Goal: Task Accomplishment & Management: Manage account settings

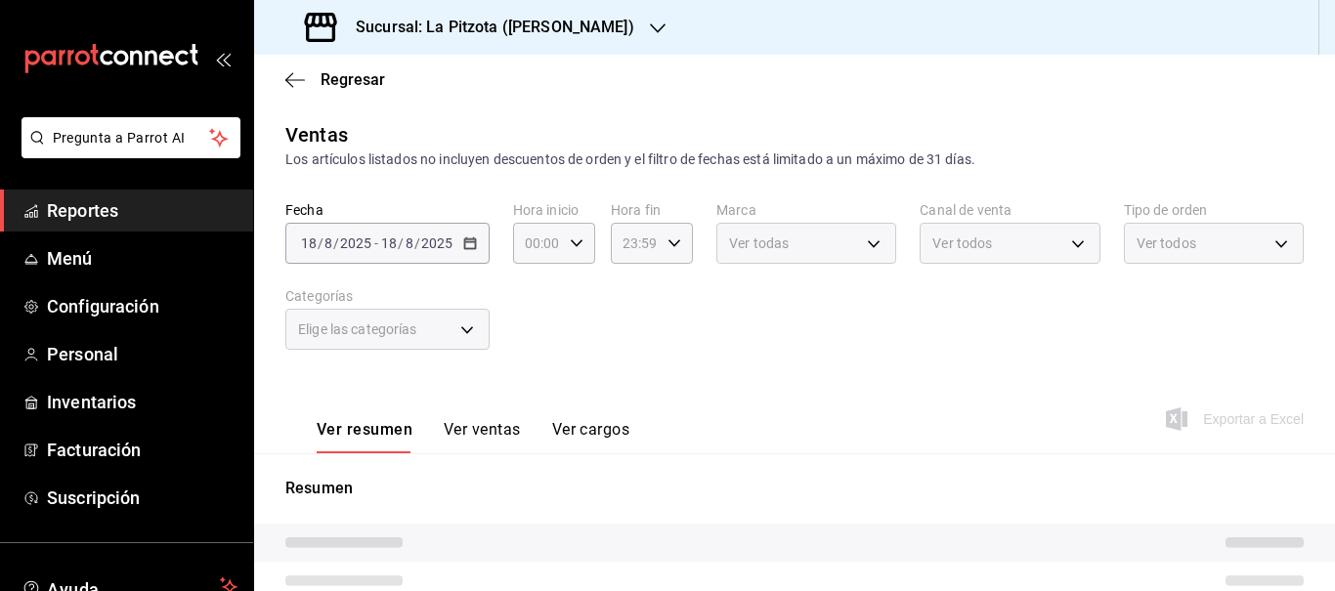
type input "3722eccf-6cf2-48cd-b838-7de1340e0a71"
type input "UBER_EATS"
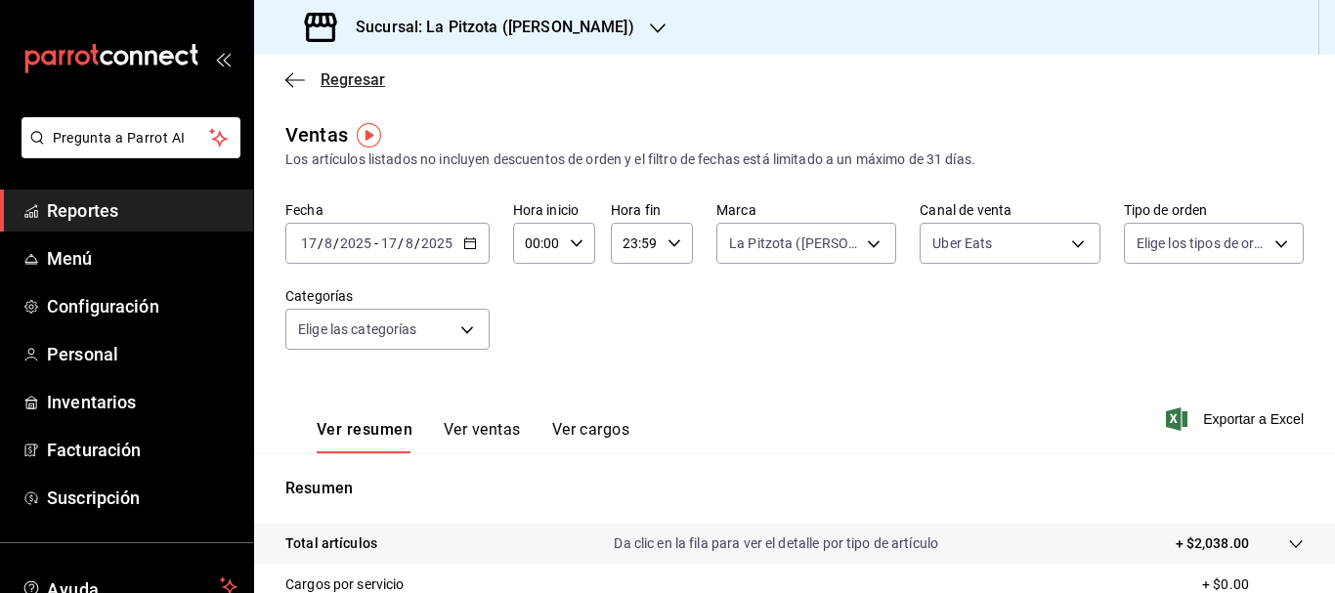
click at [341, 82] on span "Regresar" at bounding box center [353, 79] width 65 height 19
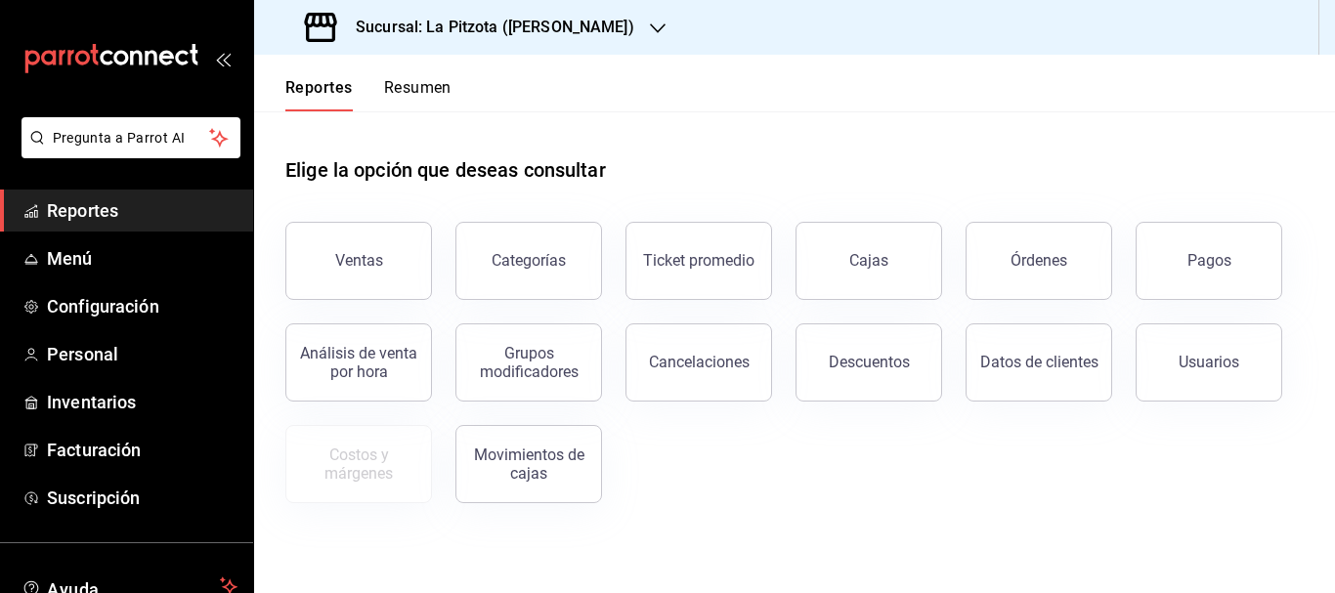
click at [429, 92] on button "Resumen" at bounding box center [417, 94] width 67 height 33
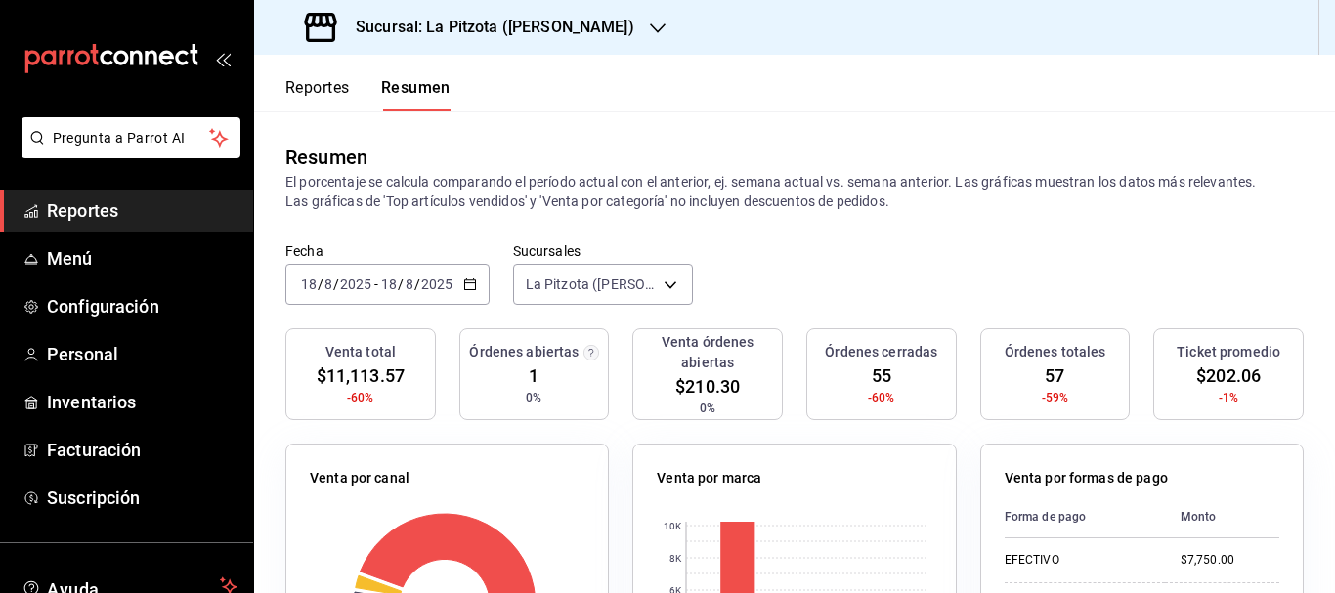
click at [314, 275] on div "[DATE] [DATE] - [DATE] [DATE]" at bounding box center [387, 284] width 204 height 41
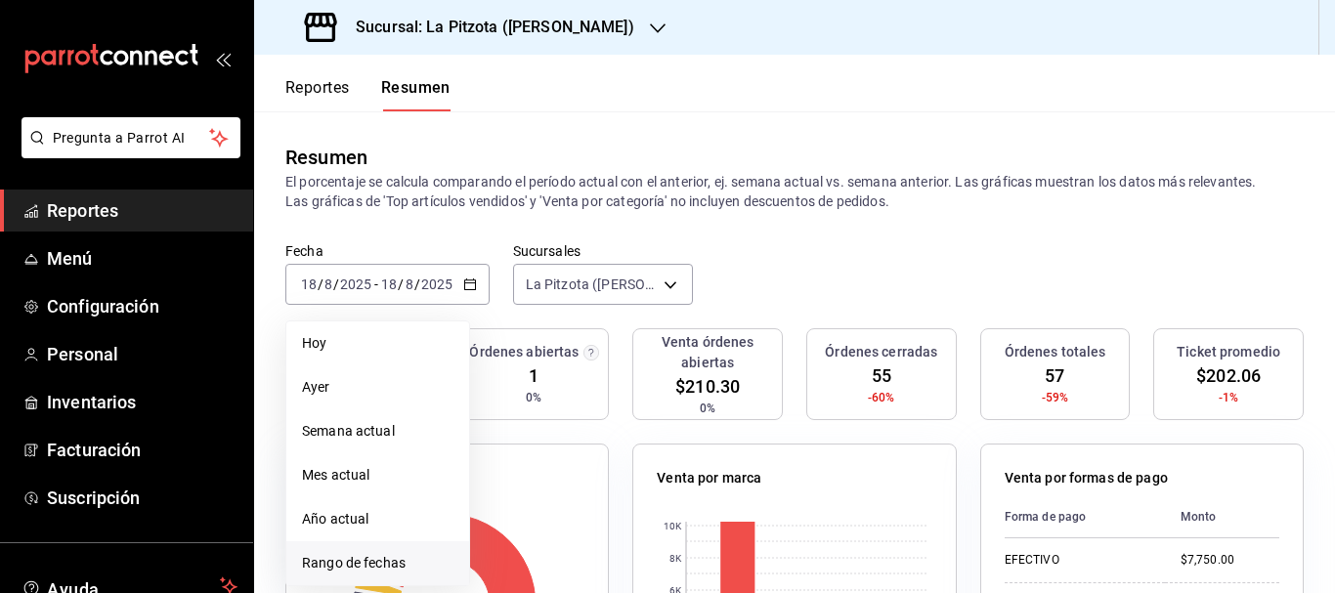
click at [357, 552] on li "Rango de fechas" at bounding box center [377, 564] width 183 height 44
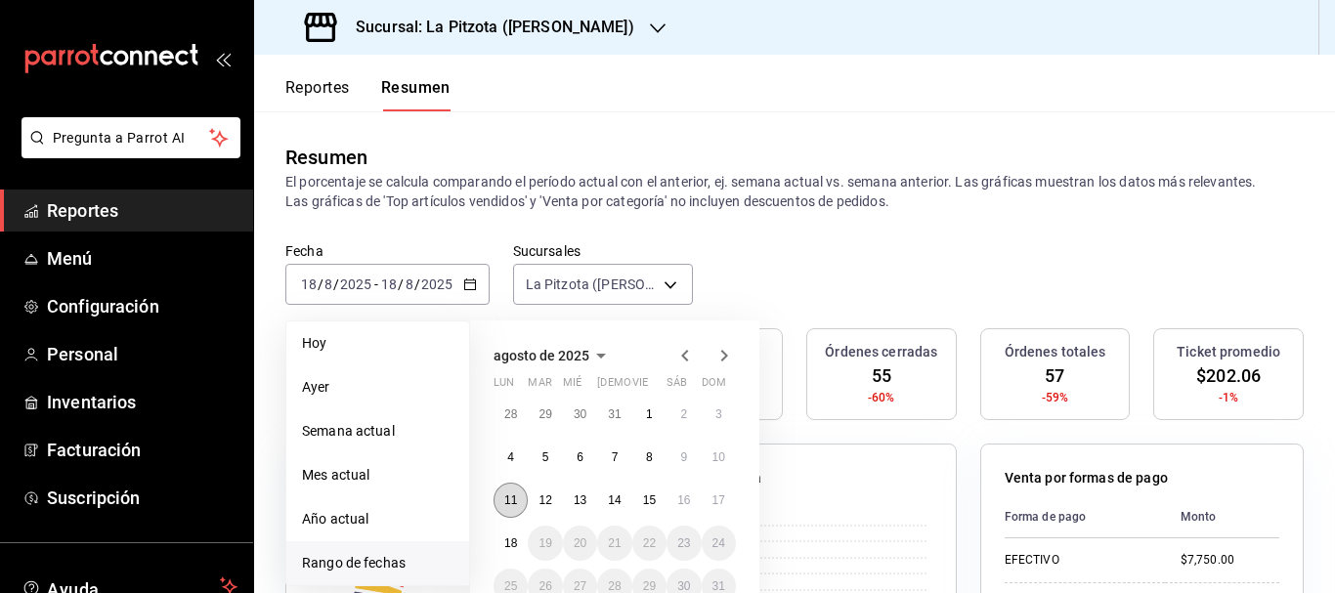
click at [512, 508] on button "11" at bounding box center [511, 500] width 34 height 35
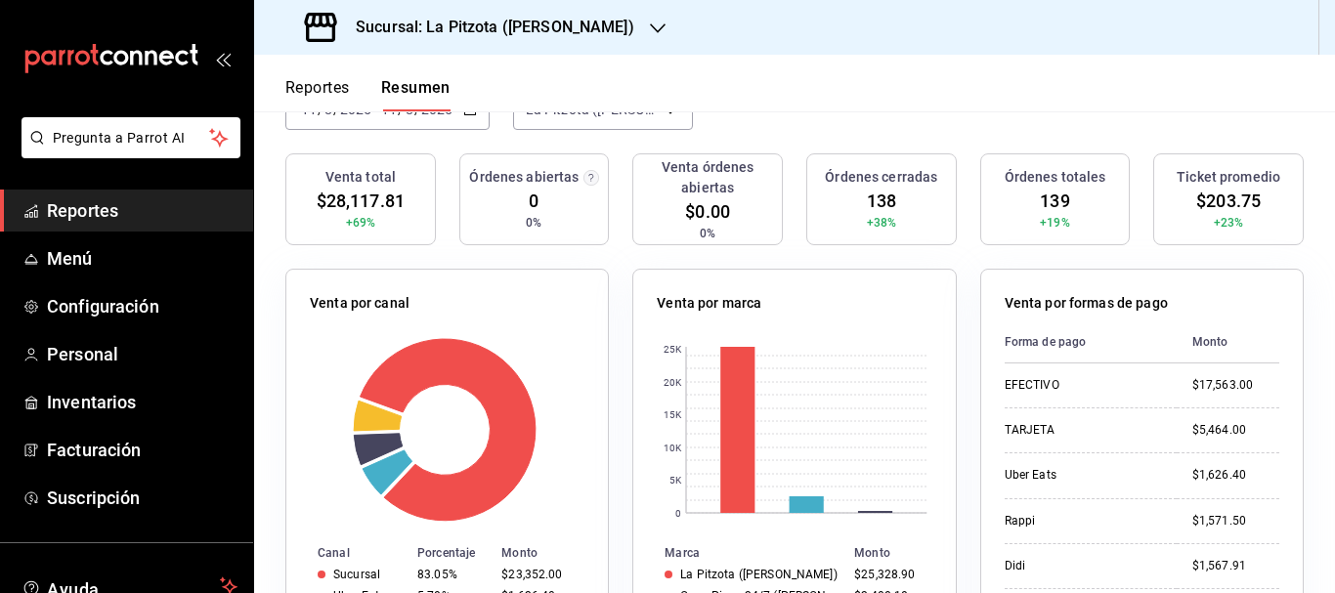
scroll to position [168, 0]
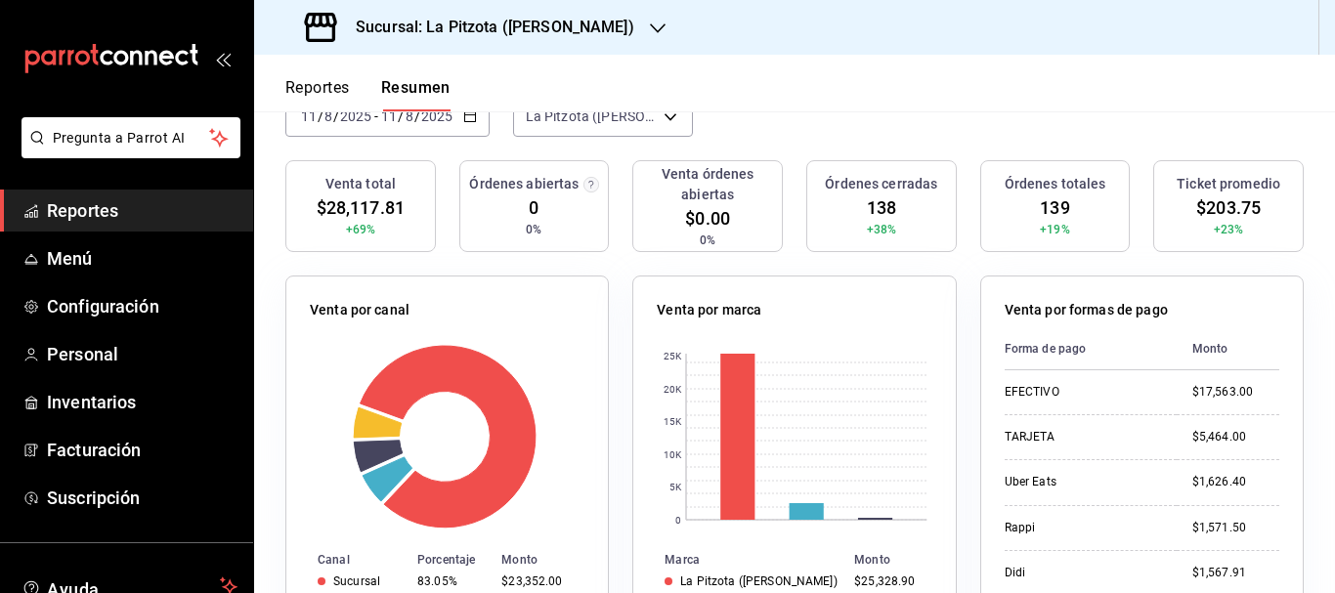
click at [307, 123] on input "11" at bounding box center [309, 117] width 18 height 16
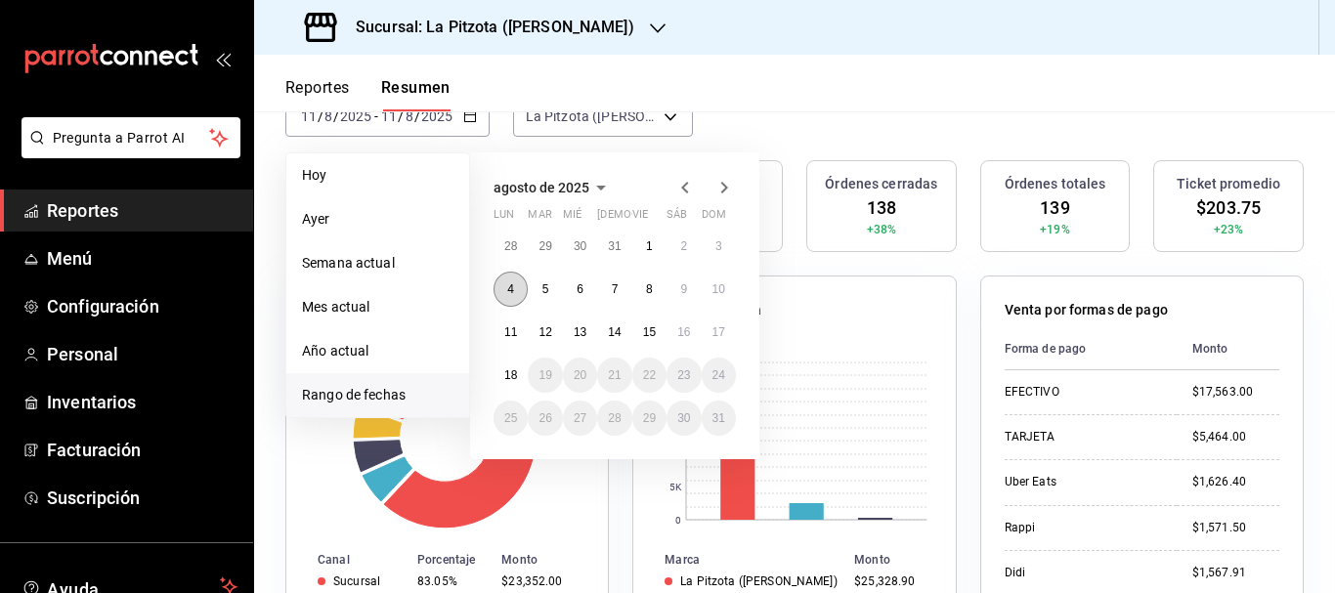
click at [514, 295] on abbr "4" at bounding box center [510, 290] width 7 height 14
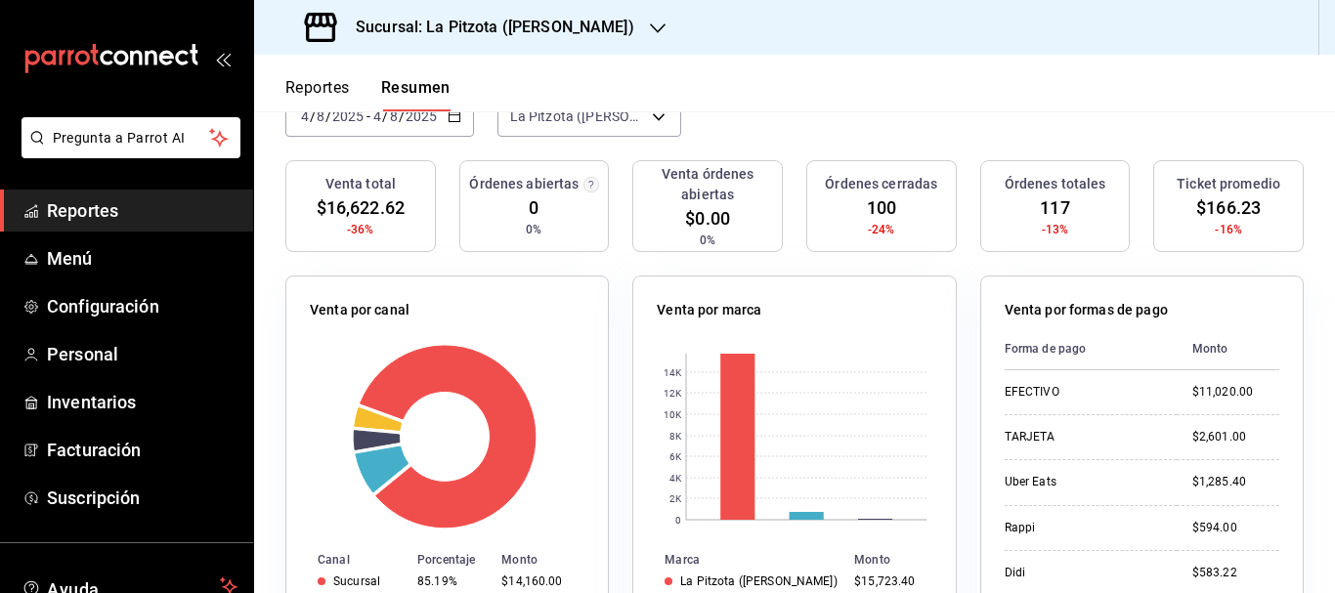
click at [305, 117] on input "4" at bounding box center [305, 117] width 10 height 16
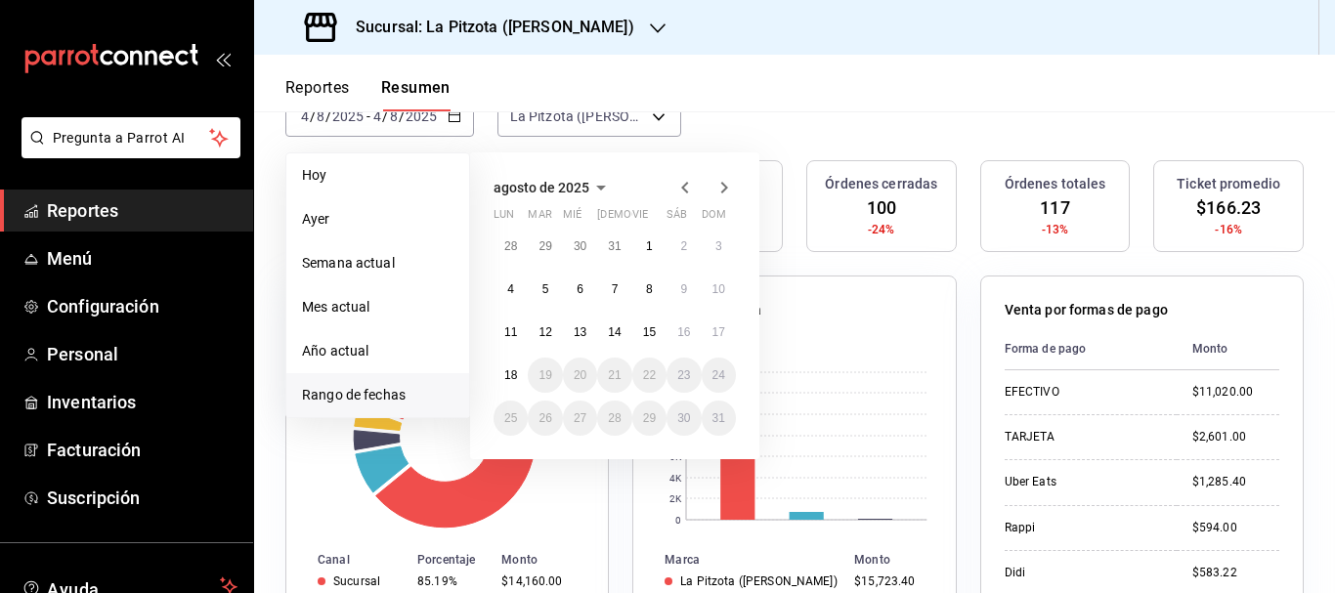
click at [342, 393] on span "Rango de fechas" at bounding box center [378, 395] width 152 height 21
click at [516, 373] on abbr "18" at bounding box center [510, 376] width 13 height 14
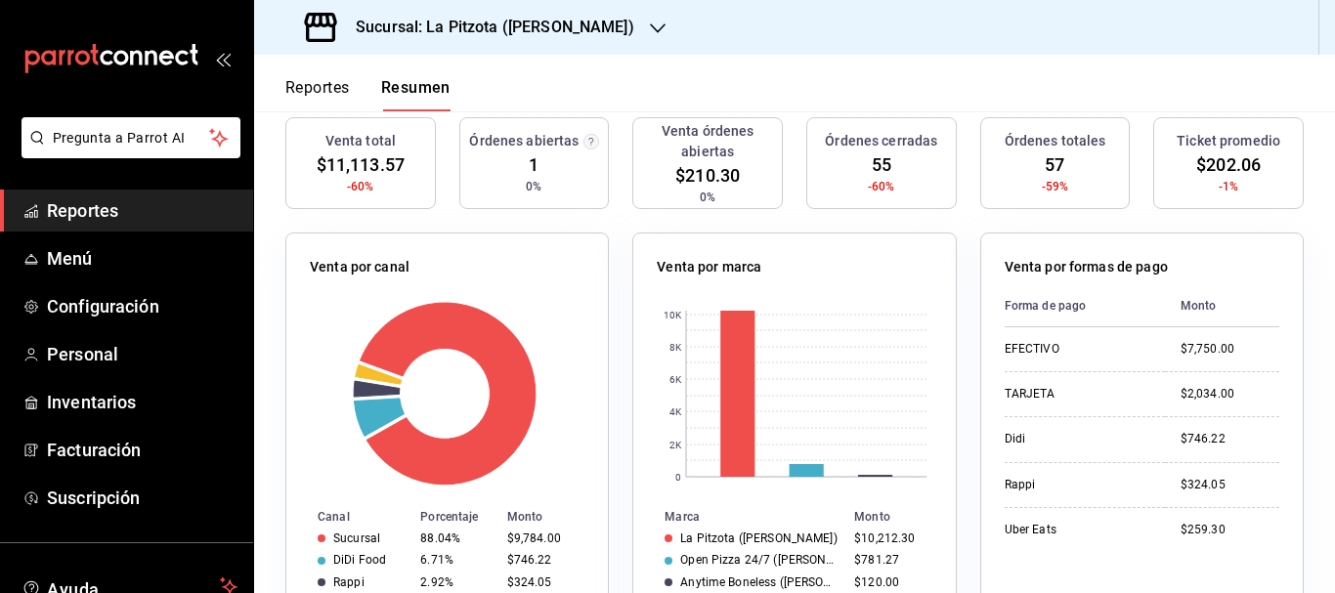
scroll to position [214, 0]
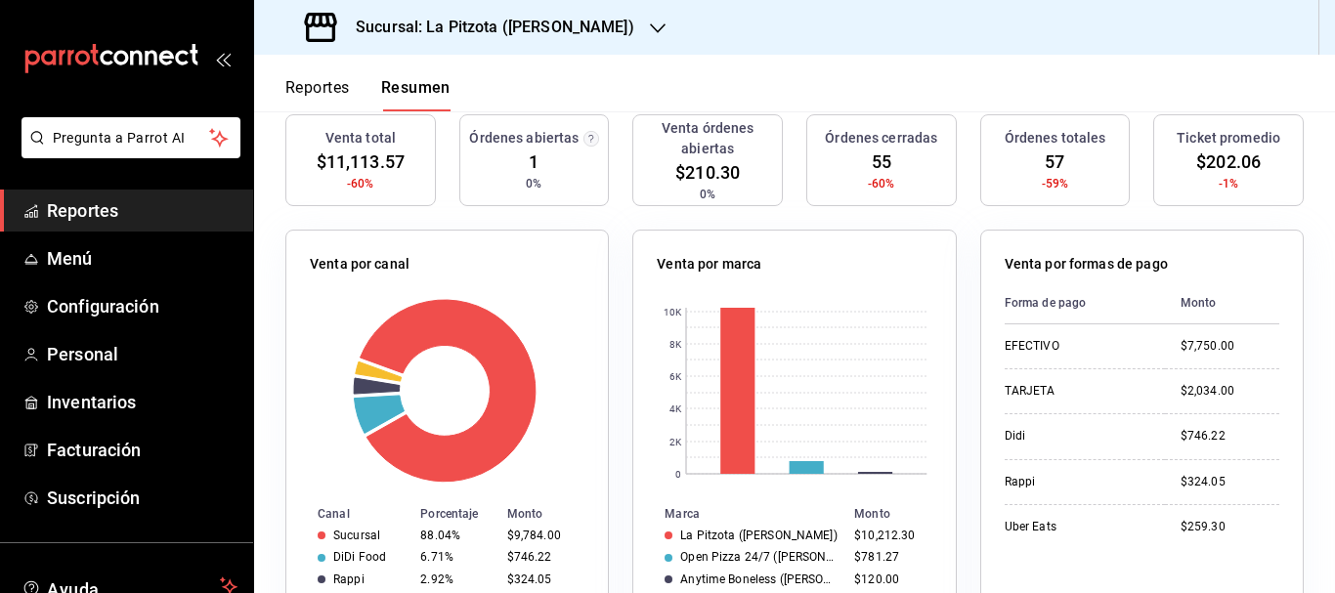
click at [394, 26] on h3 "Sucursal: La Pitzota ([PERSON_NAME])" at bounding box center [487, 27] width 294 height 23
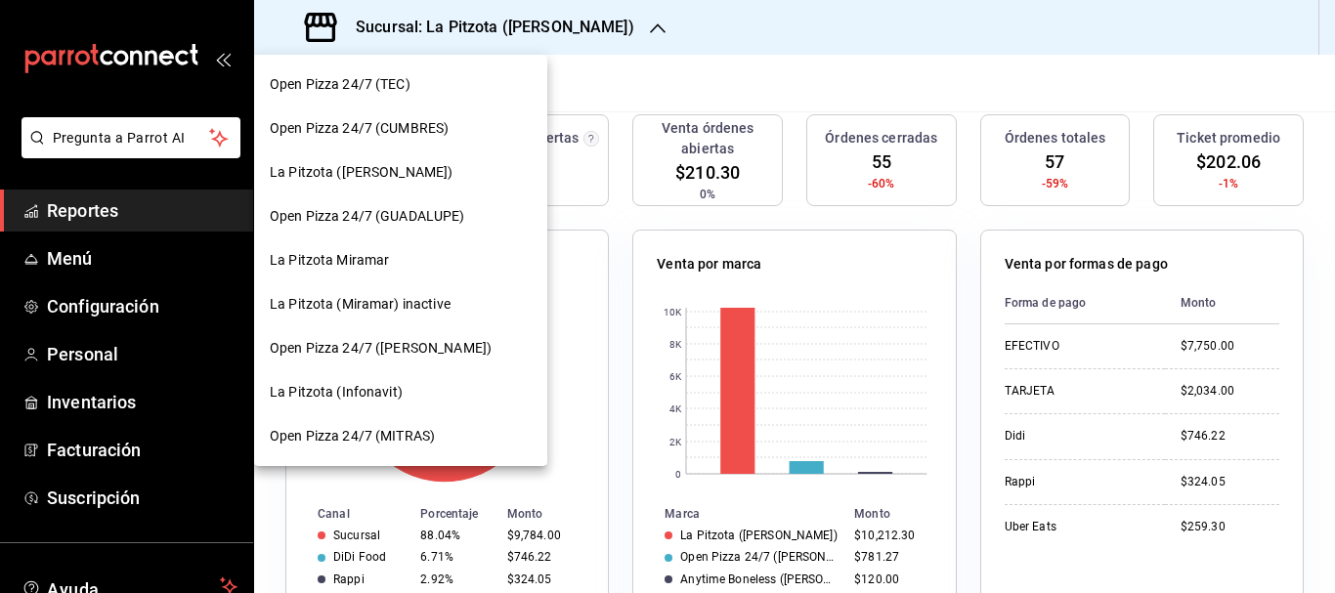
click at [352, 388] on span "La Pitzota (Infonavit)" at bounding box center [336, 392] width 133 height 21
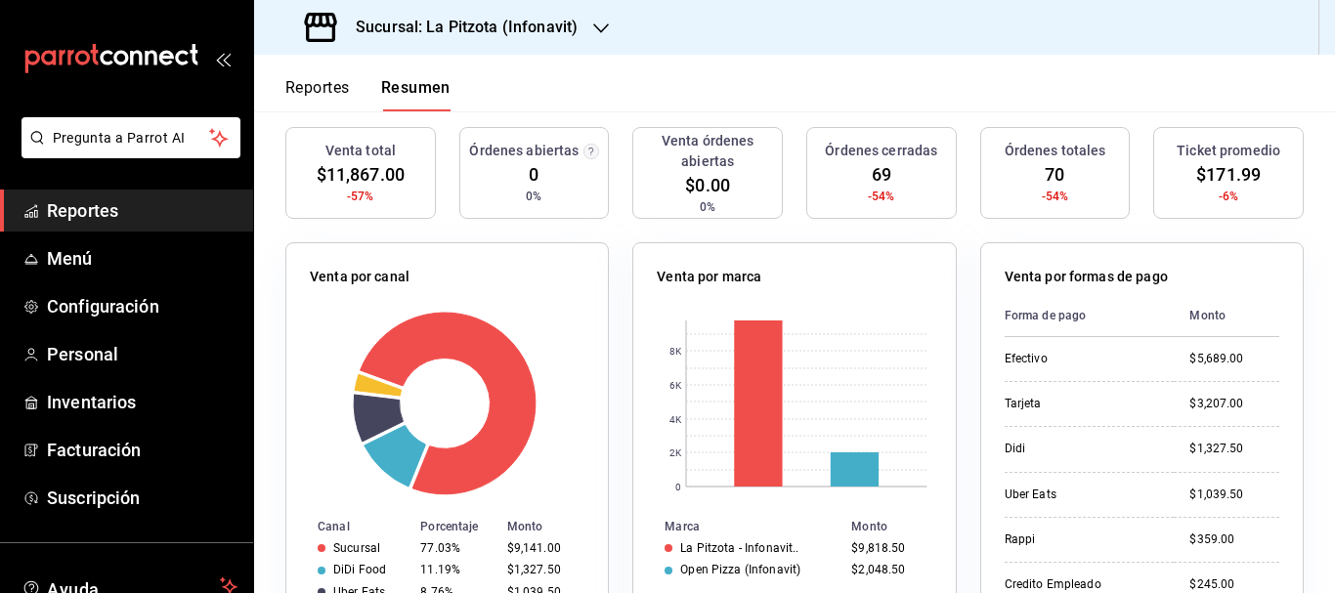
scroll to position [204, 0]
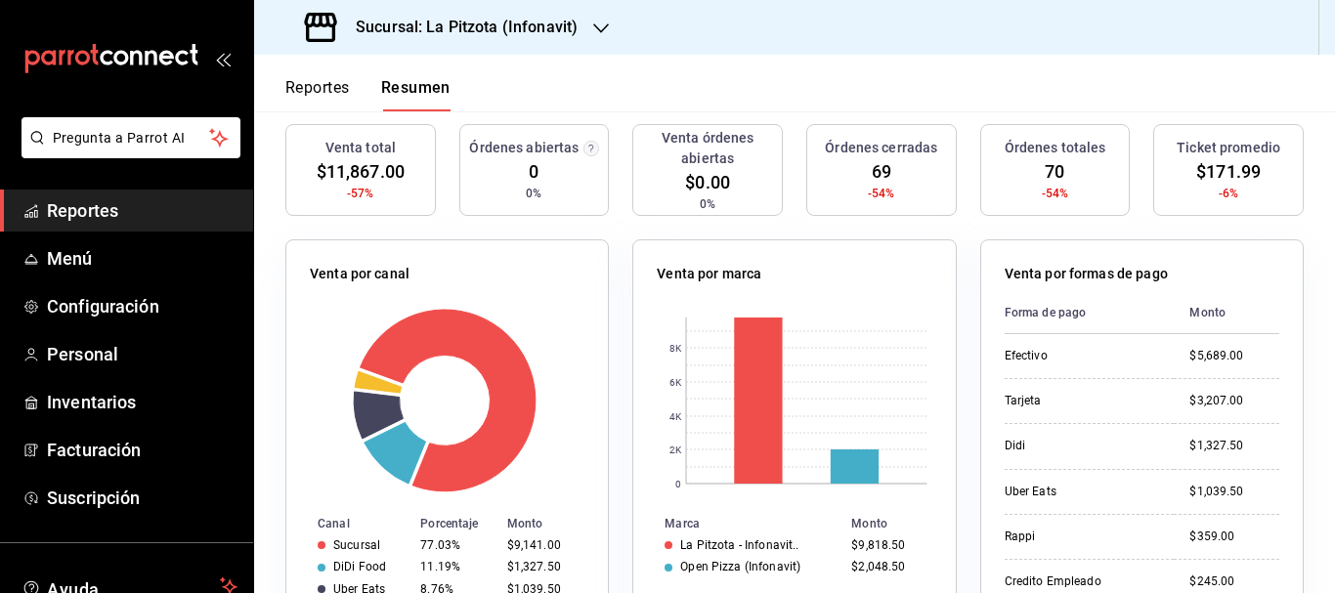
click at [468, 19] on h3 "Sucursal: La Pitzota (Infonavit)" at bounding box center [459, 27] width 238 height 23
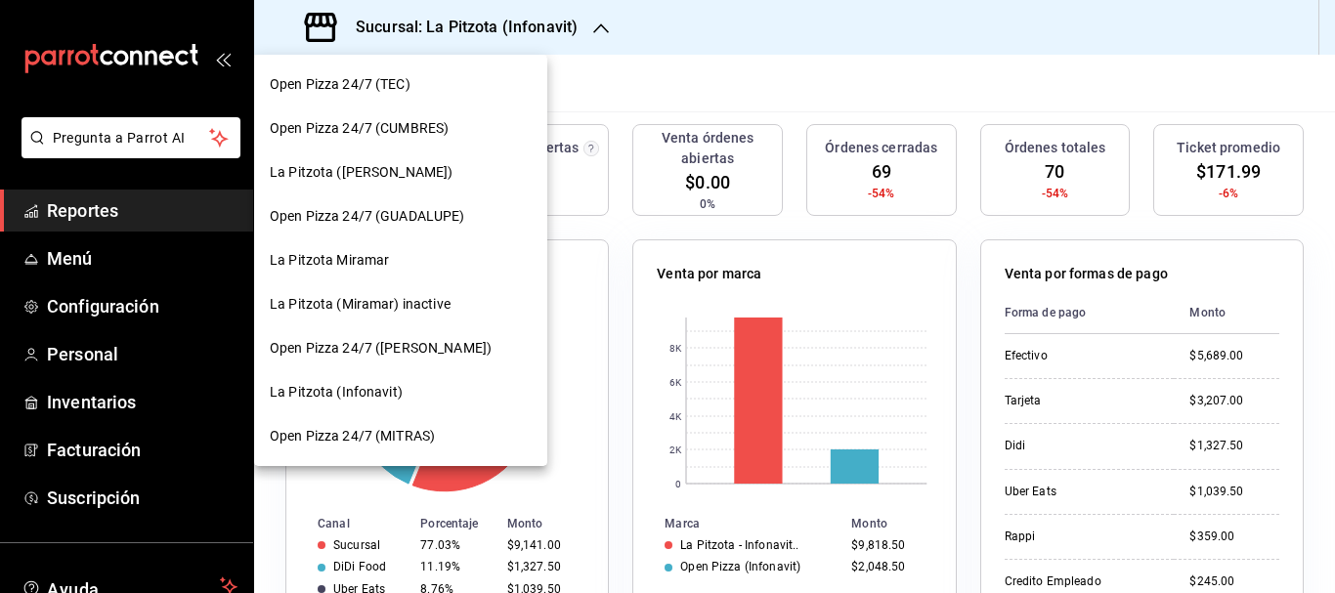
click at [365, 160] on div "La Pitzota ([PERSON_NAME])" at bounding box center [400, 173] width 293 height 44
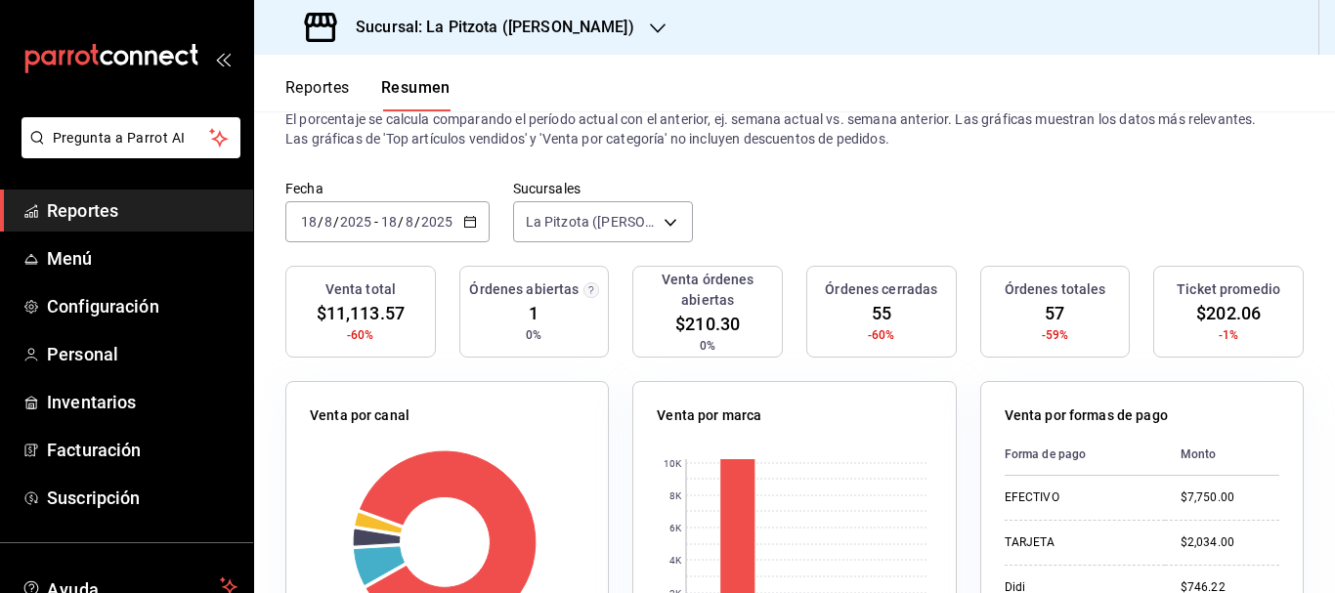
scroll to position [0, 0]
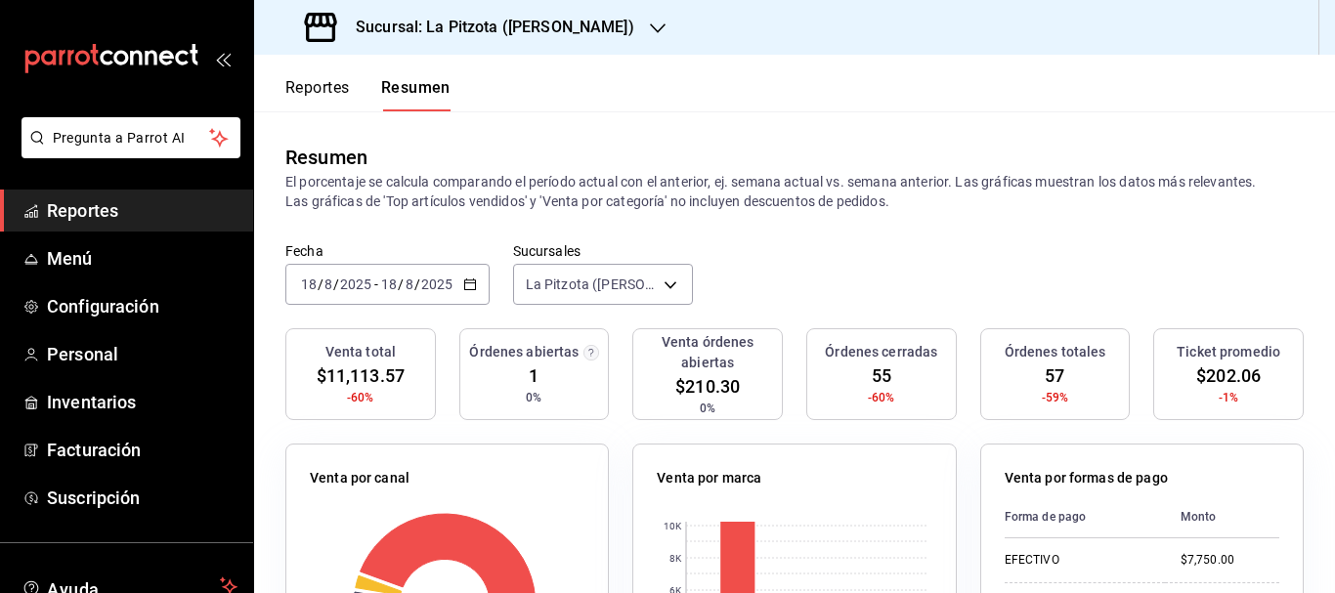
click at [597, 42] on div "Sucursal: La Pitzota ([PERSON_NAME])" at bounding box center [472, 27] width 404 height 55
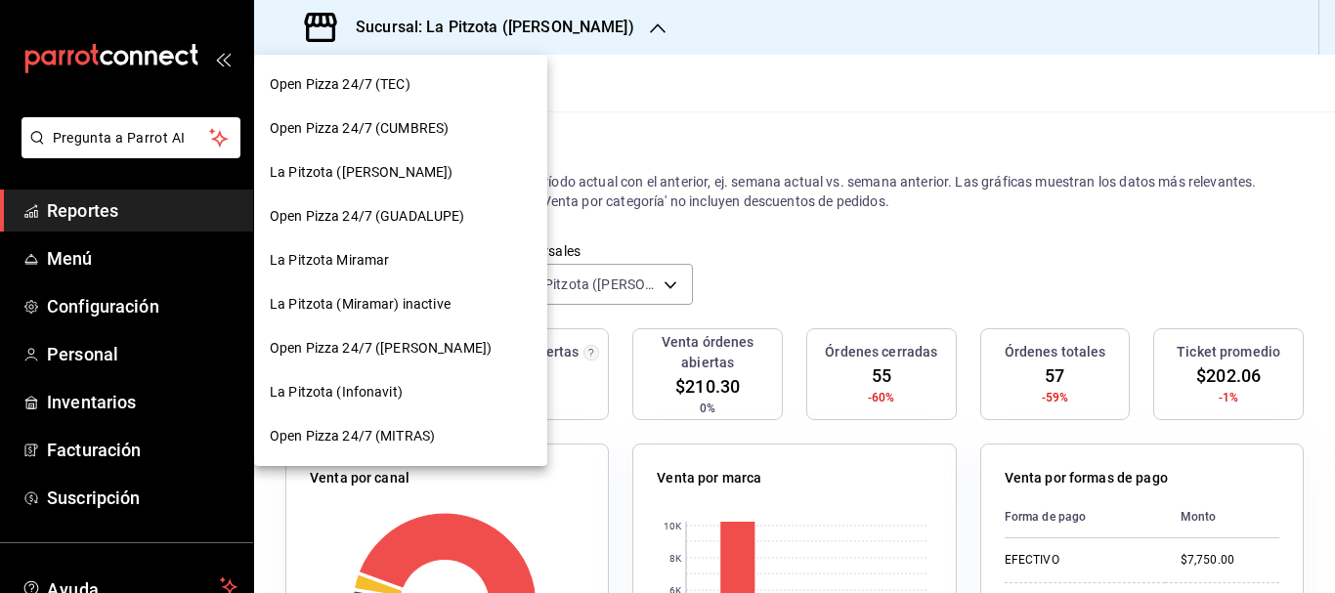
click at [382, 255] on span "La Pitzota Miramar" at bounding box center [329, 260] width 119 height 21
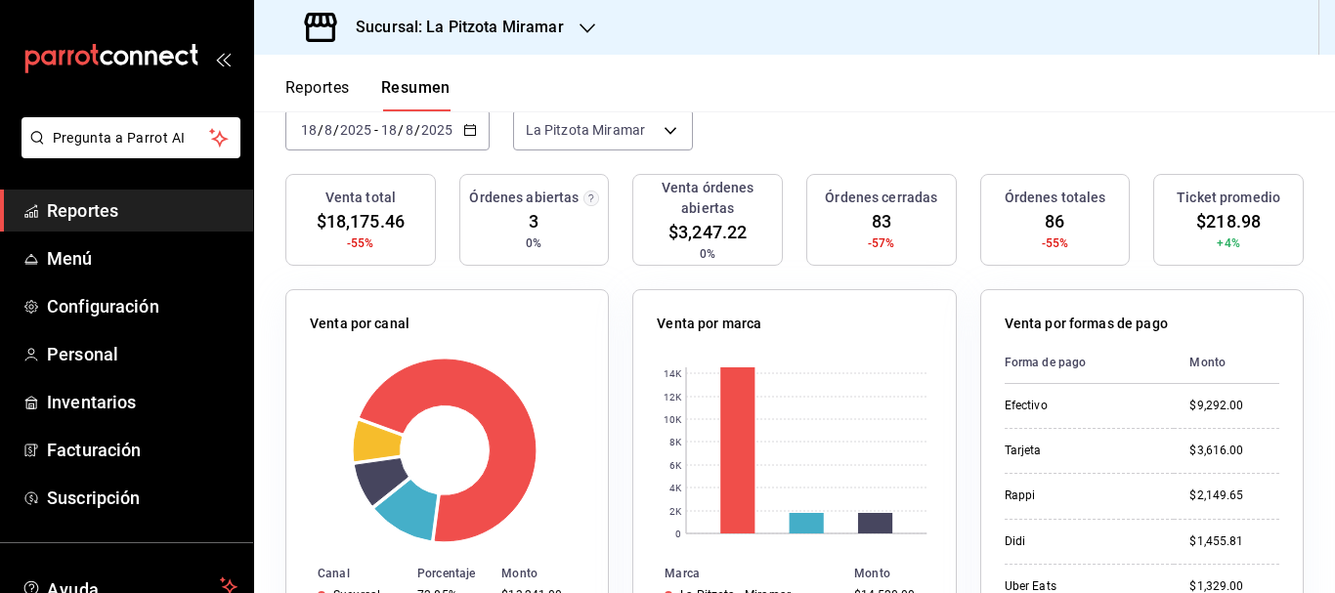
scroll to position [145, 0]
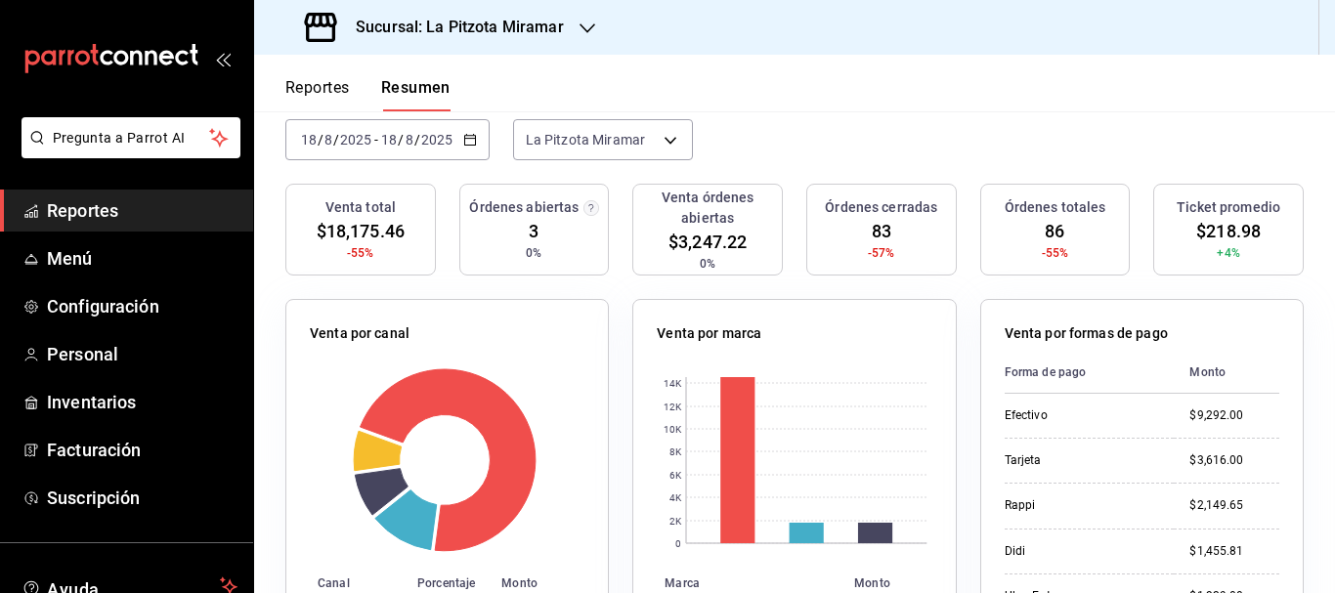
click at [506, 38] on h3 "Sucursal: La Pitzota Miramar" at bounding box center [452, 27] width 224 height 23
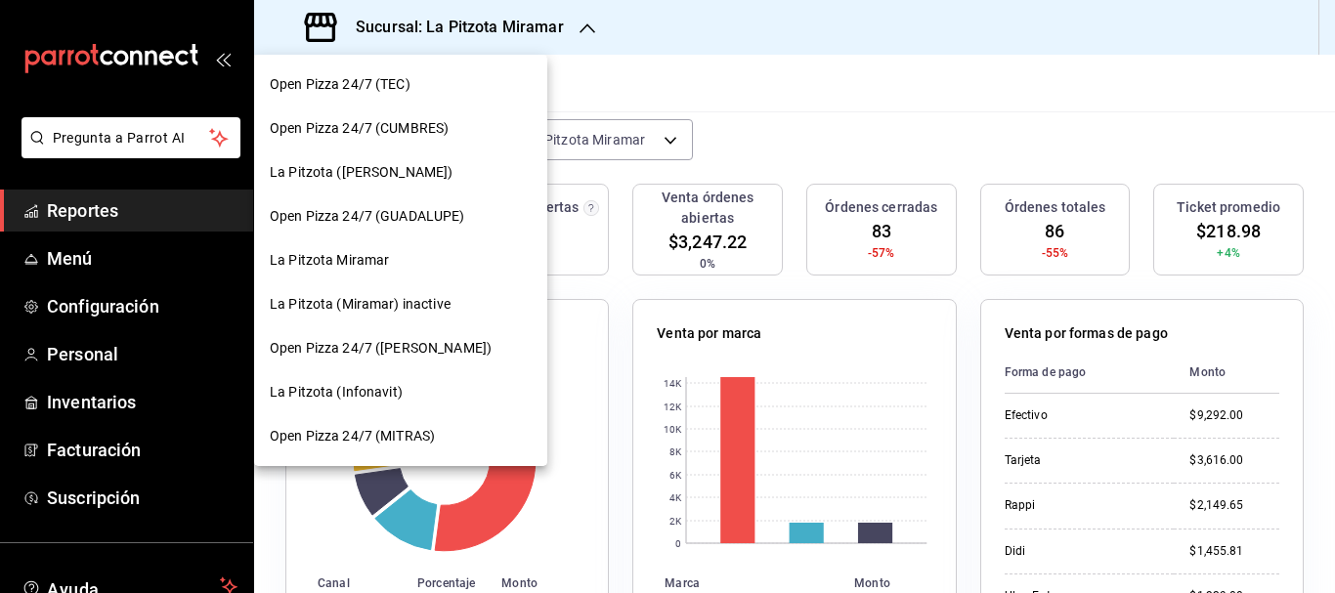
click at [383, 386] on span "La Pitzota (Infonavit)" at bounding box center [336, 392] width 133 height 21
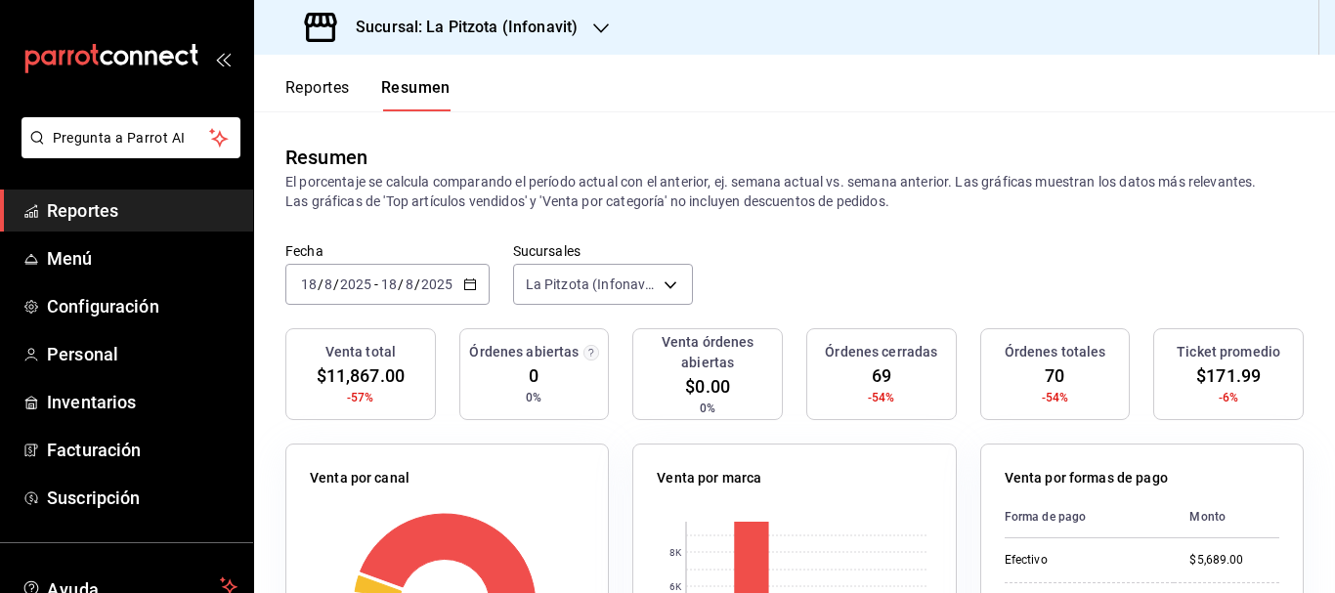
click at [432, 41] on div "Sucursal: La Pitzota (Infonavit)" at bounding box center [443, 27] width 347 height 55
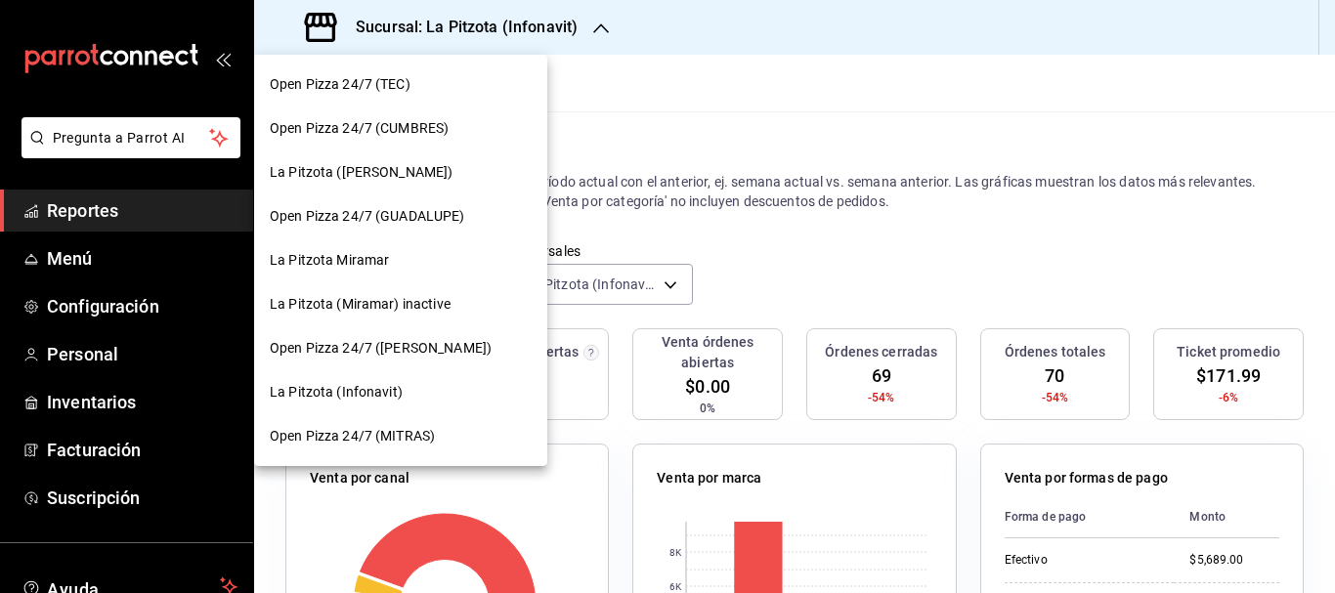
click at [350, 161] on div "La Pitzota ([PERSON_NAME])" at bounding box center [400, 173] width 293 height 44
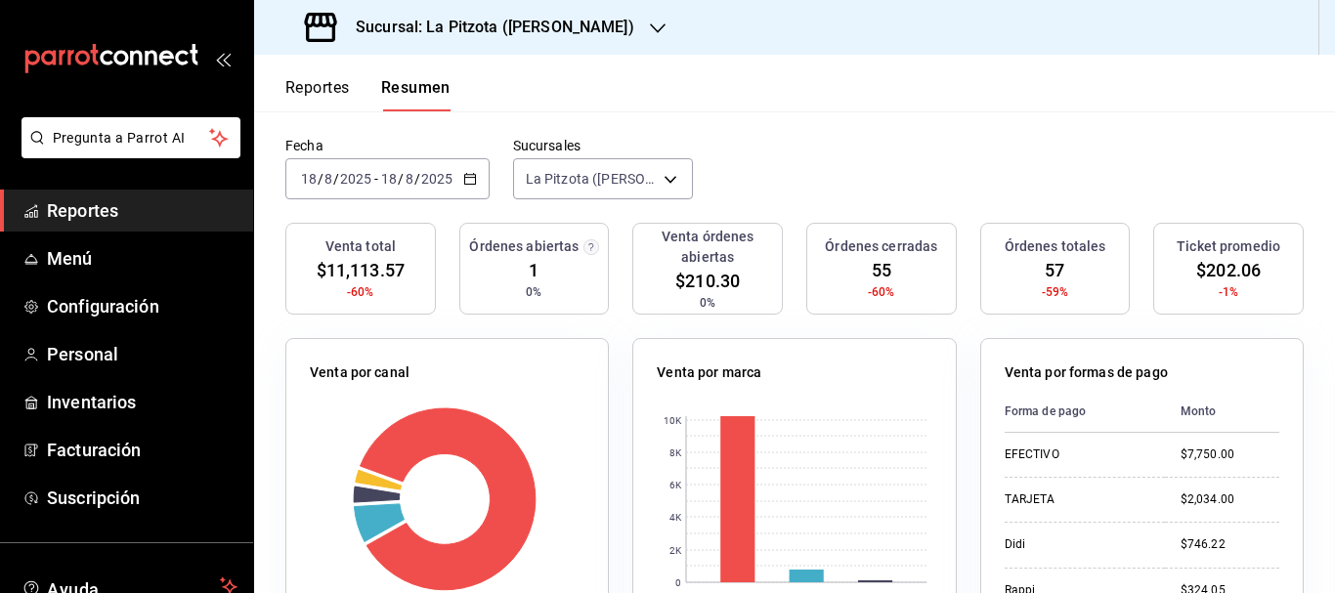
scroll to position [109, 0]
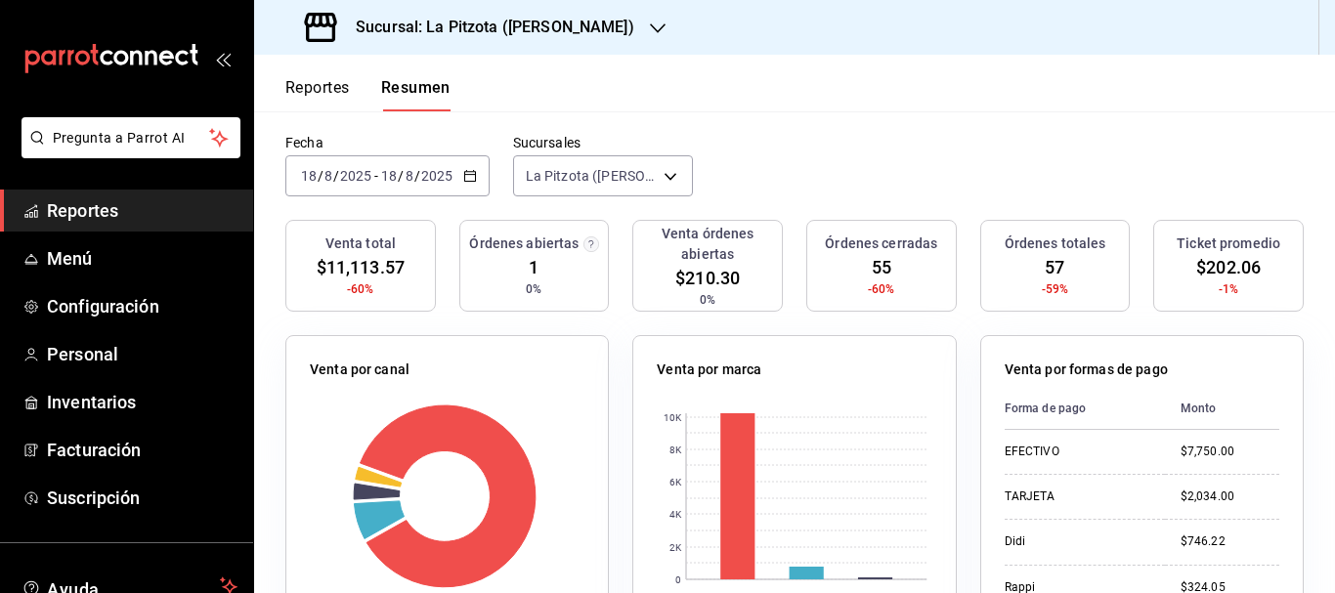
click at [309, 169] on input "18" at bounding box center [309, 176] width 18 height 16
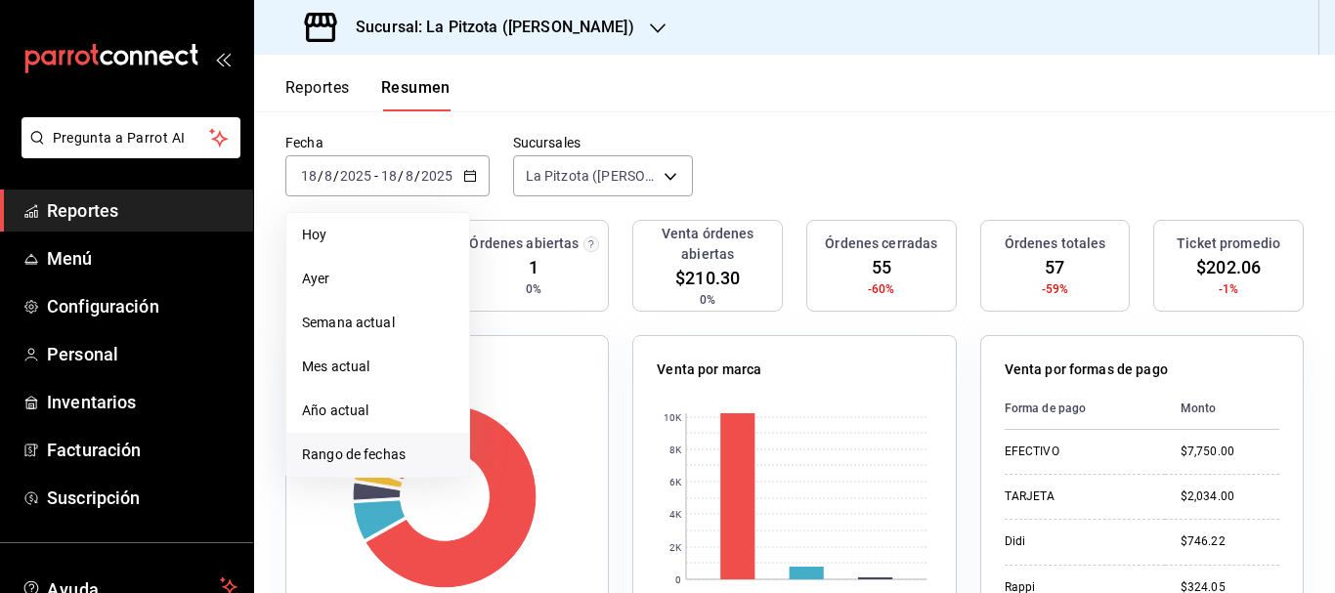
click at [321, 447] on span "Rango de fechas" at bounding box center [378, 455] width 152 height 21
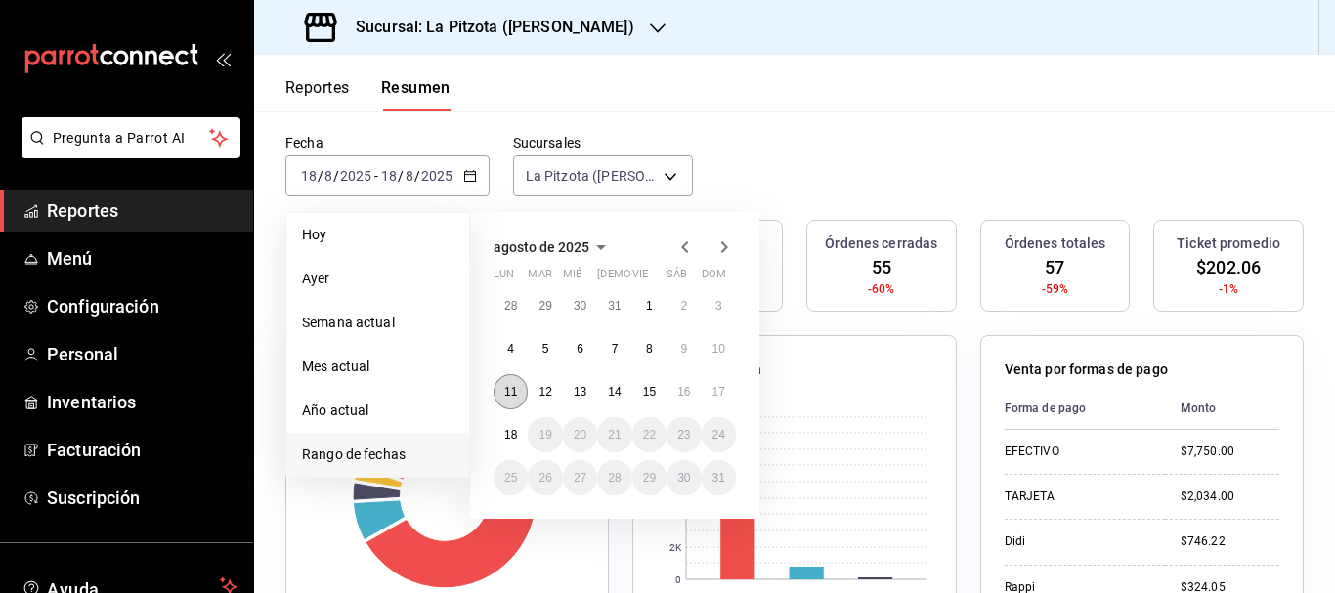
click at [524, 399] on button "11" at bounding box center [511, 391] width 34 height 35
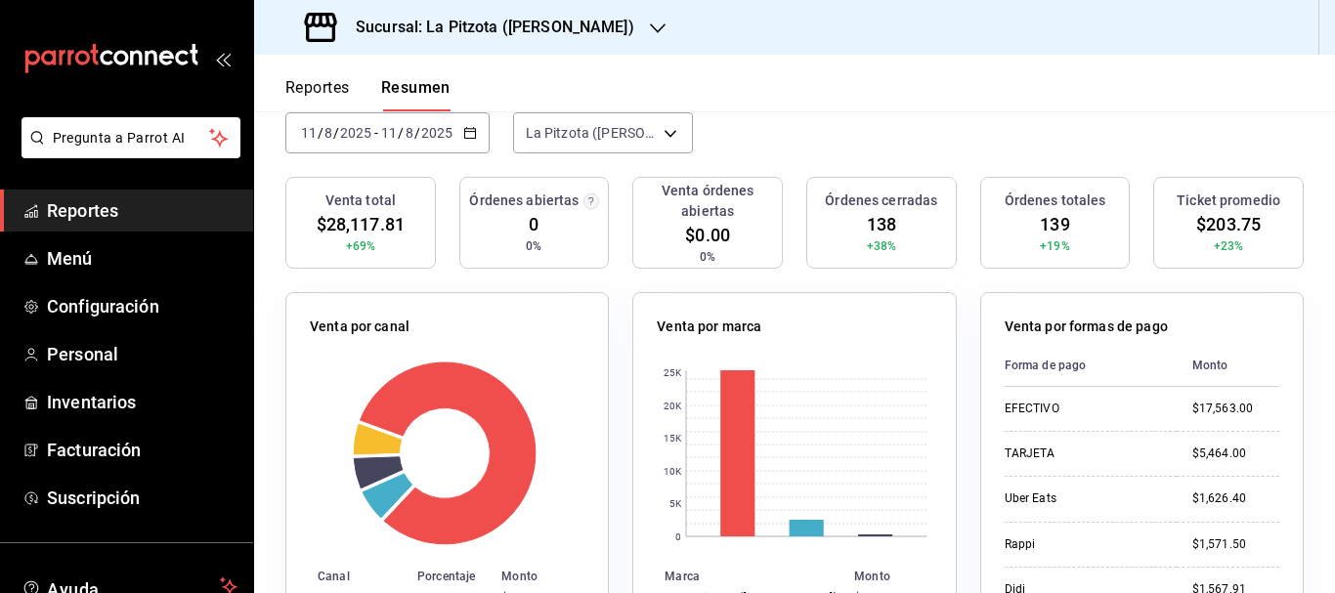
scroll to position [139, 0]
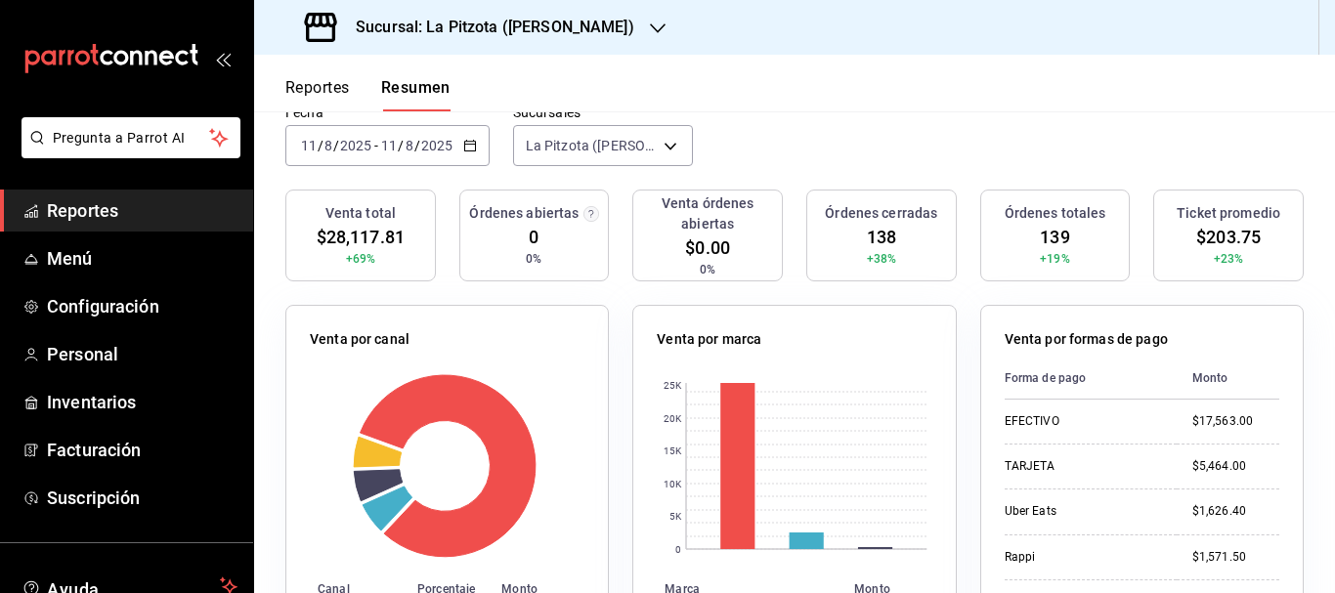
click at [312, 151] on input "11" at bounding box center [309, 146] width 18 height 16
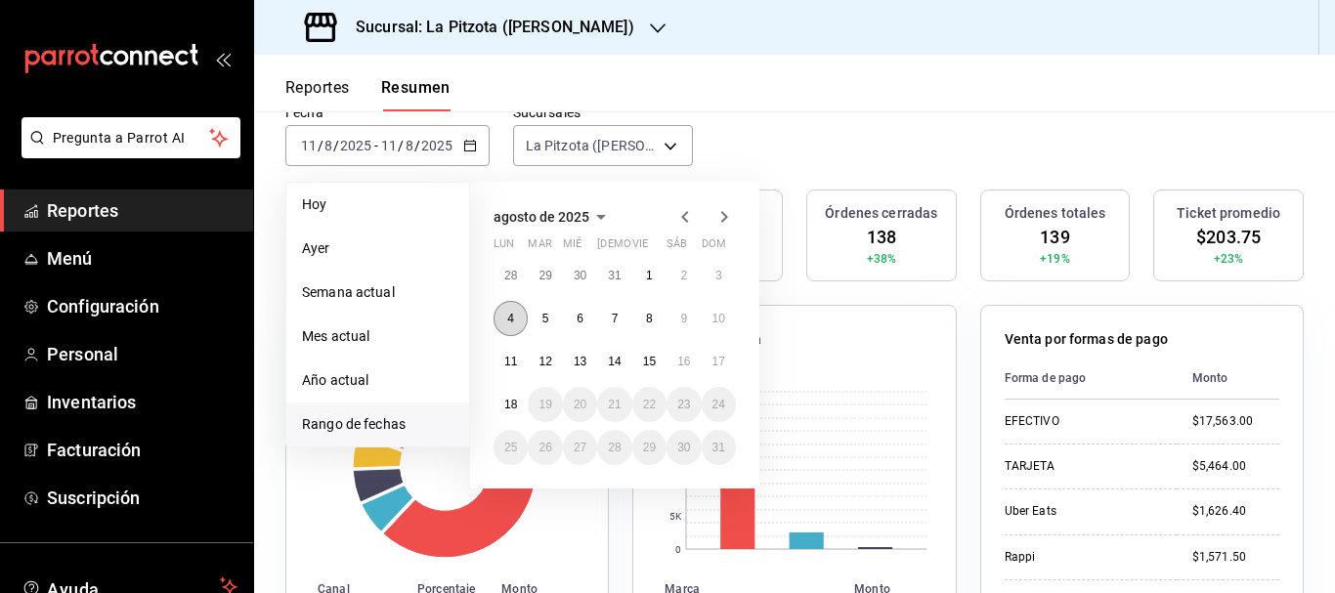
click at [510, 316] on abbr "4" at bounding box center [510, 319] width 7 height 14
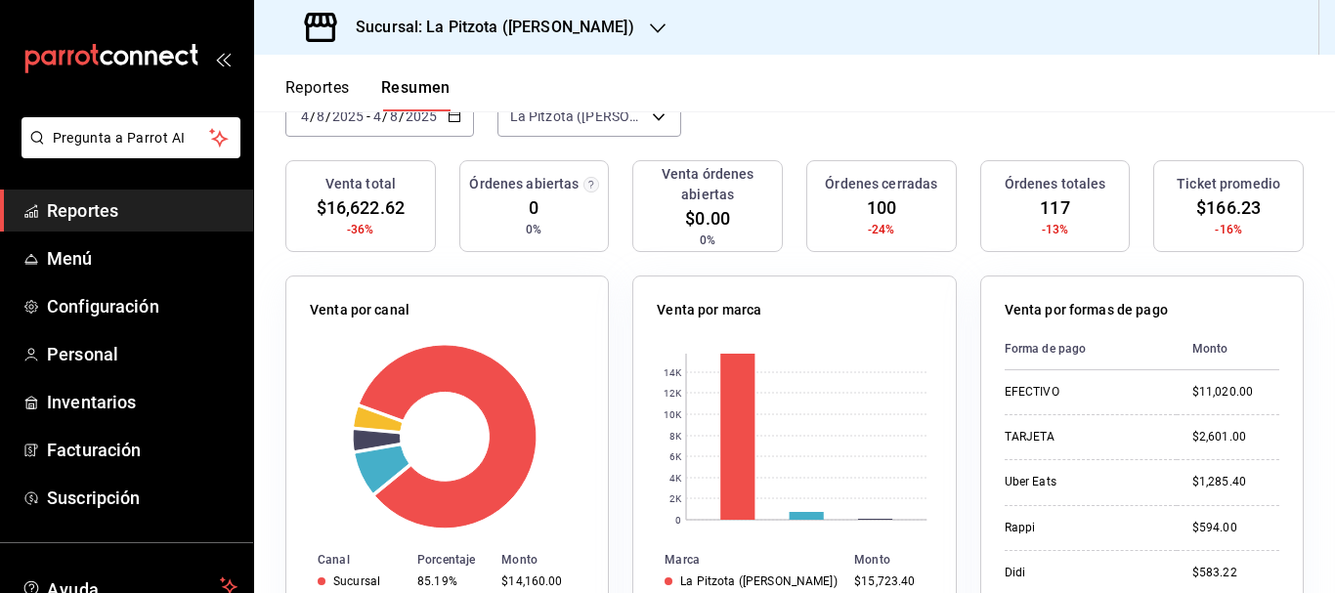
scroll to position [92, 0]
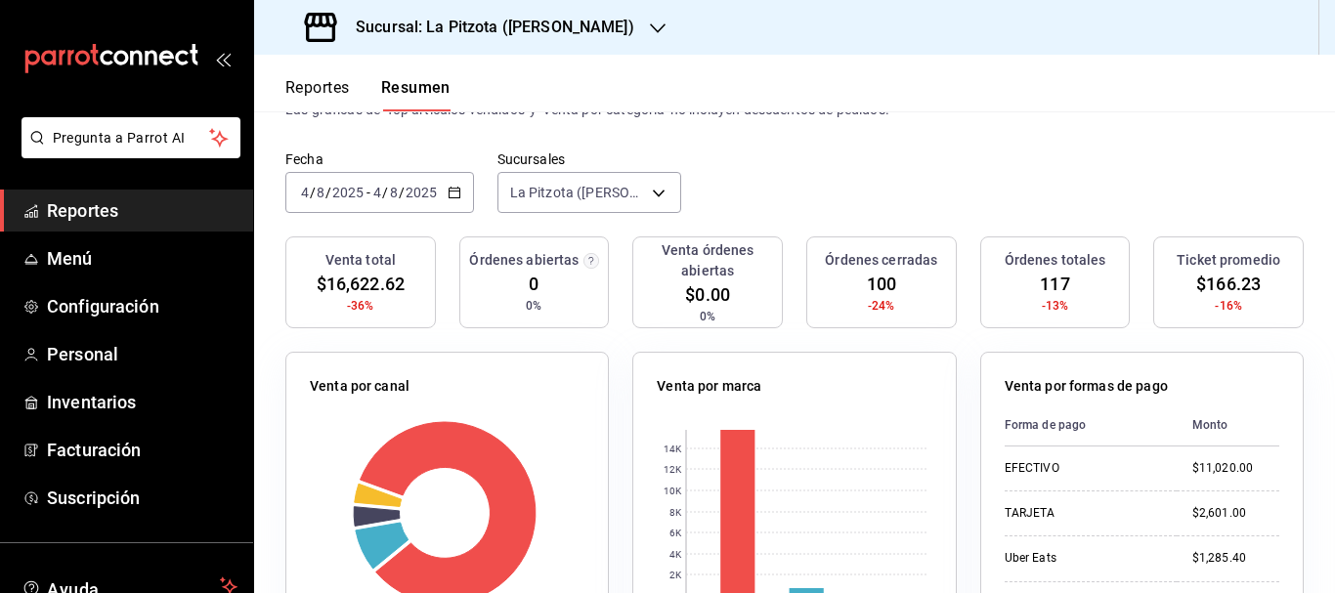
click at [308, 190] on input "4" at bounding box center [305, 193] width 10 height 16
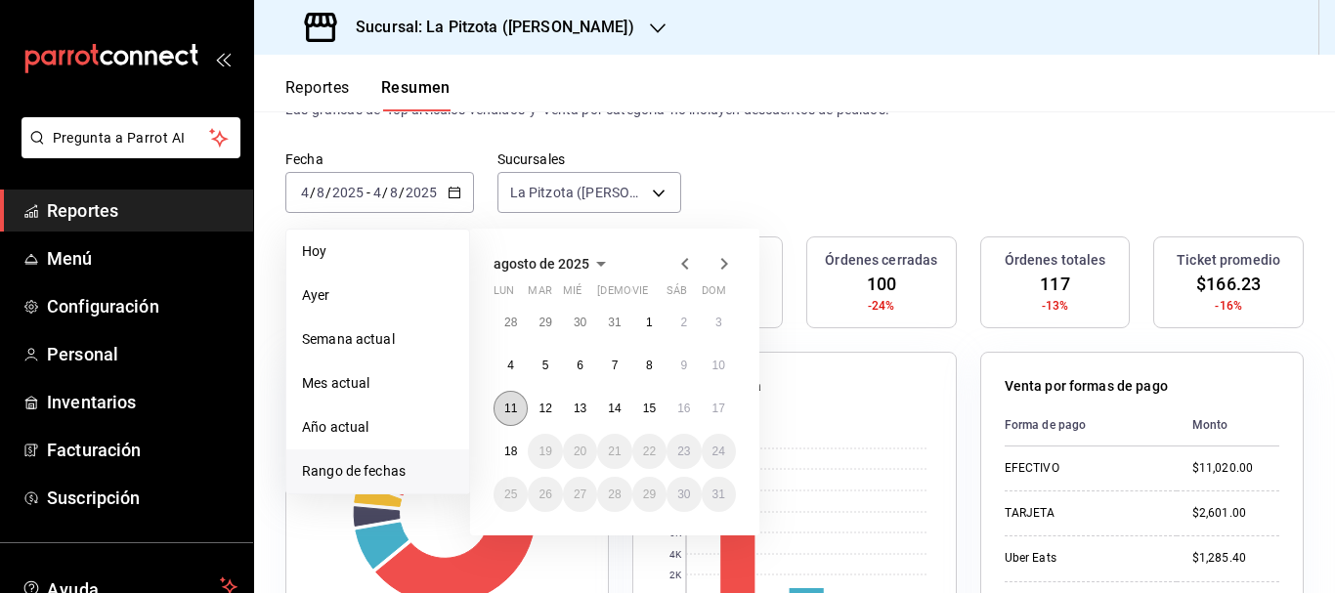
click at [506, 408] on abbr "11" at bounding box center [510, 409] width 13 height 14
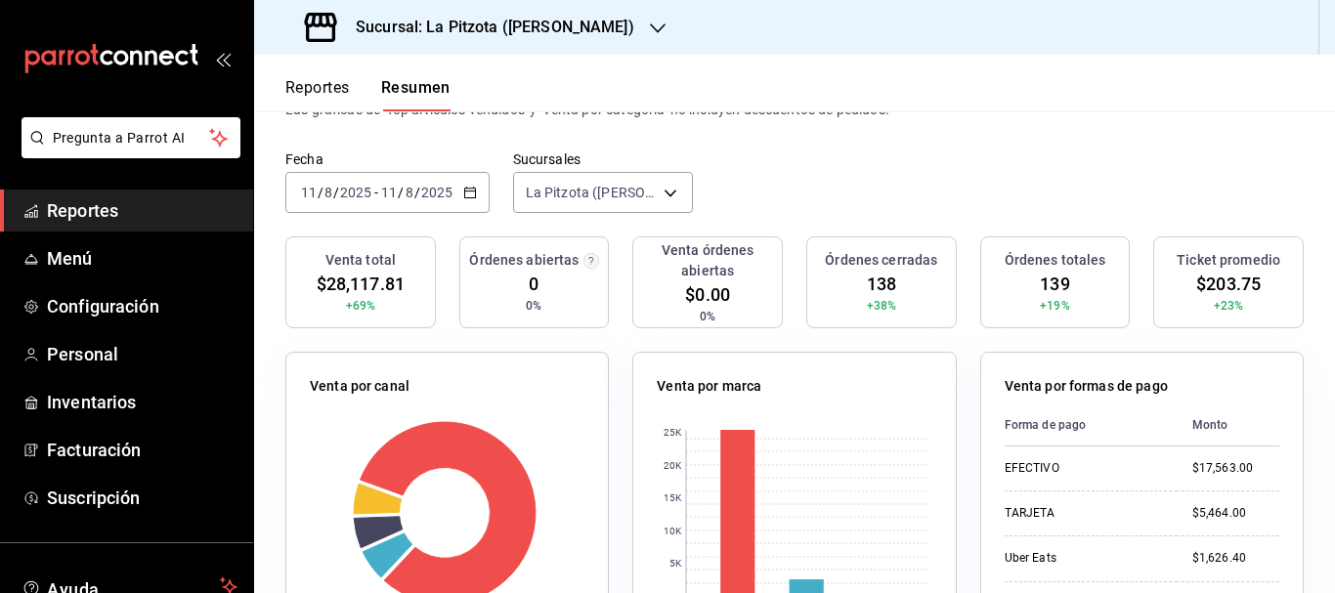
click at [313, 191] on input "11" at bounding box center [309, 193] width 18 height 16
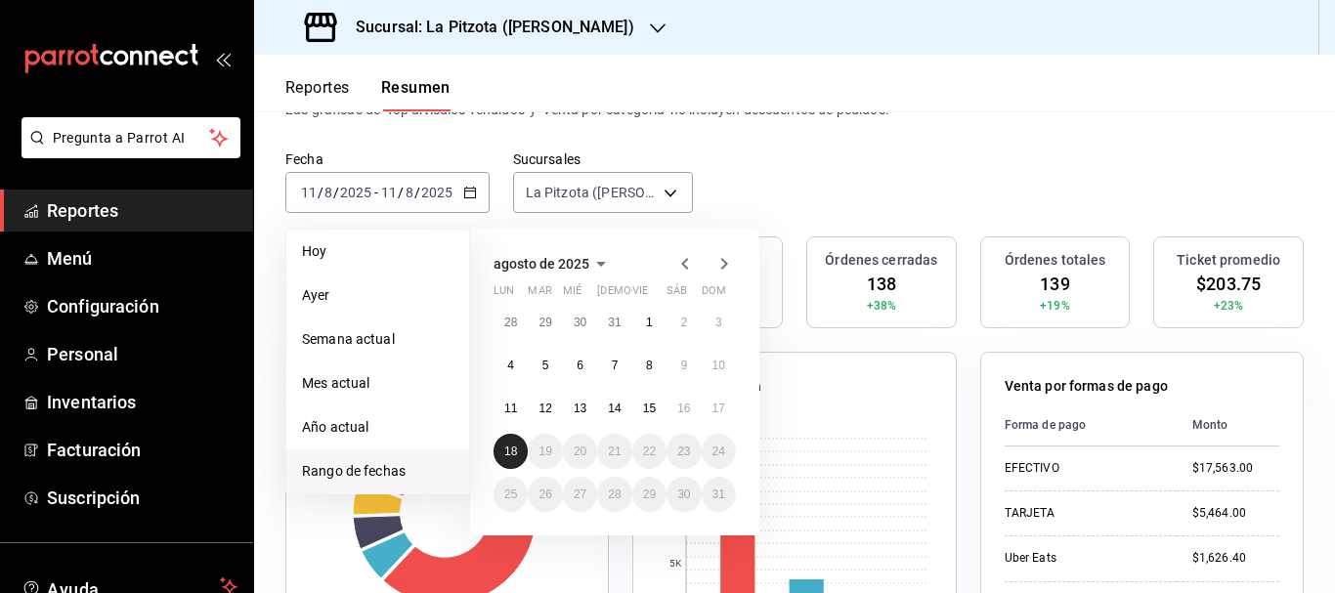
click at [518, 447] on button "18" at bounding box center [511, 451] width 34 height 35
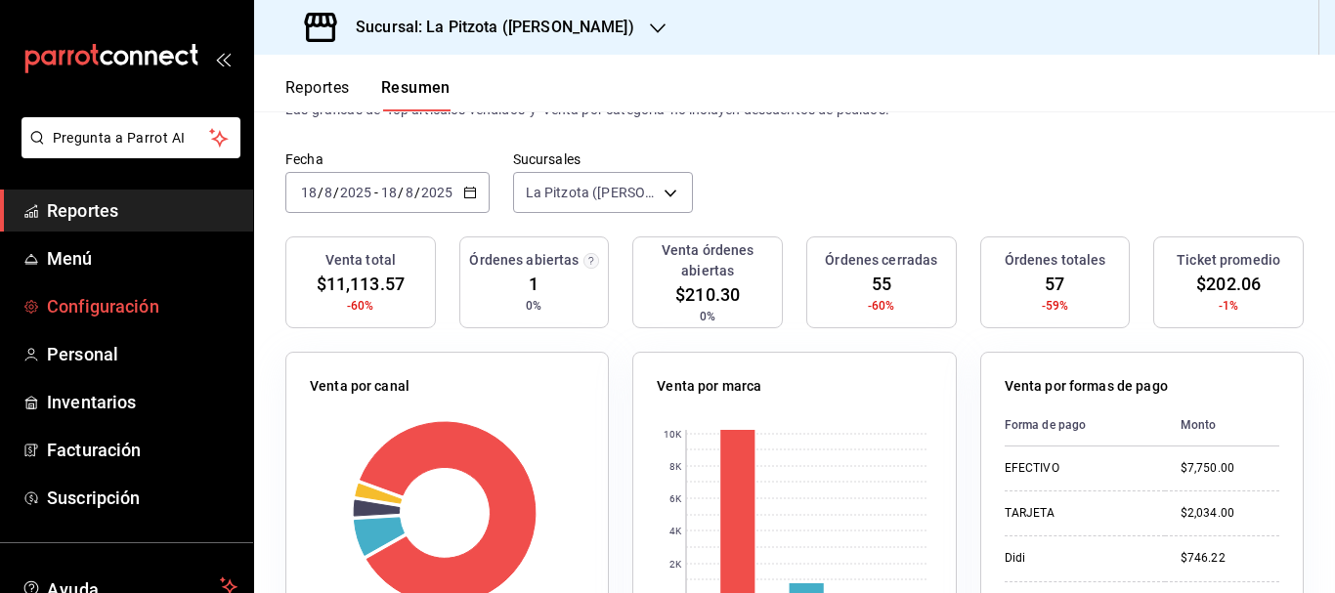
click at [96, 304] on span "Configuración" at bounding box center [142, 306] width 191 height 26
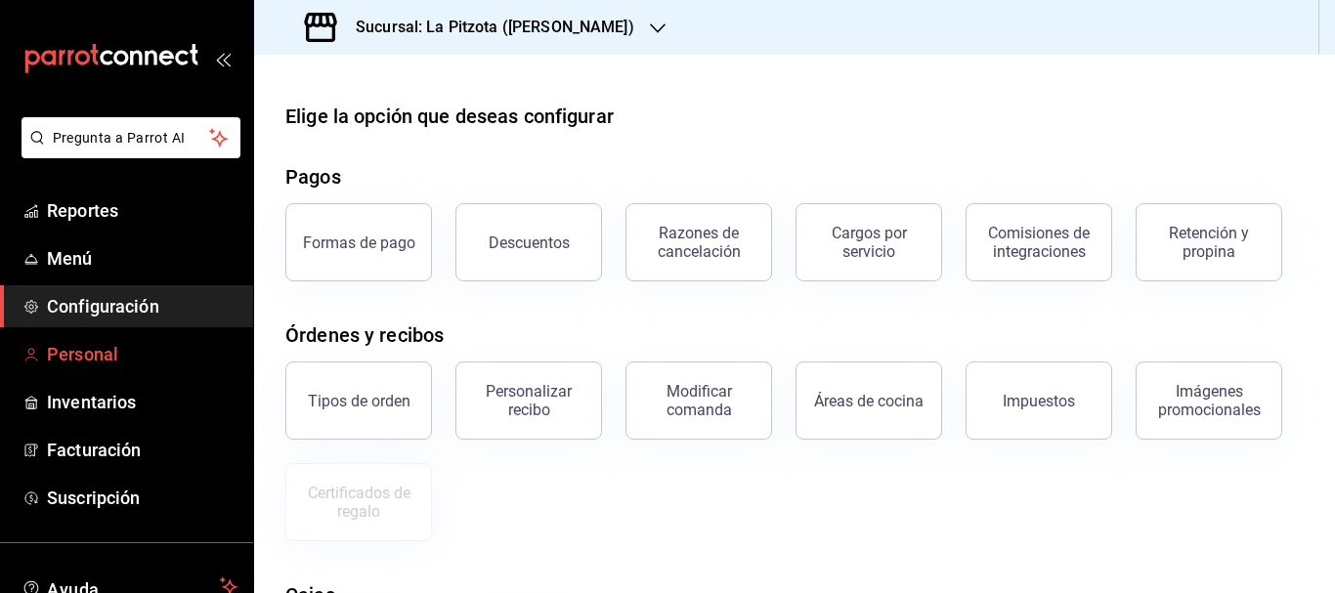
click at [110, 337] on link "Personal" at bounding box center [126, 354] width 253 height 42
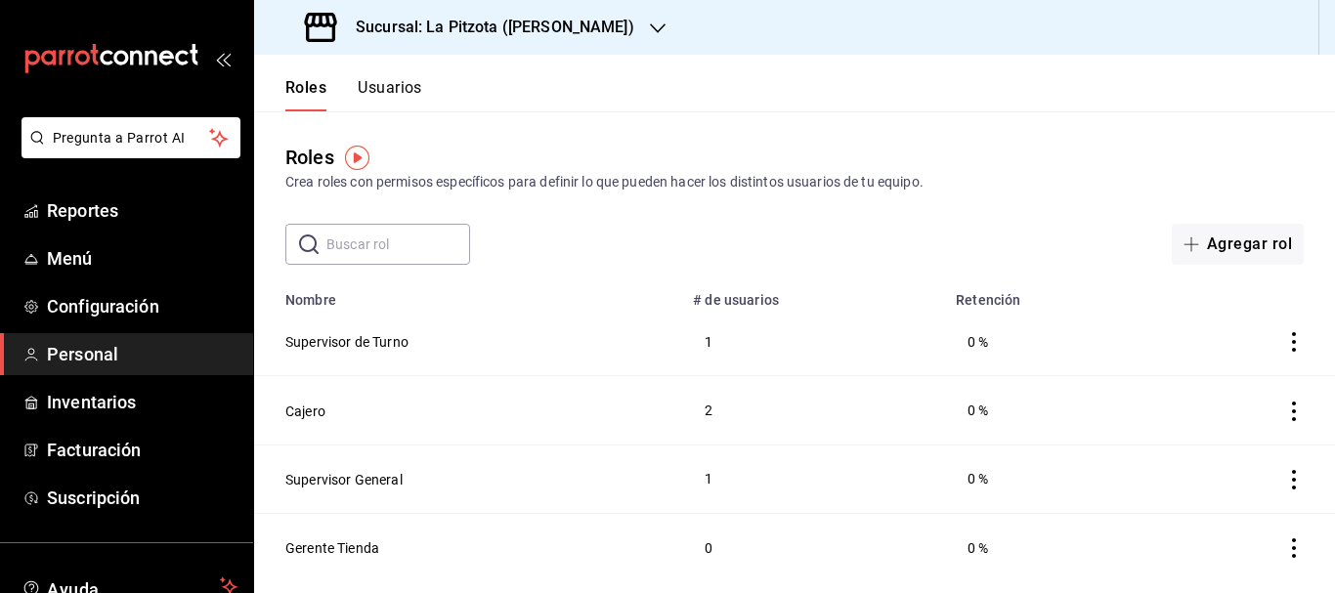
click at [1294, 416] on icon "actions" at bounding box center [1294, 412] width 4 height 20
click at [299, 421] on div at bounding box center [667, 296] width 1335 height 593
click at [329, 412] on td "Cajero" at bounding box center [467, 410] width 427 height 68
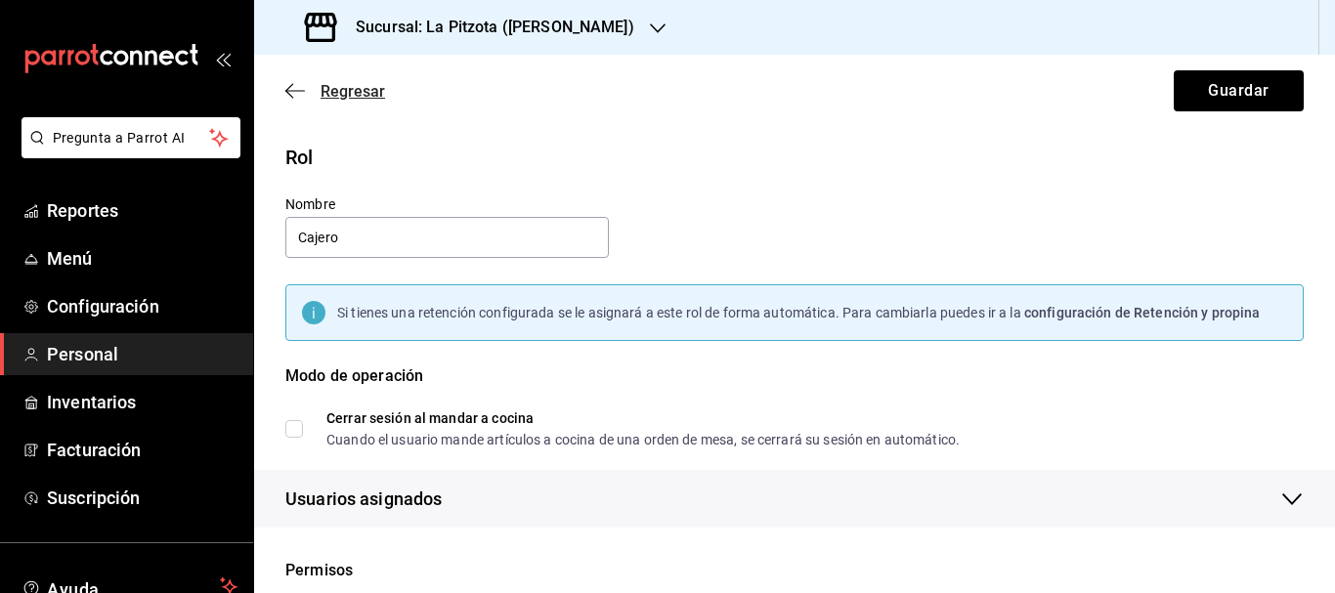
click at [323, 95] on span "Regresar" at bounding box center [353, 91] width 65 height 19
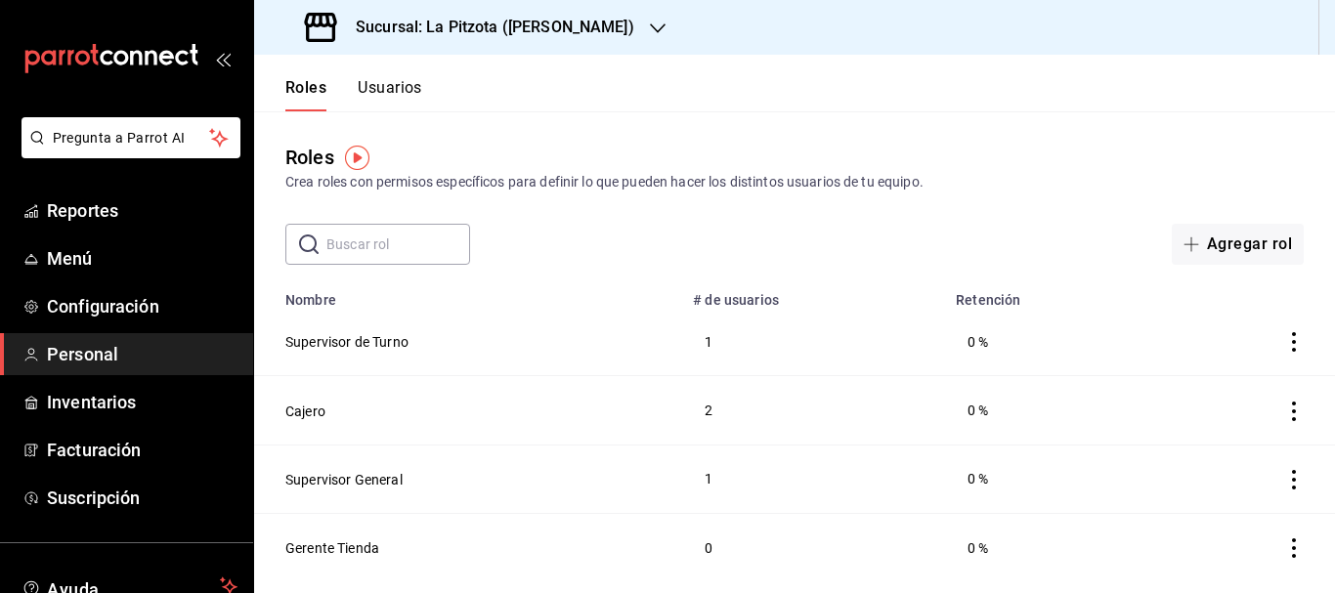
click at [715, 347] on td "1" at bounding box center [812, 342] width 263 height 68
click at [154, 300] on span "Configuración" at bounding box center [142, 306] width 191 height 26
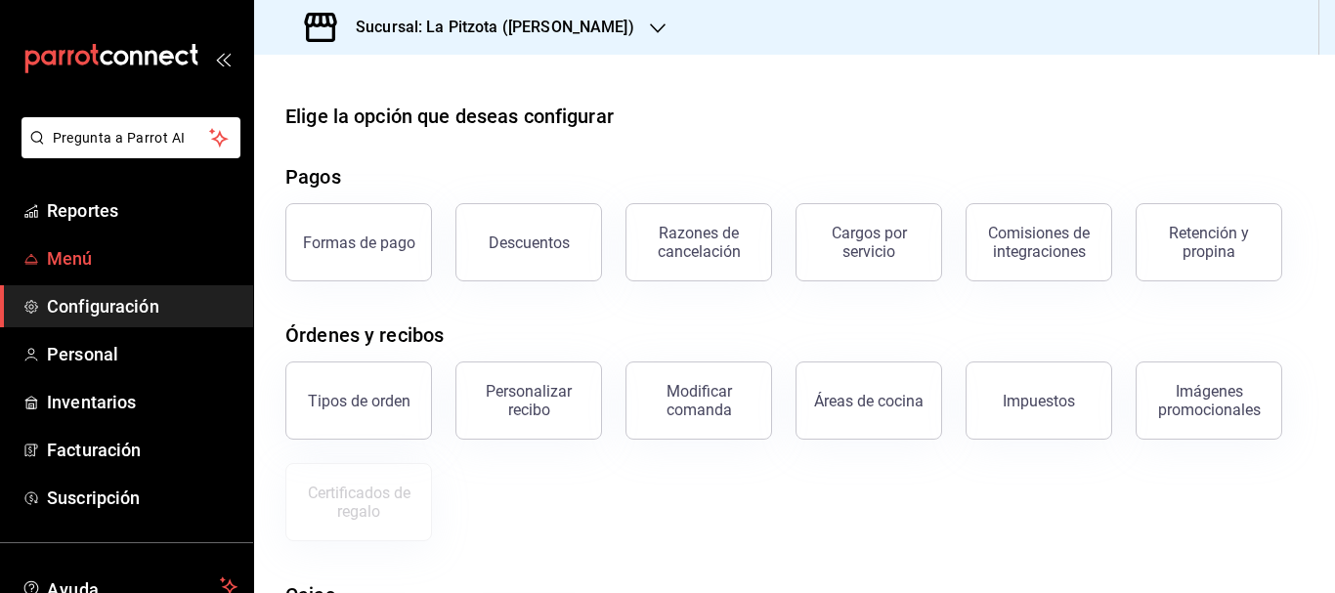
click at [133, 261] on span "Menú" at bounding box center [142, 258] width 191 height 26
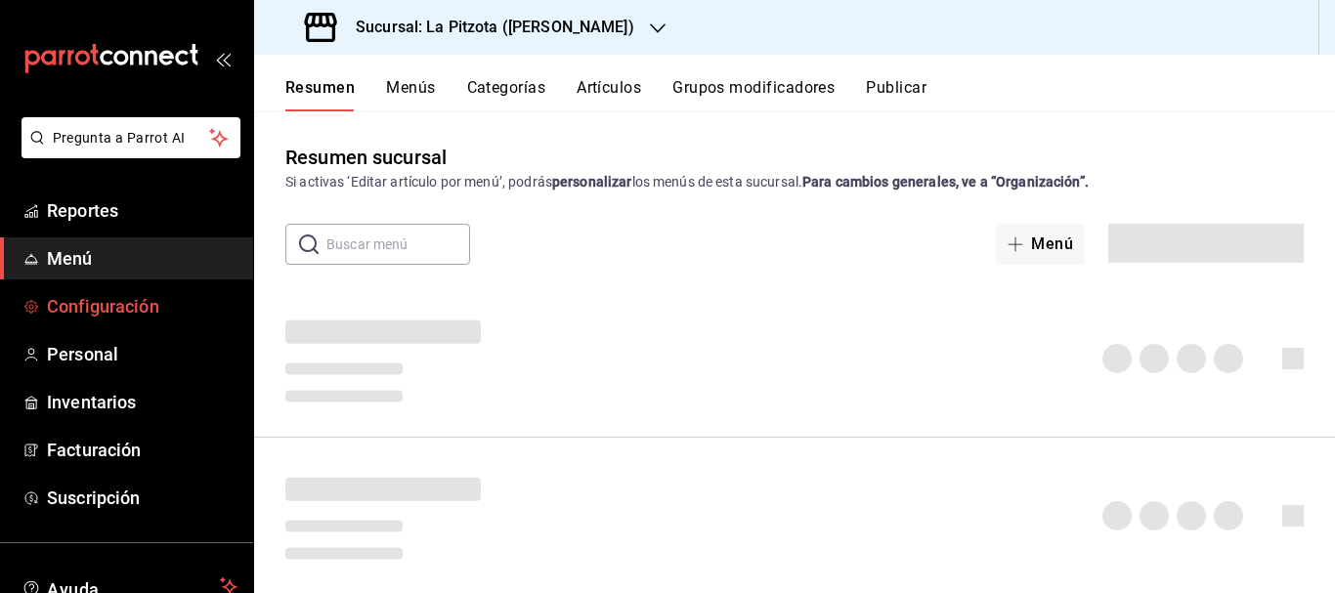
click at [102, 309] on span "Configuración" at bounding box center [142, 306] width 191 height 26
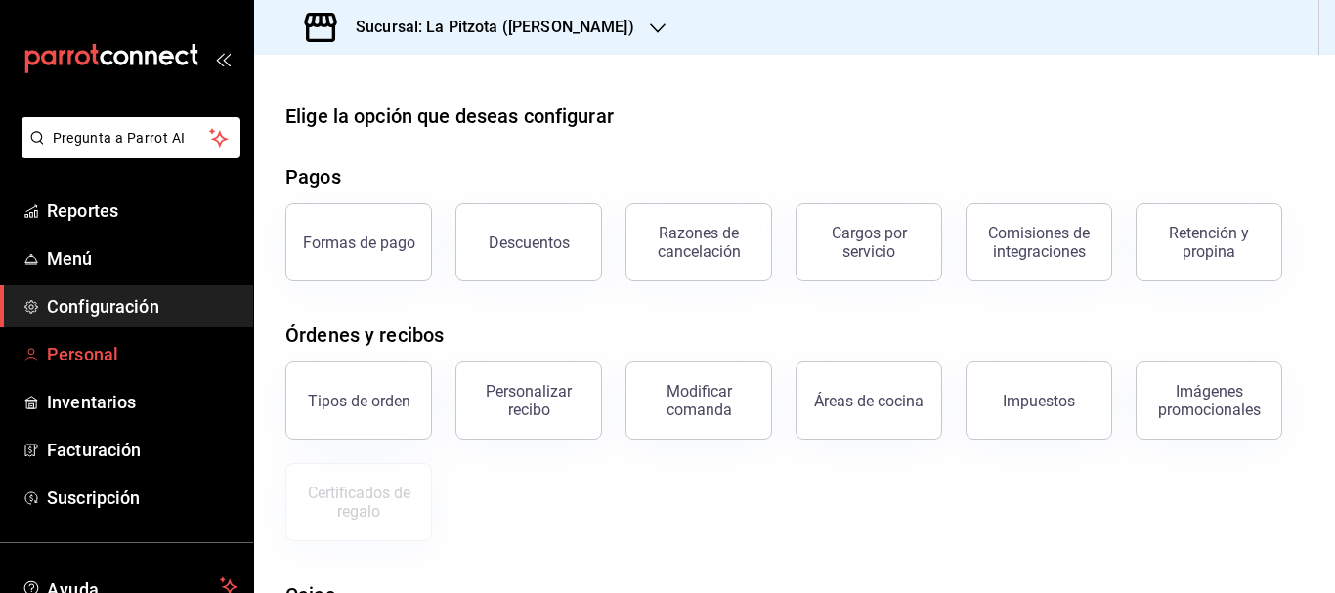
click at [86, 353] on span "Personal" at bounding box center [142, 354] width 191 height 26
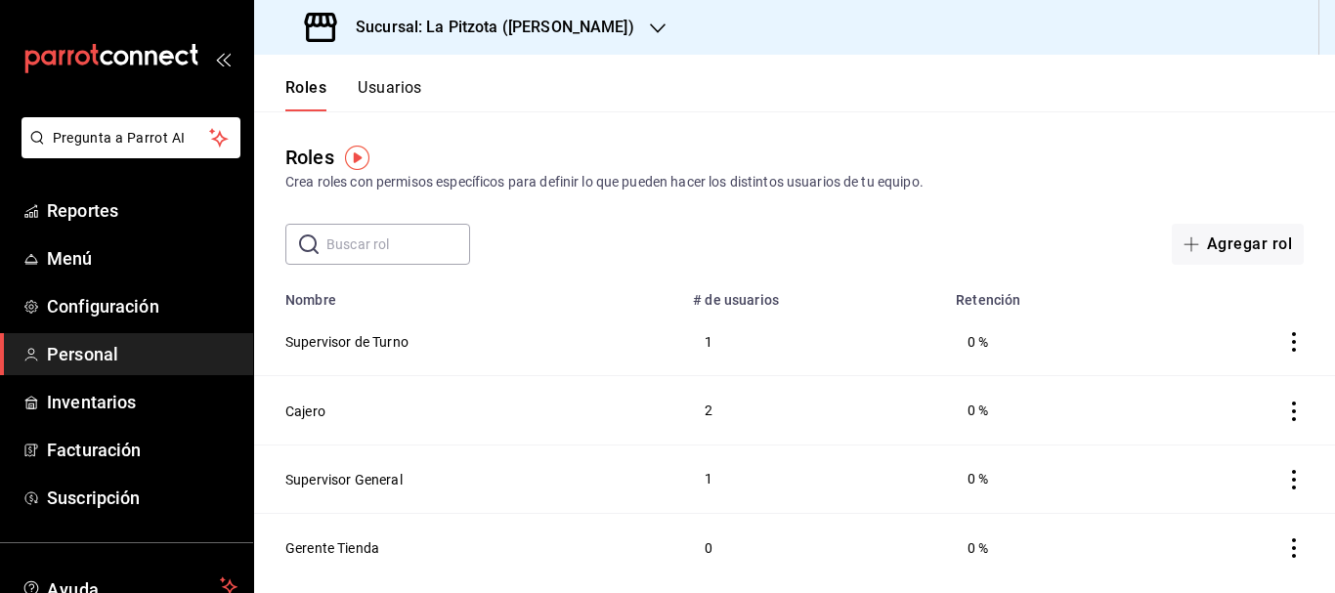
click at [391, 91] on button "Usuarios" at bounding box center [390, 94] width 65 height 33
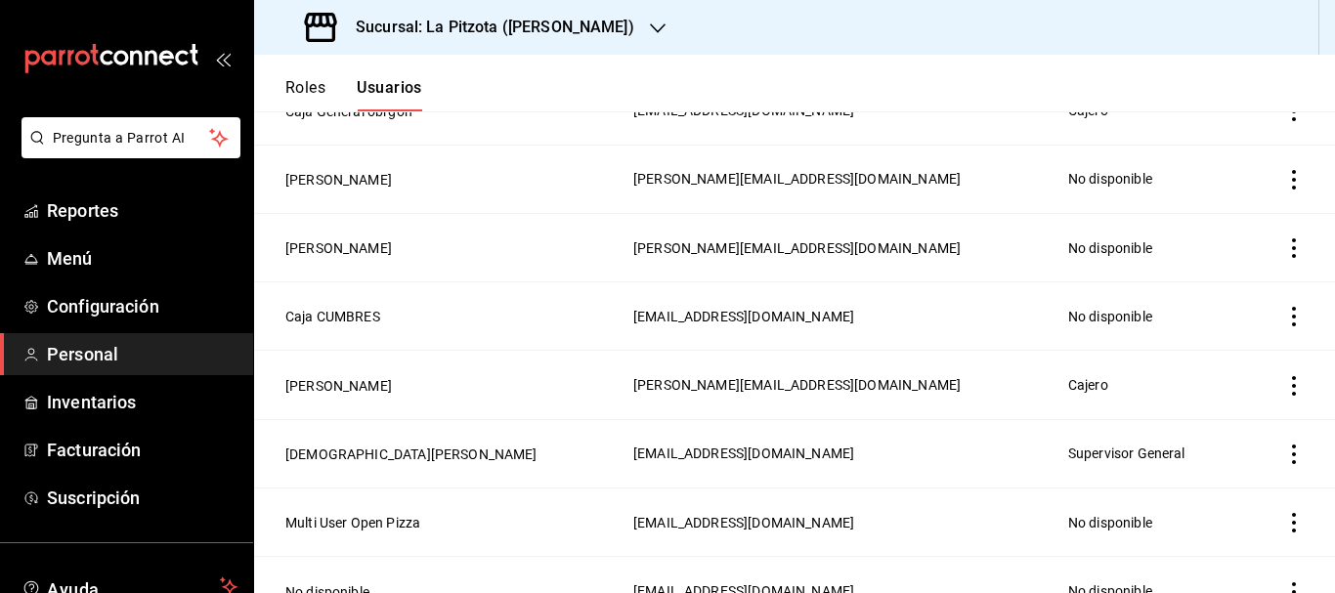
scroll to position [1002, 0]
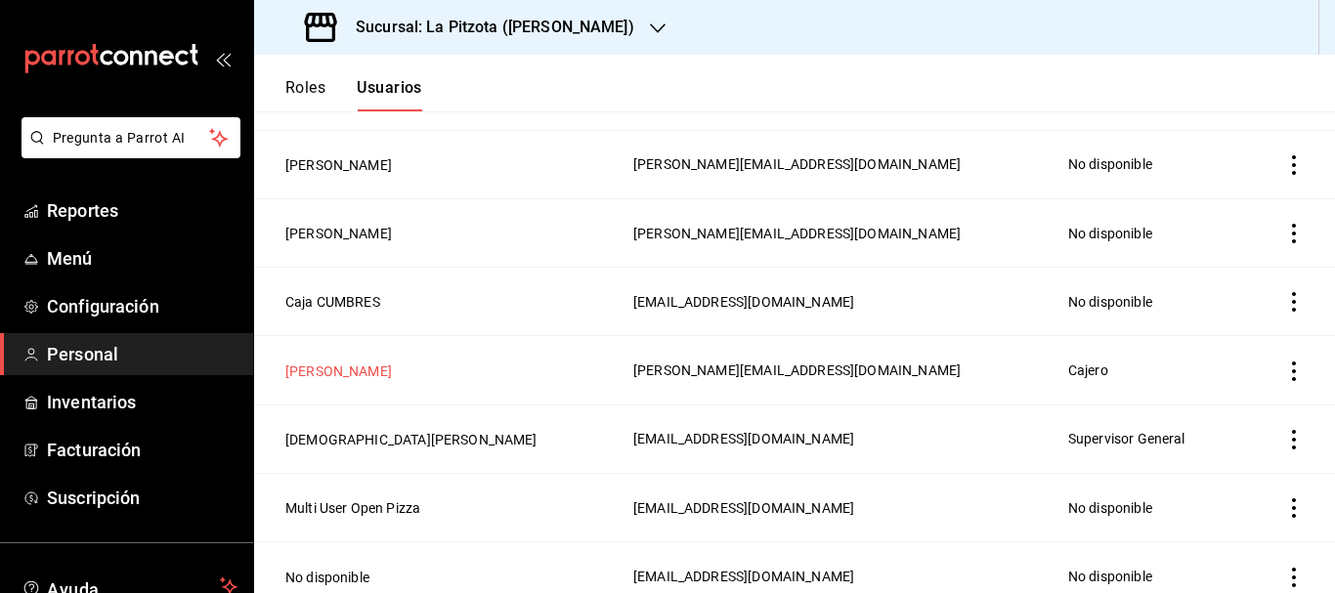
click at [324, 362] on button "[PERSON_NAME]" at bounding box center [338, 372] width 107 height 20
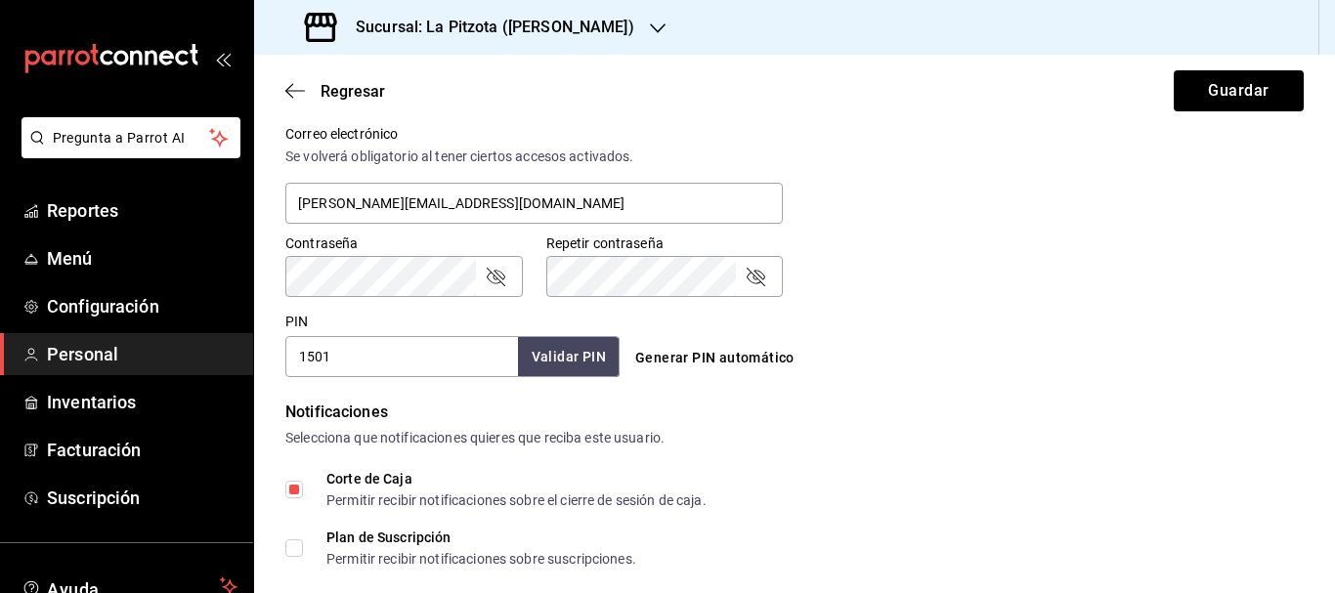
scroll to position [741, 0]
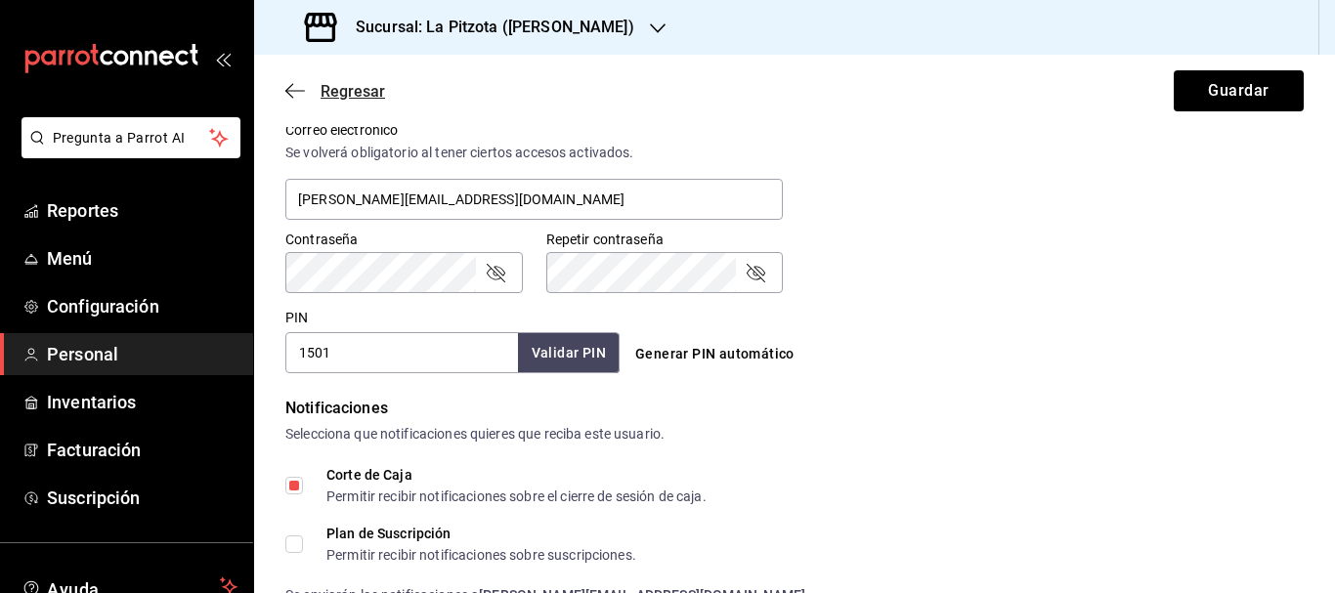
click at [342, 98] on span "Regresar" at bounding box center [353, 91] width 65 height 19
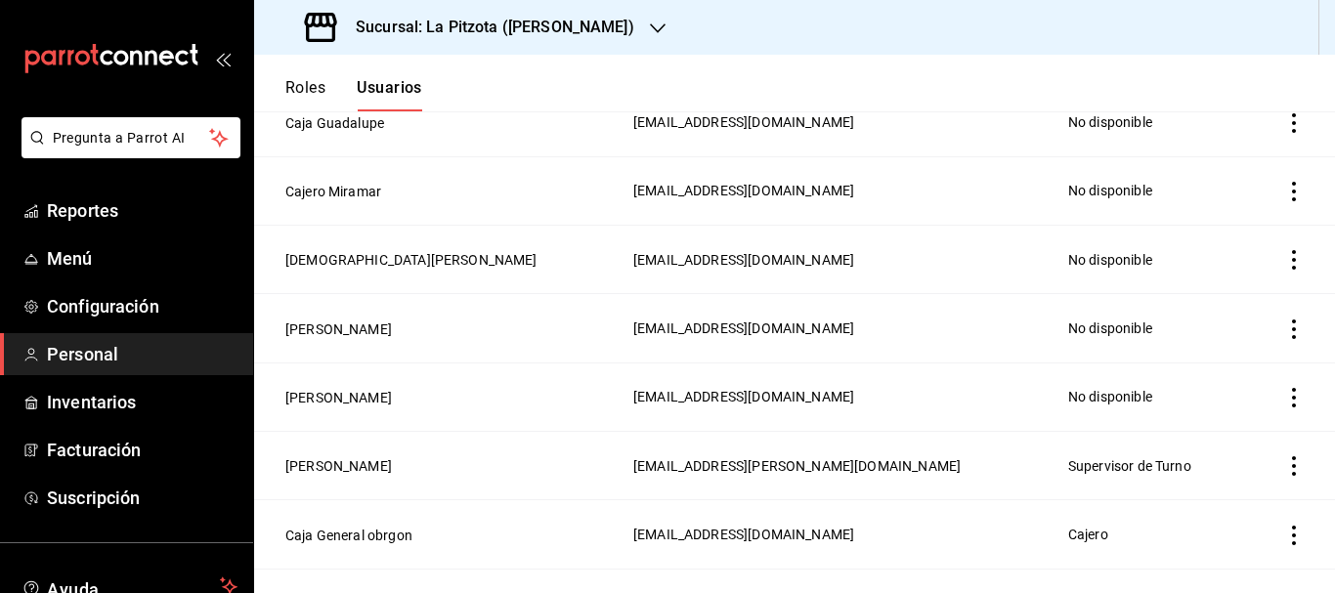
scroll to position [616, 0]
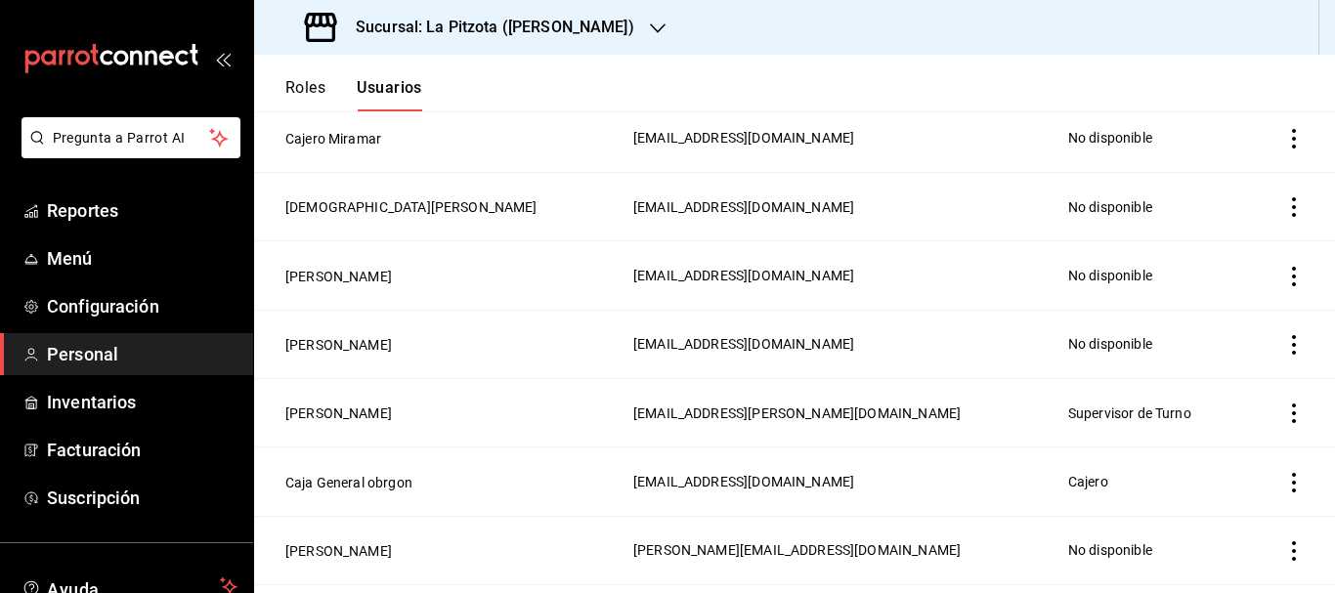
click at [1287, 404] on icon "actions" at bounding box center [1295, 414] width 20 height 20
click at [358, 409] on div at bounding box center [667, 296] width 1335 height 593
click at [355, 406] on button "[PERSON_NAME]" at bounding box center [338, 414] width 107 height 20
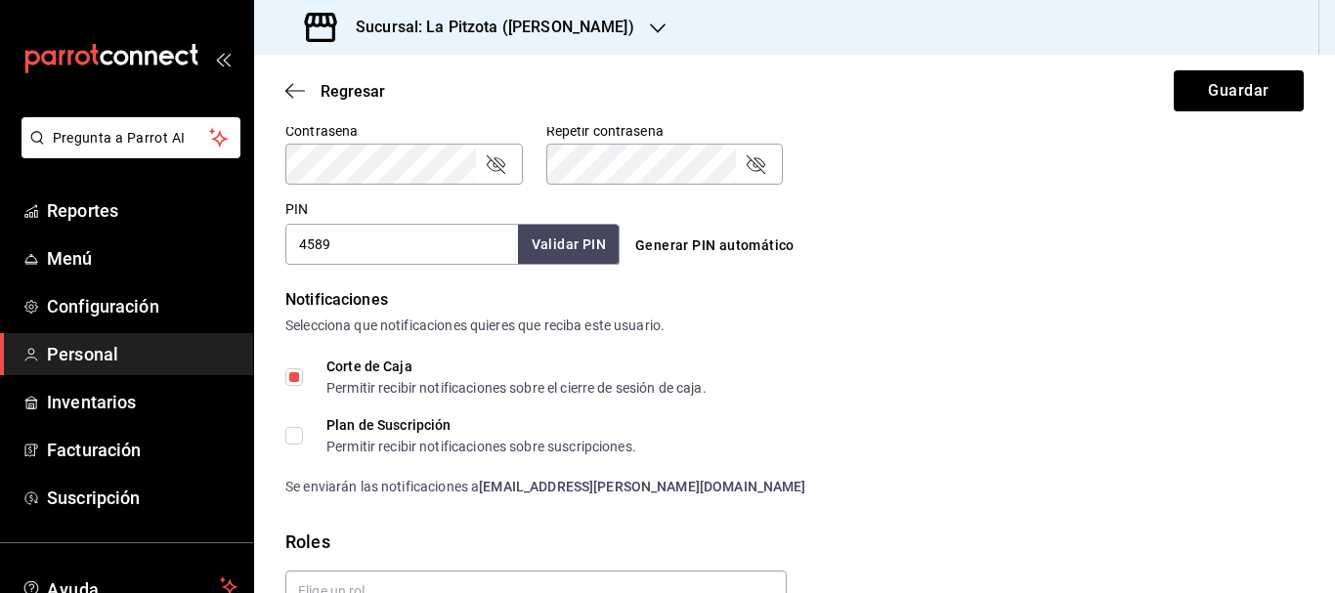
scroll to position [853, 0]
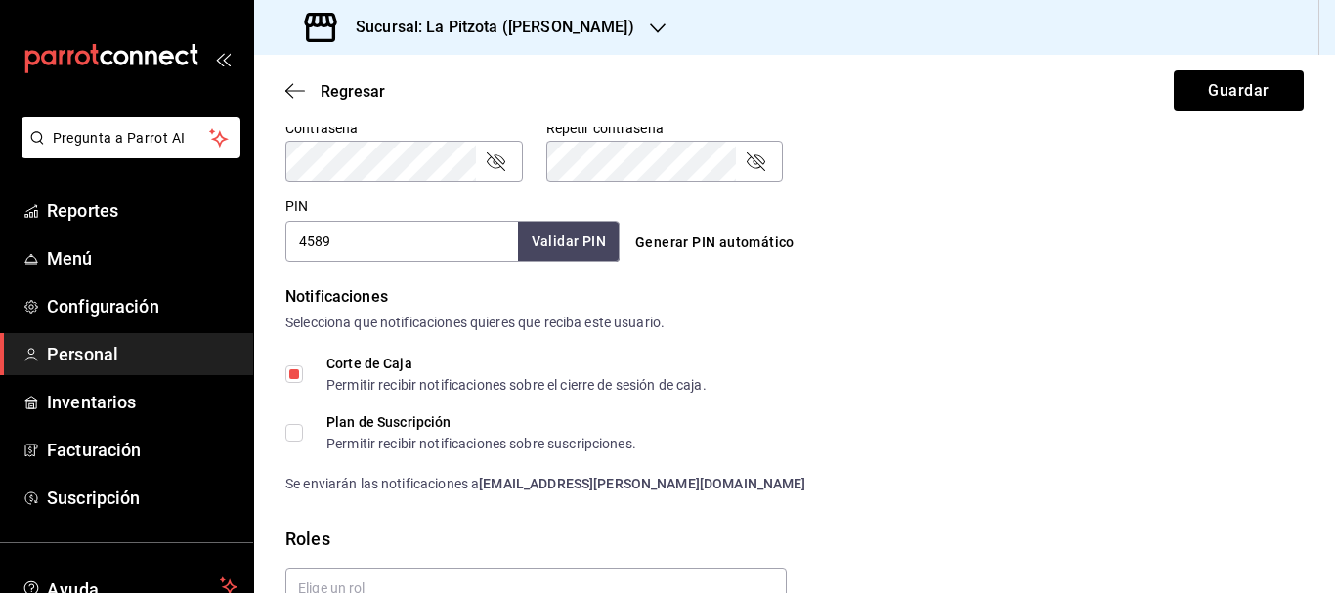
click at [682, 241] on button "Generar PIN automático" at bounding box center [715, 243] width 175 height 36
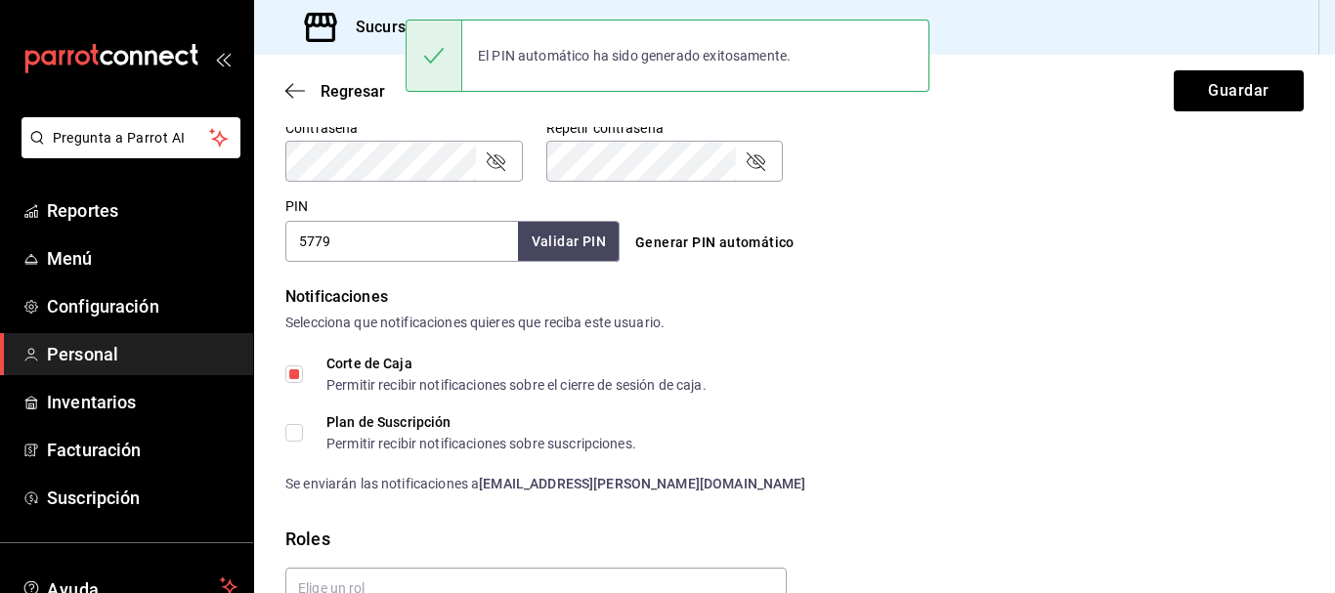
click at [395, 241] on input "5779" at bounding box center [401, 241] width 233 height 41
type input "5"
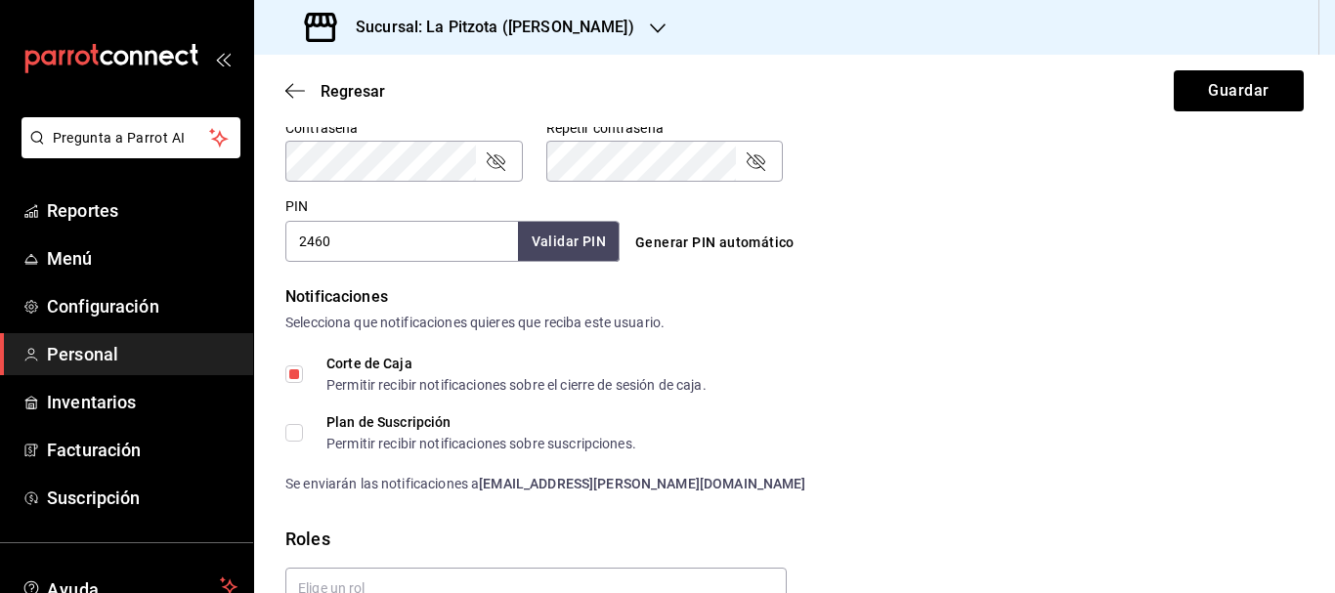
type input "2460"
click at [531, 240] on button "Validar PIN" at bounding box center [568, 242] width 104 height 42
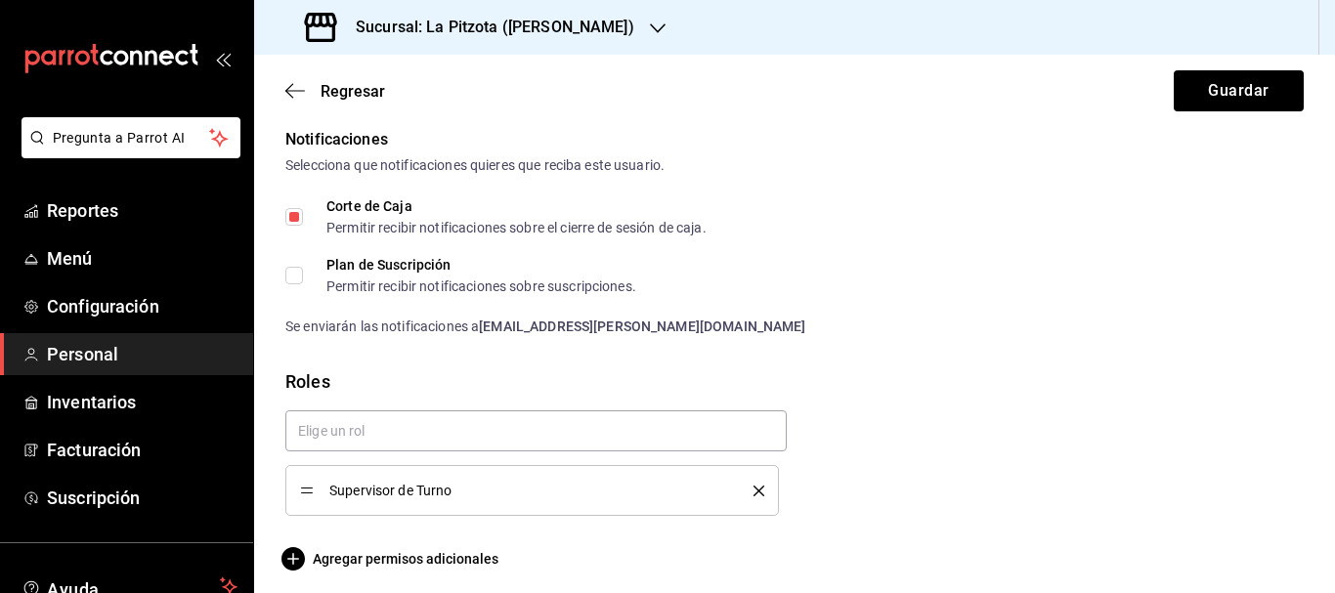
scroll to position [1019, 0]
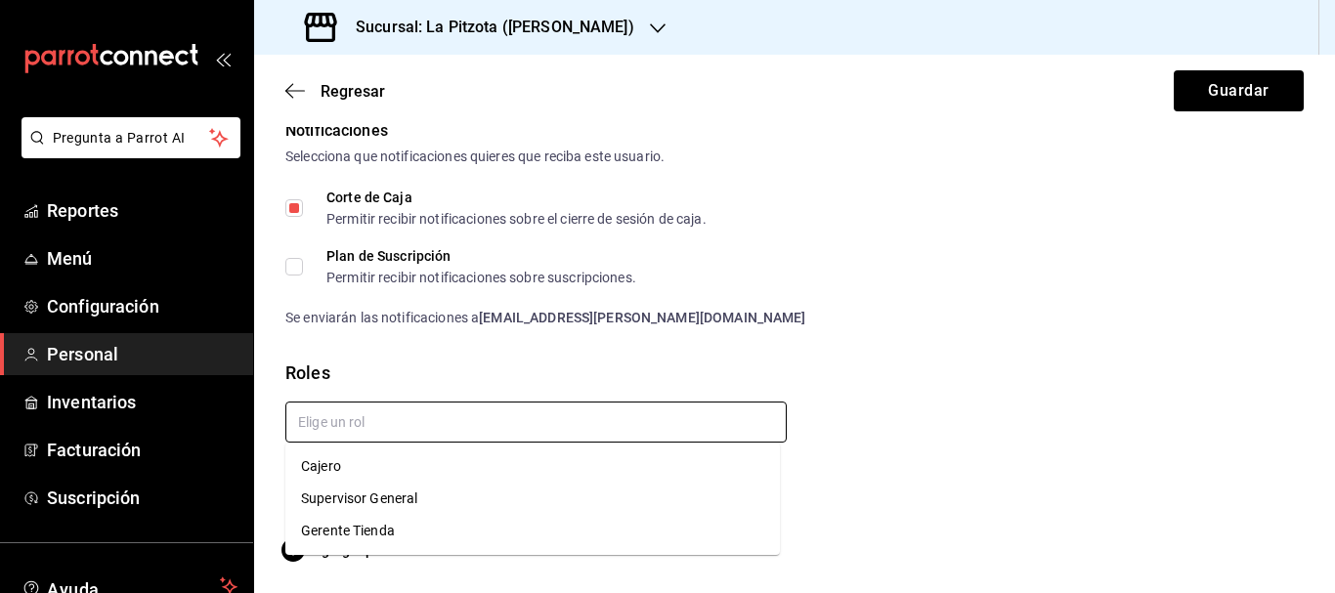
click at [341, 428] on input "text" at bounding box center [536, 422] width 502 height 41
click at [842, 428] on div "Supervisor de Turno" at bounding box center [787, 446] width 1034 height 121
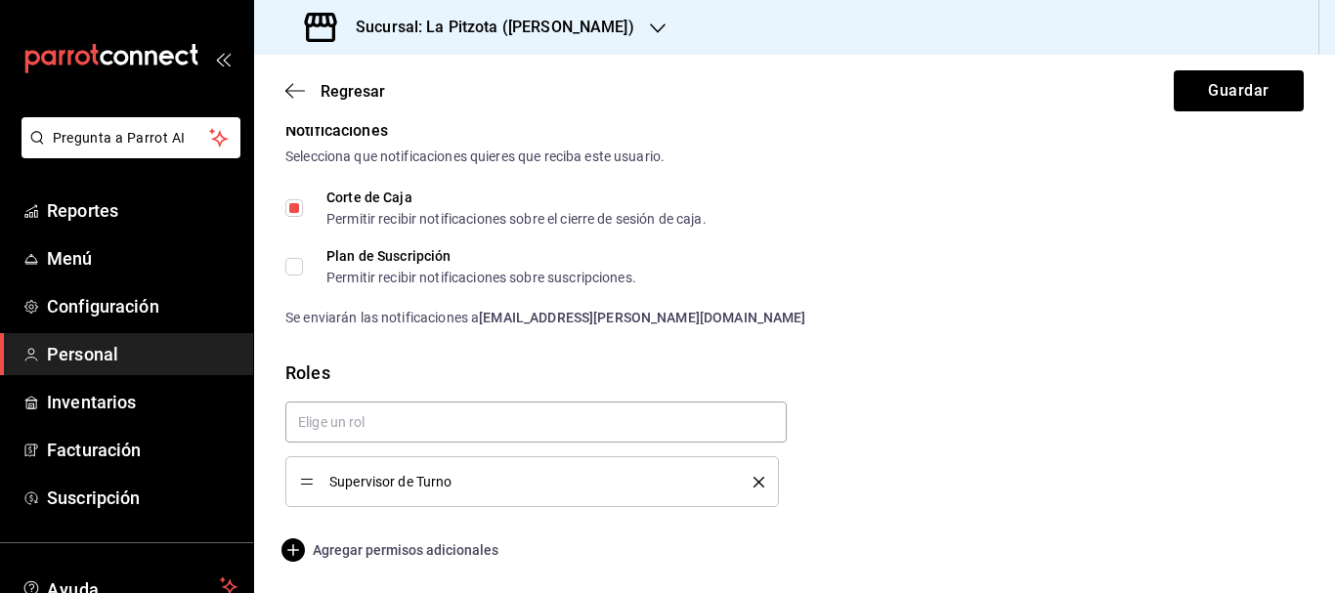
click at [364, 546] on span "Agregar permisos adicionales" at bounding box center [391, 550] width 213 height 23
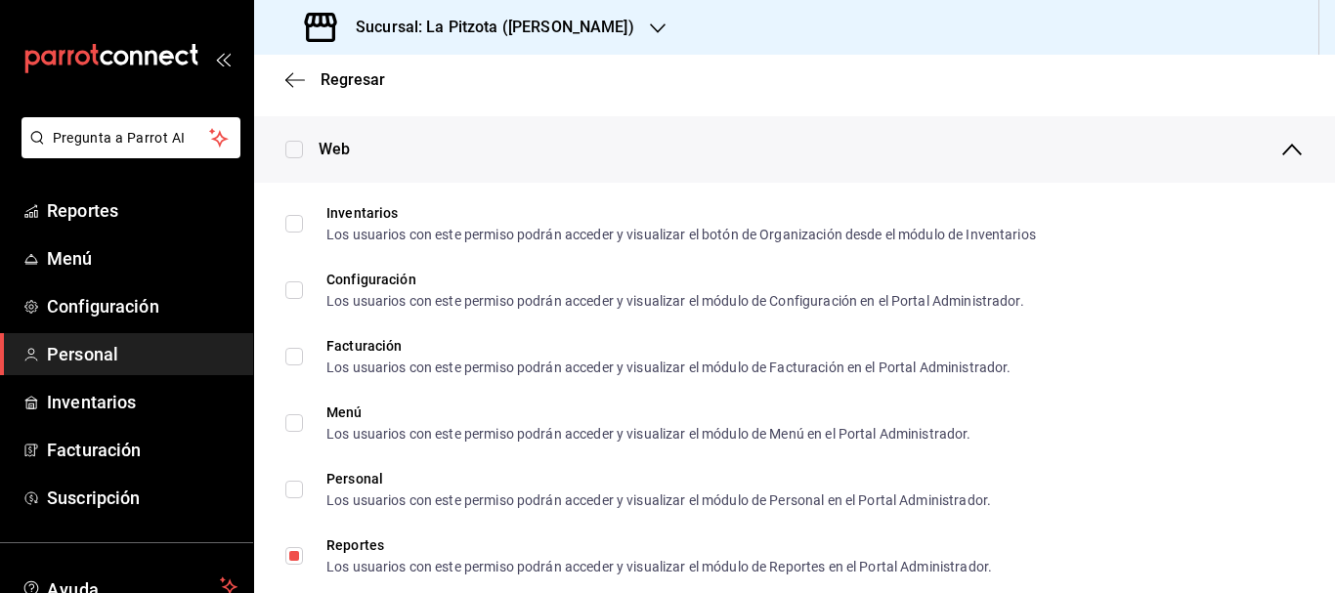
scroll to position [773, 0]
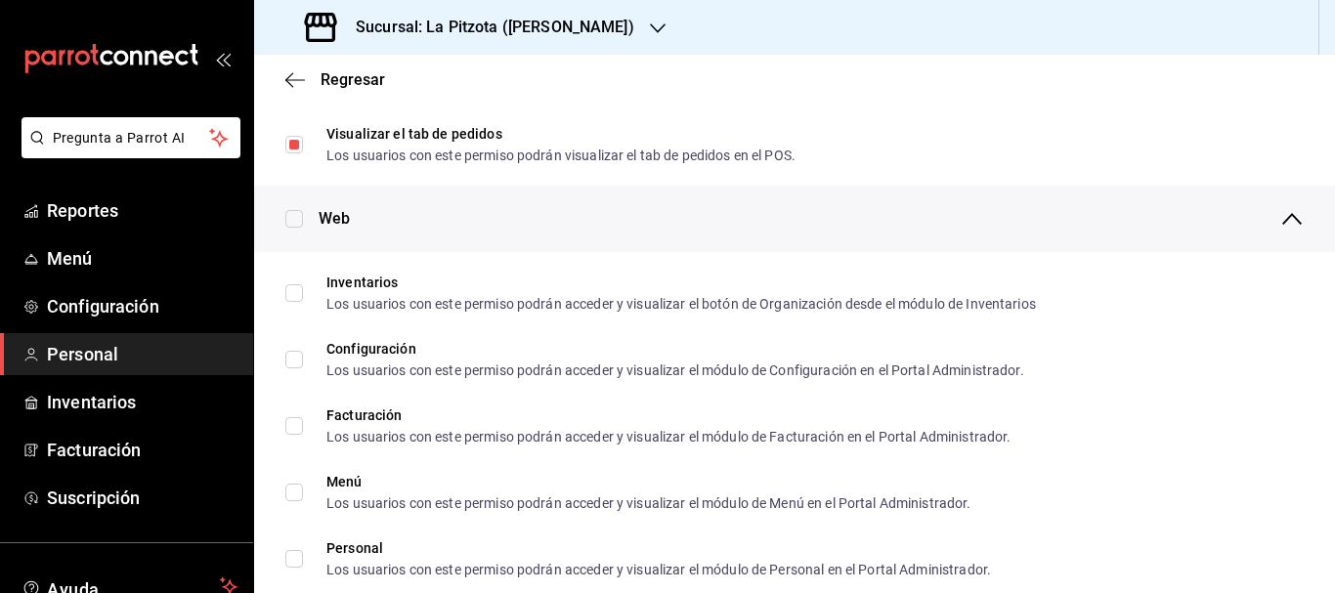
click at [306, 210] on div "Web" at bounding box center [794, 219] width 1081 height 66
click at [301, 214] on input "checkbox" at bounding box center [294, 219] width 18 height 18
checkbox input "true"
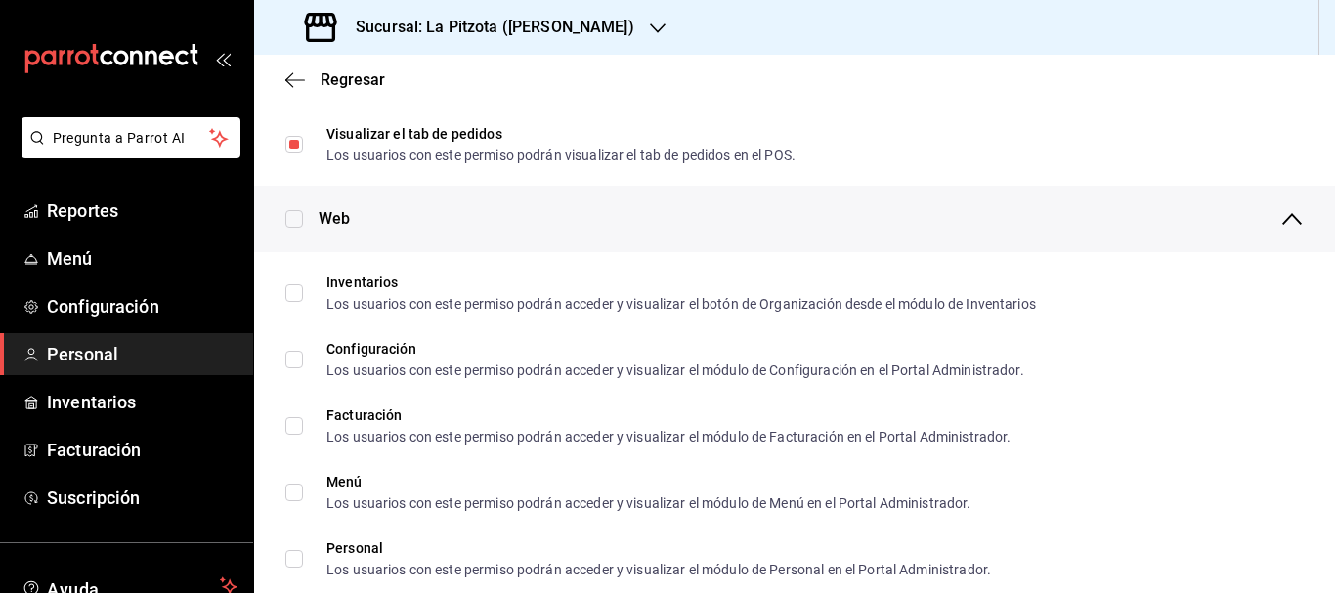
checkbox input "true"
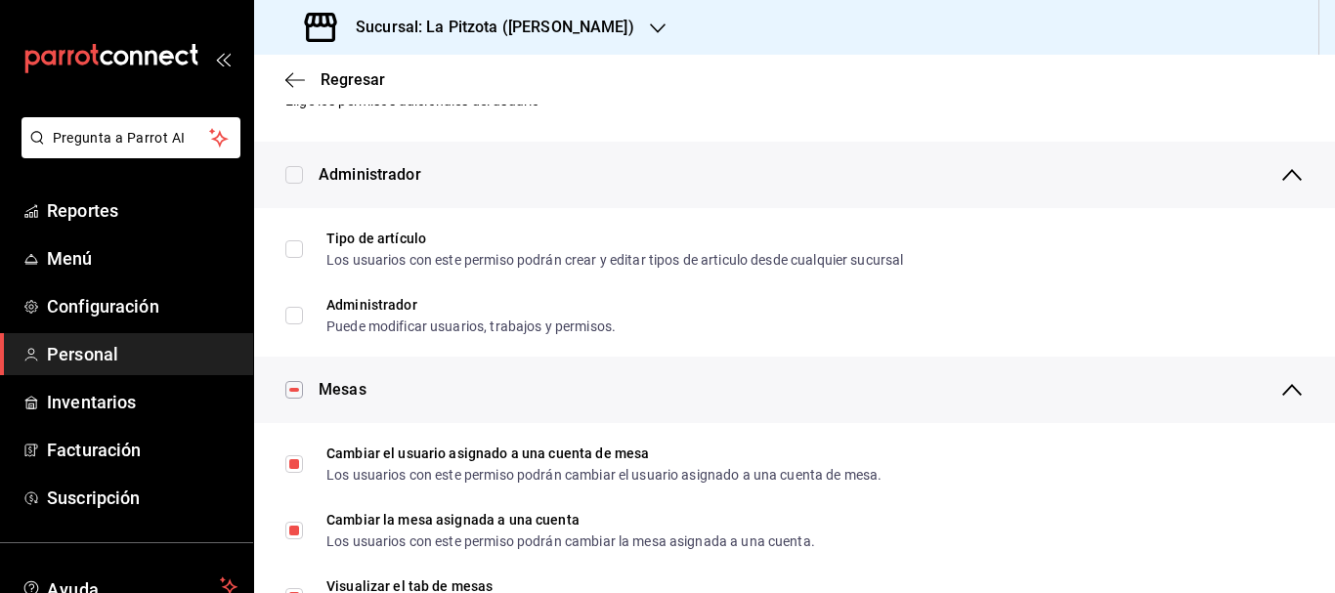
scroll to position [49, 0]
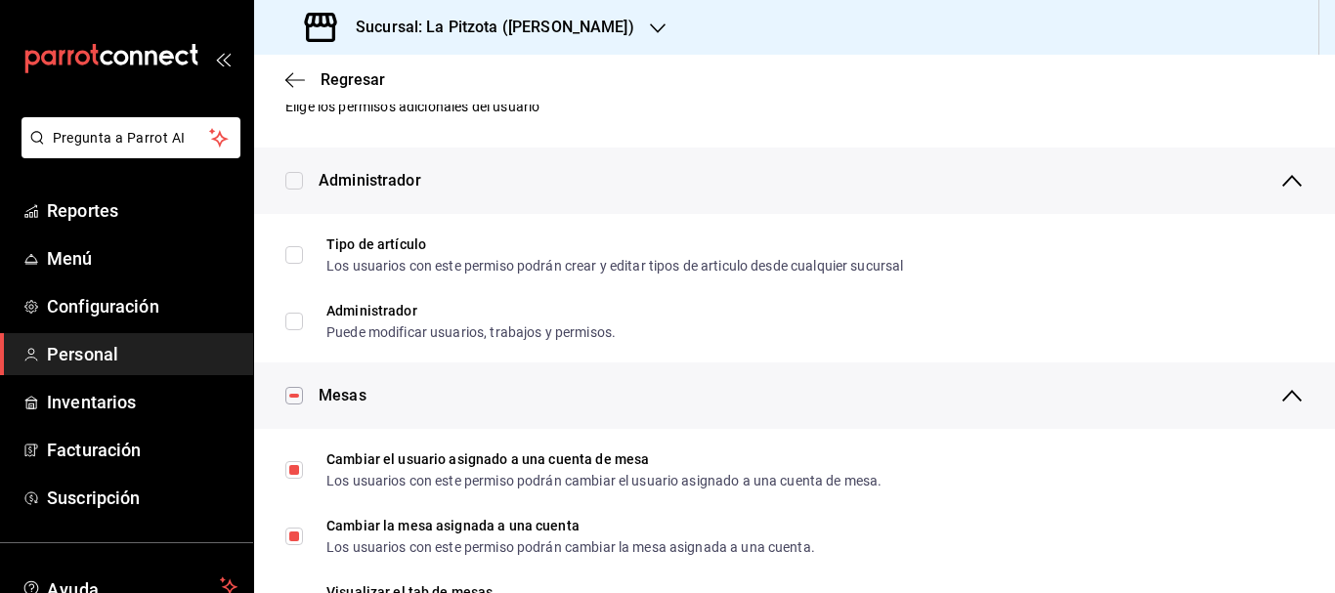
click at [296, 174] on input "checkbox" at bounding box center [294, 181] width 18 height 18
checkbox input "true"
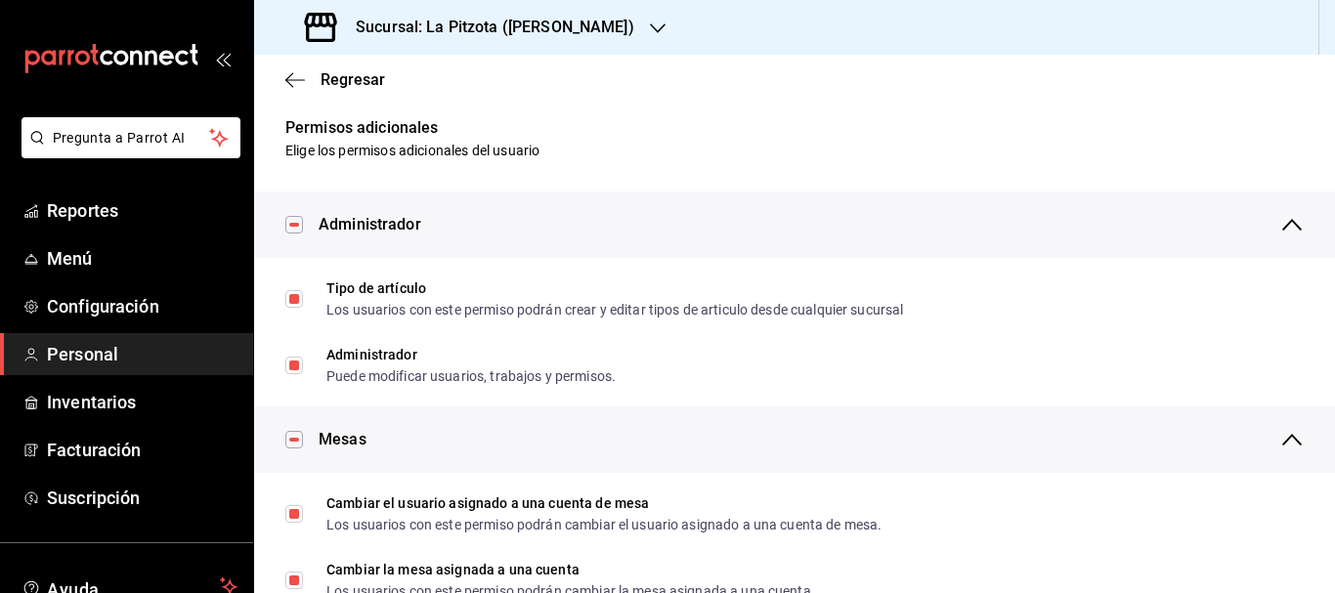
scroll to position [0, 0]
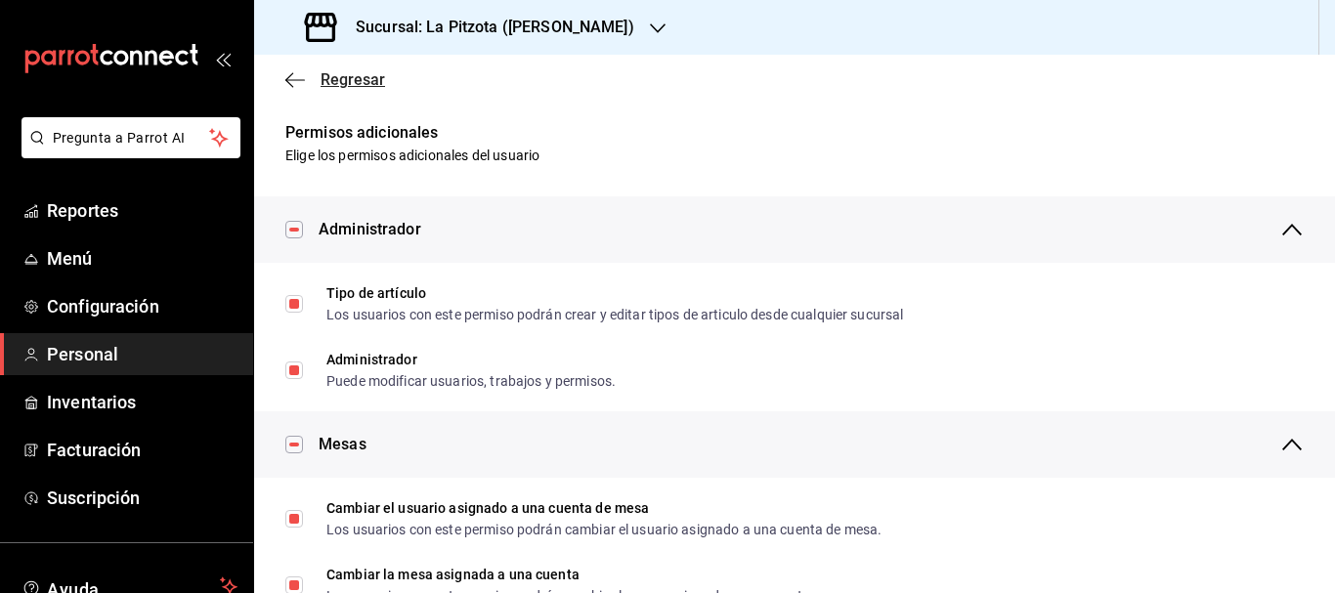
click at [370, 85] on span "Regresar" at bounding box center [353, 79] width 65 height 19
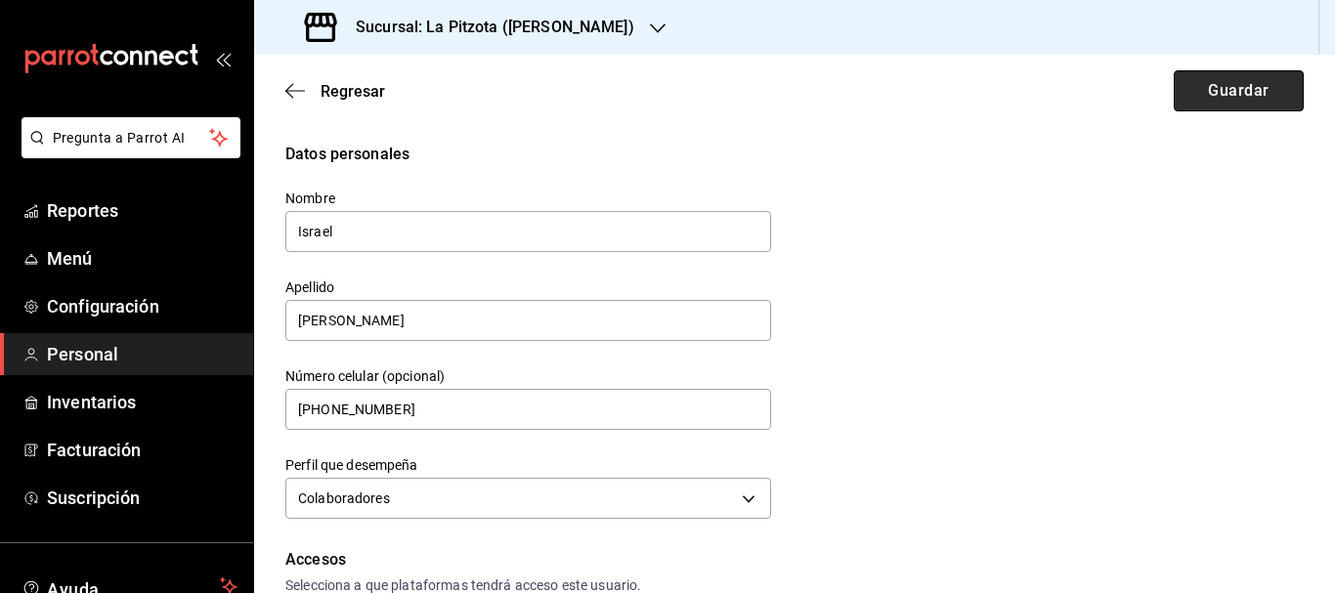
click at [1187, 99] on button "Guardar" at bounding box center [1239, 90] width 130 height 41
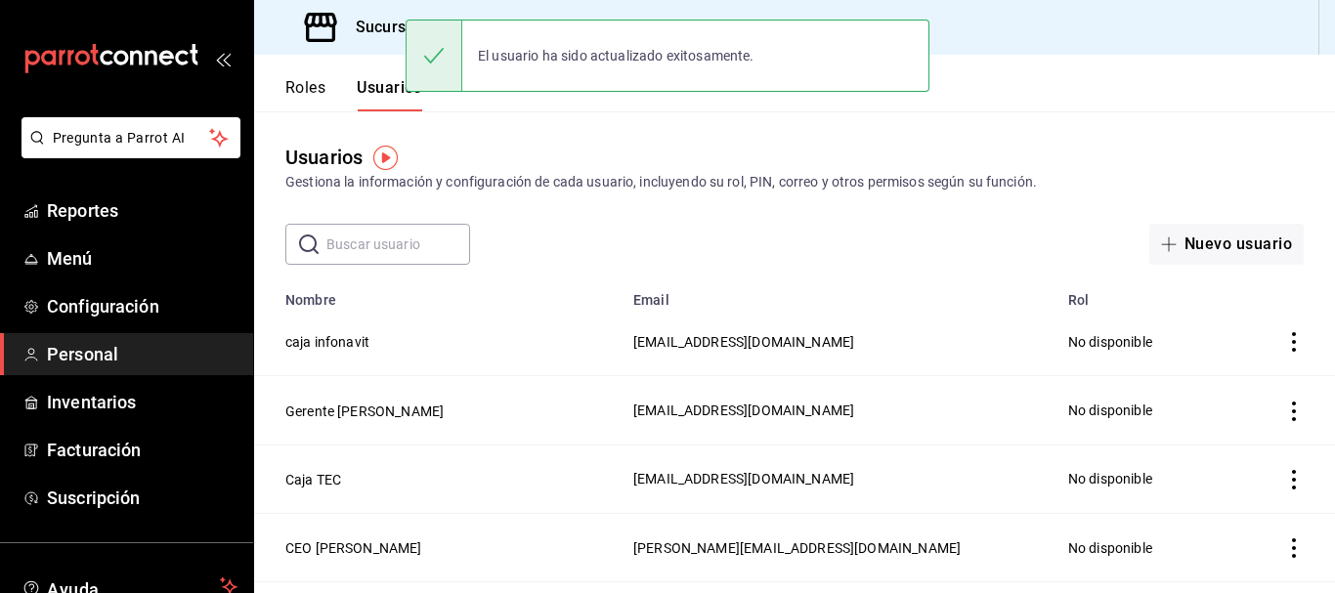
click at [306, 83] on button "Roles" at bounding box center [305, 94] width 40 height 33
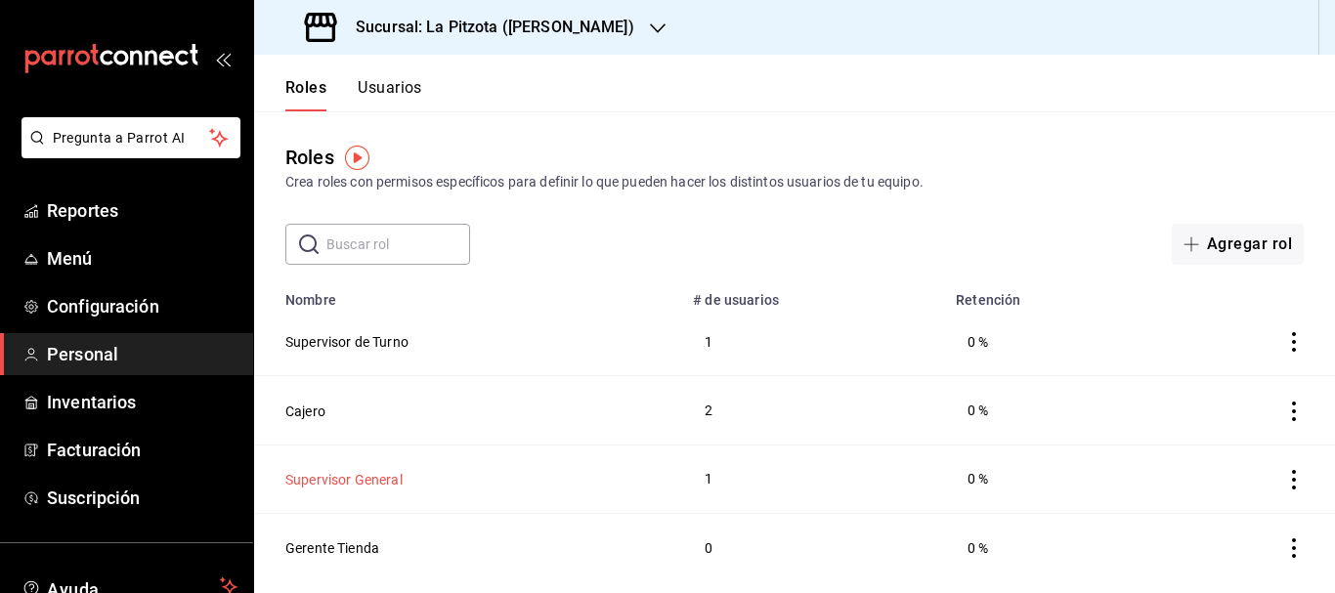
click at [321, 478] on button "Supervisor General" at bounding box center [343, 480] width 117 height 20
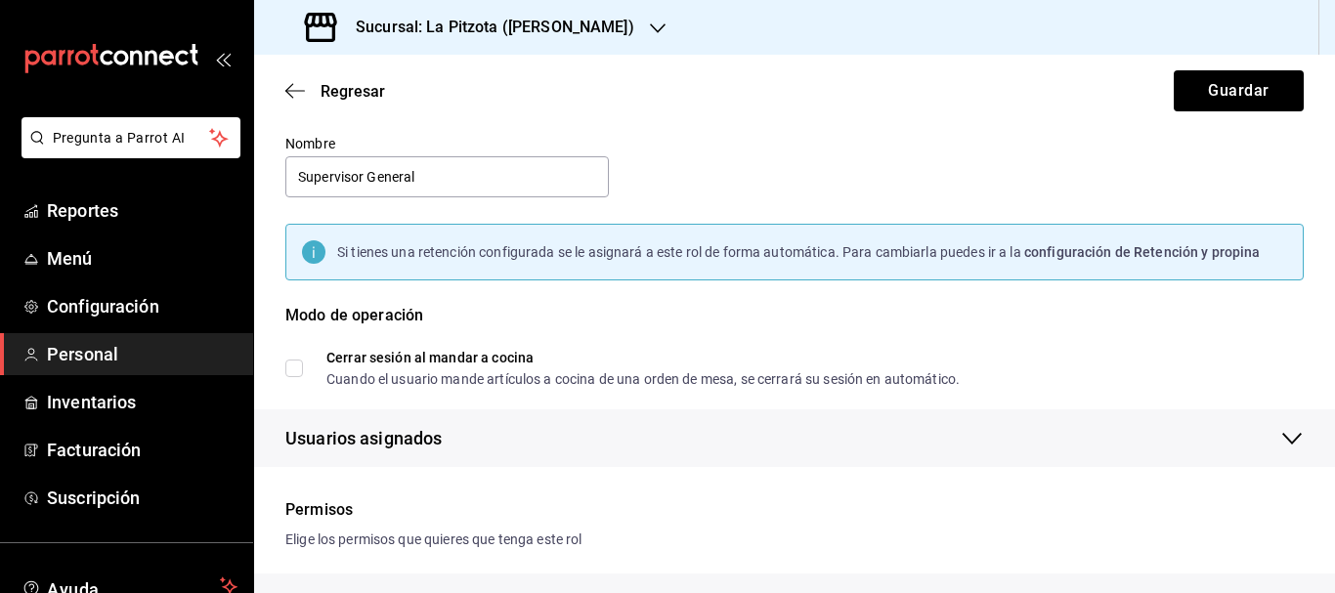
scroll to position [46, 0]
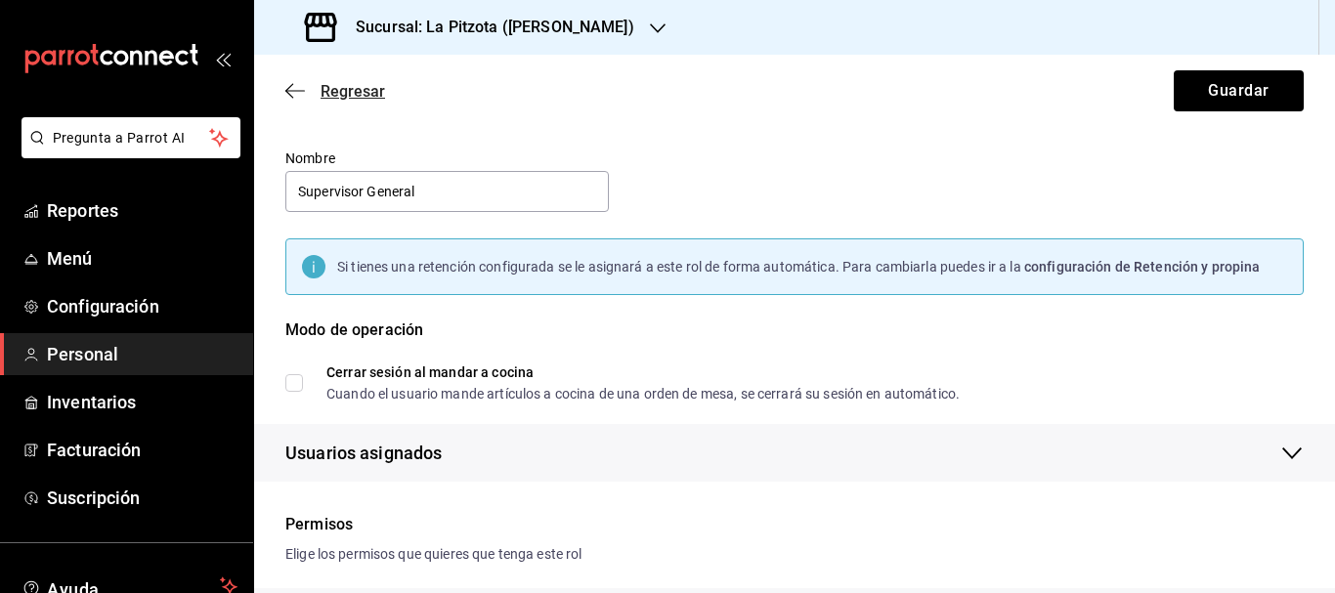
click at [328, 94] on span "Regresar" at bounding box center [353, 91] width 65 height 19
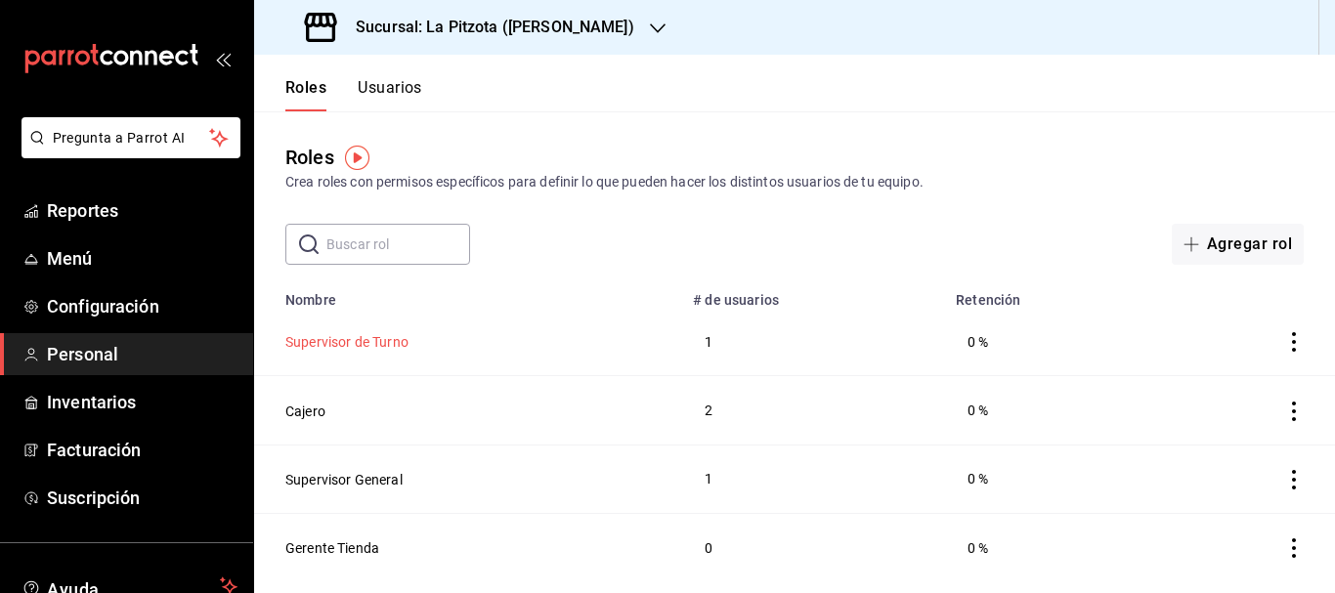
click at [407, 336] on button "Supervisor de Turno" at bounding box center [346, 342] width 123 height 20
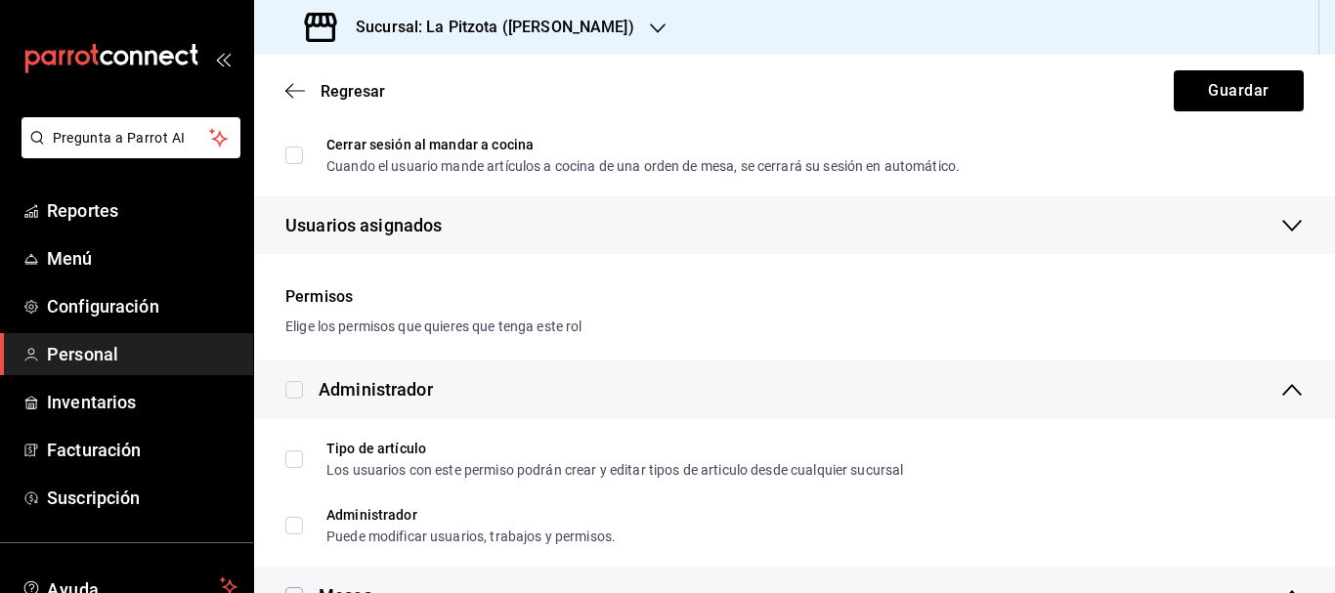
scroll to position [282, 0]
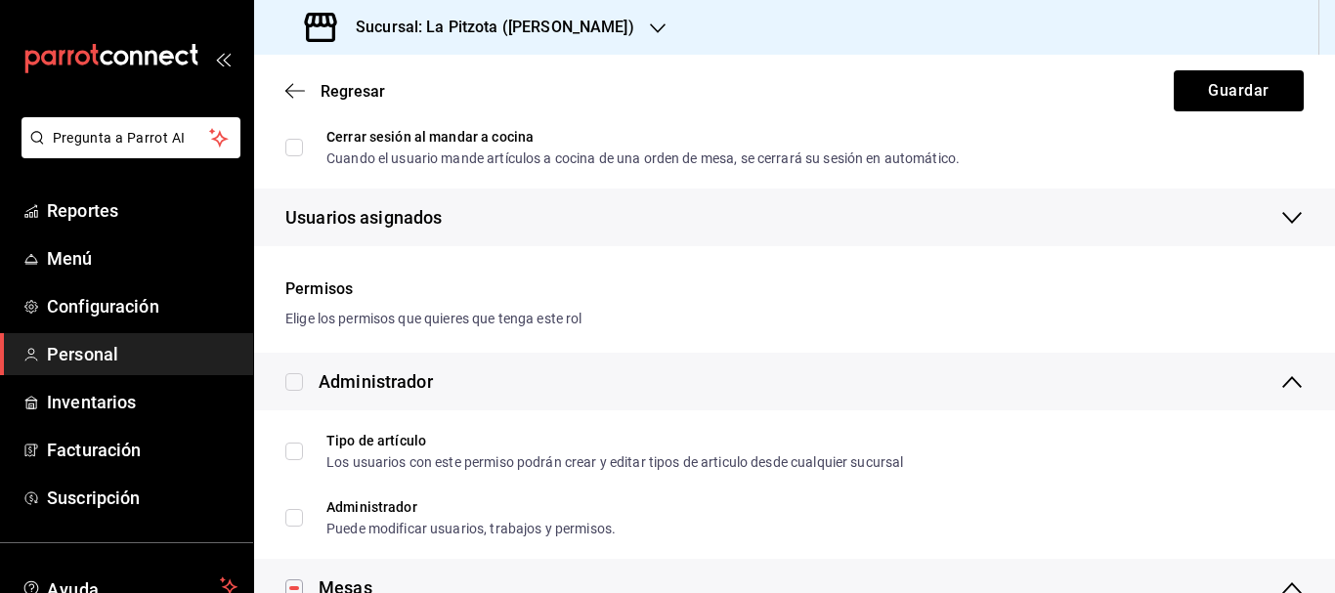
click at [301, 380] on input "checkbox" at bounding box center [294, 382] width 18 height 18
checkbox input "true"
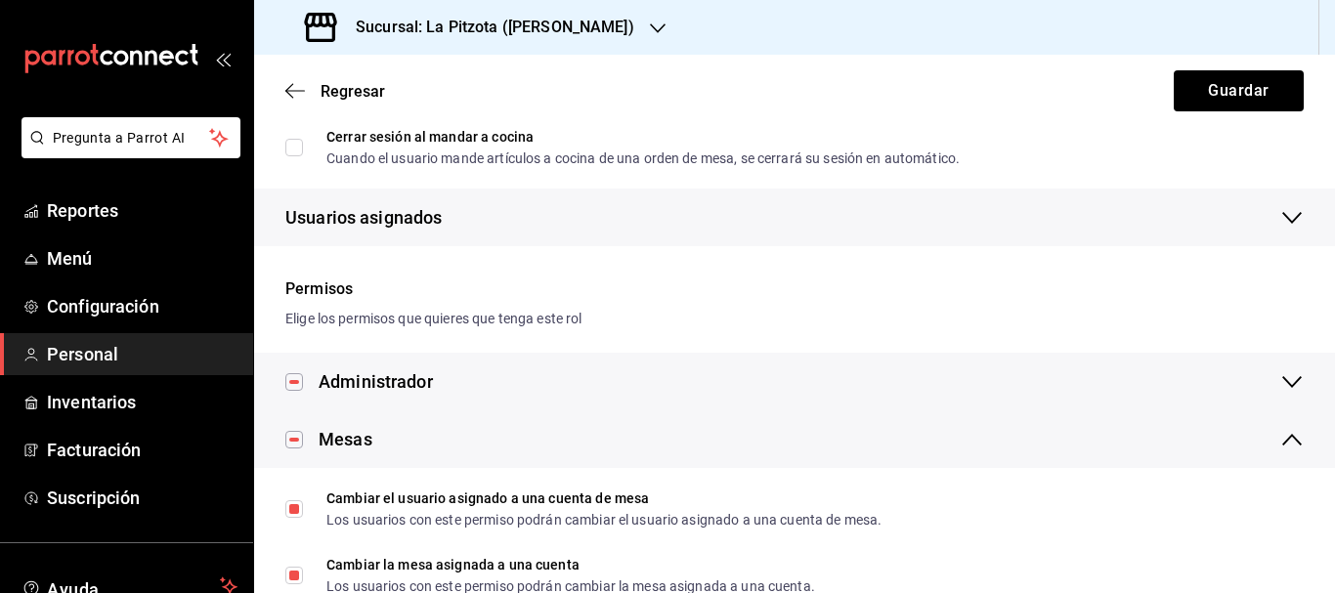
click at [1281, 391] on icon at bounding box center [1292, 382] width 23 height 23
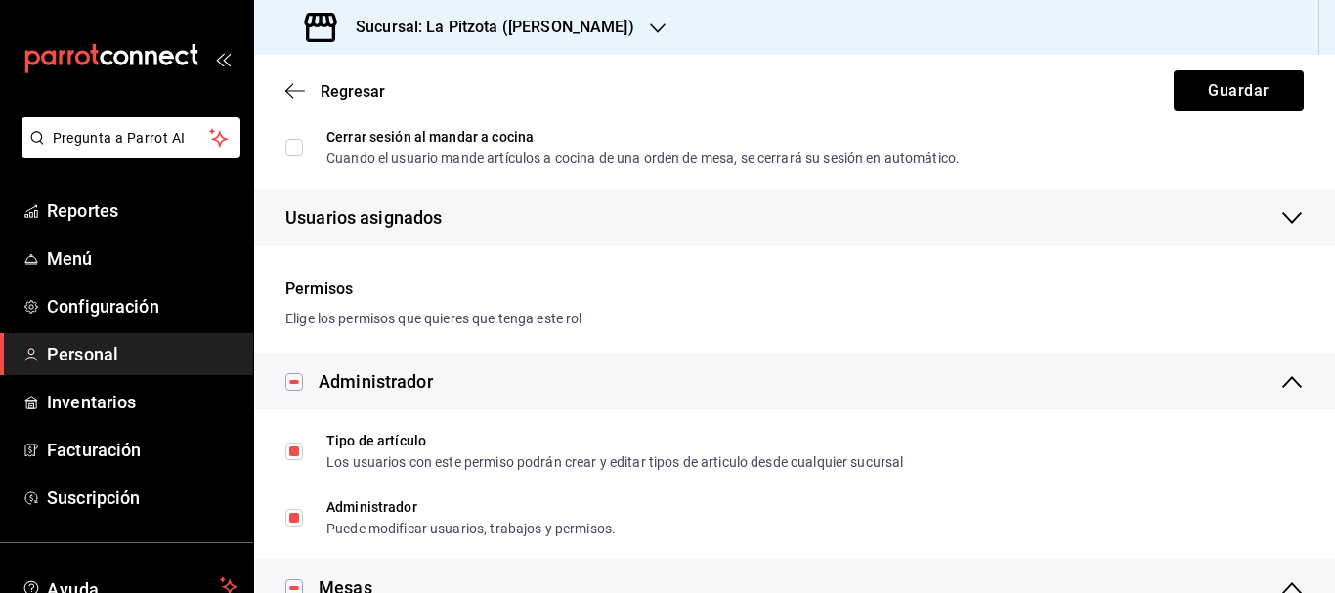
click at [1281, 391] on icon at bounding box center [1292, 382] width 23 height 23
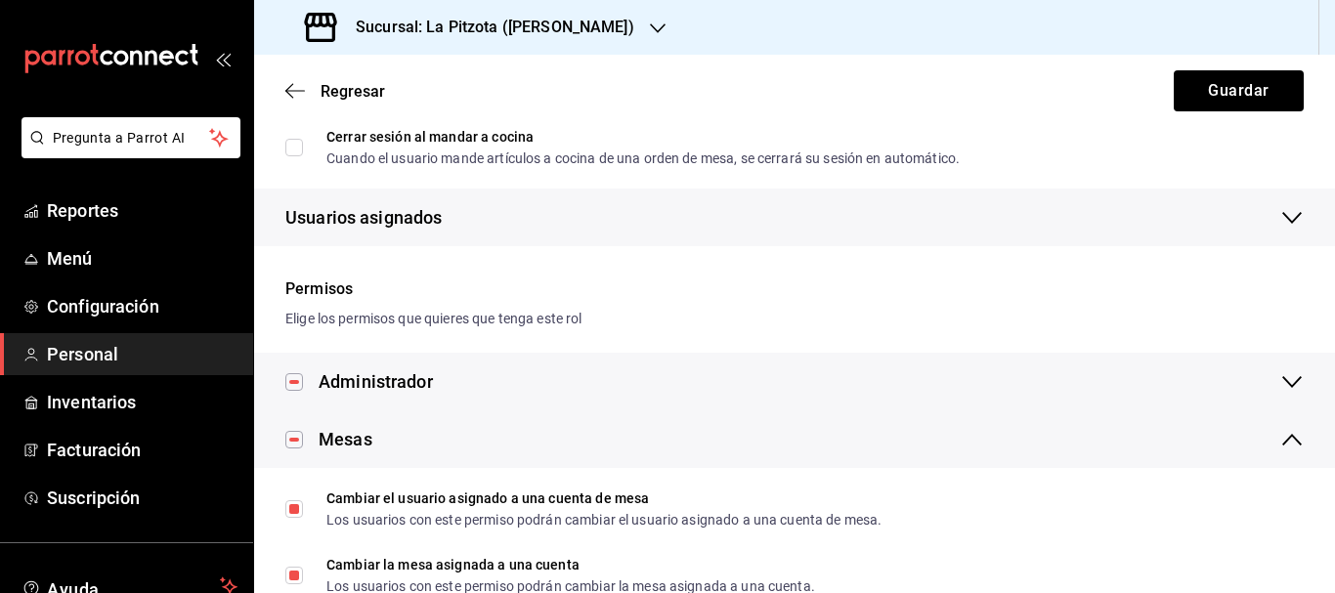
click at [1287, 438] on icon at bounding box center [1292, 439] width 23 height 23
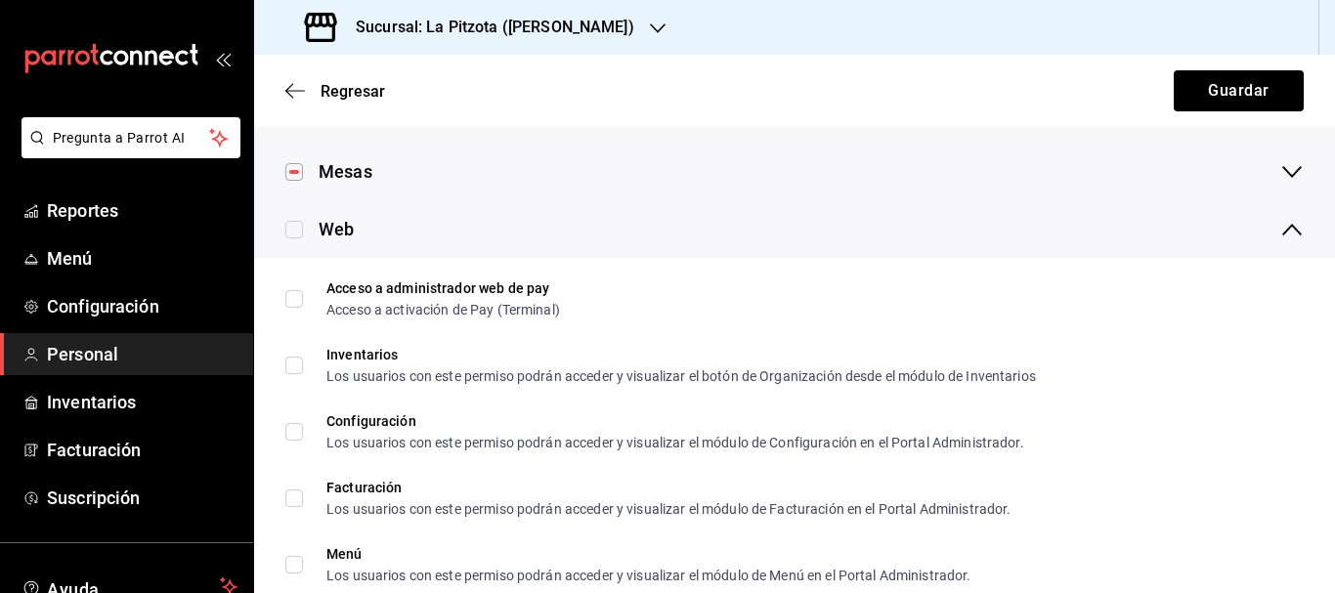
scroll to position [575, 0]
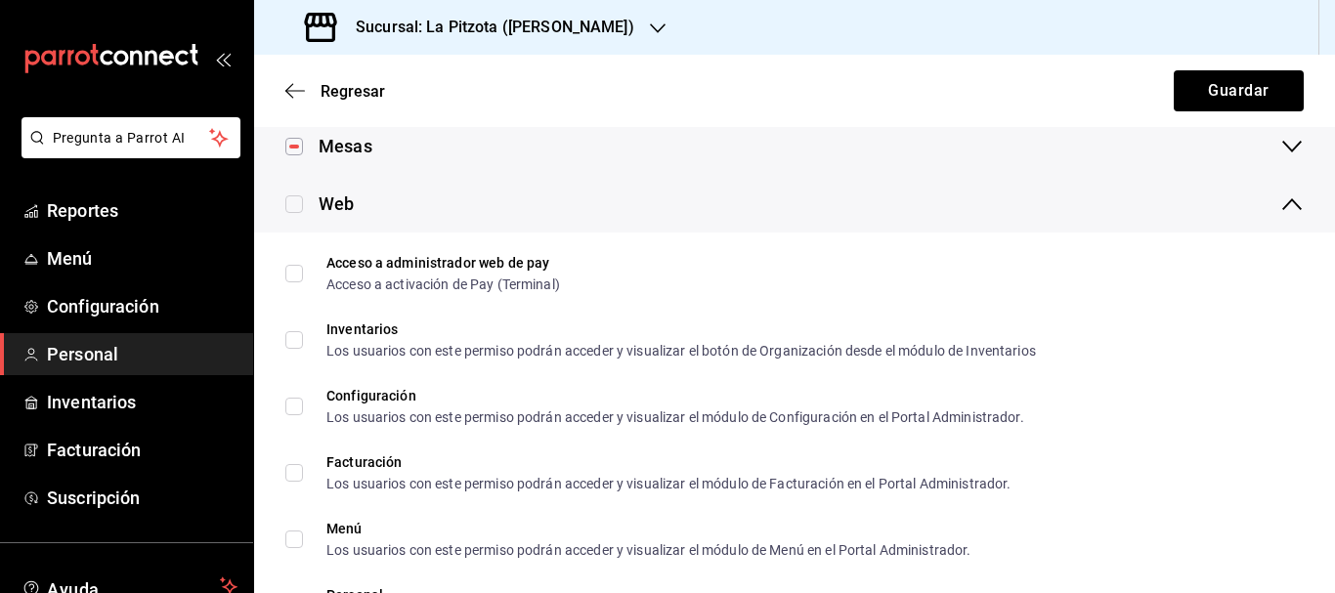
click at [301, 203] on input "checkbox" at bounding box center [294, 205] width 18 height 18
checkbox input "true"
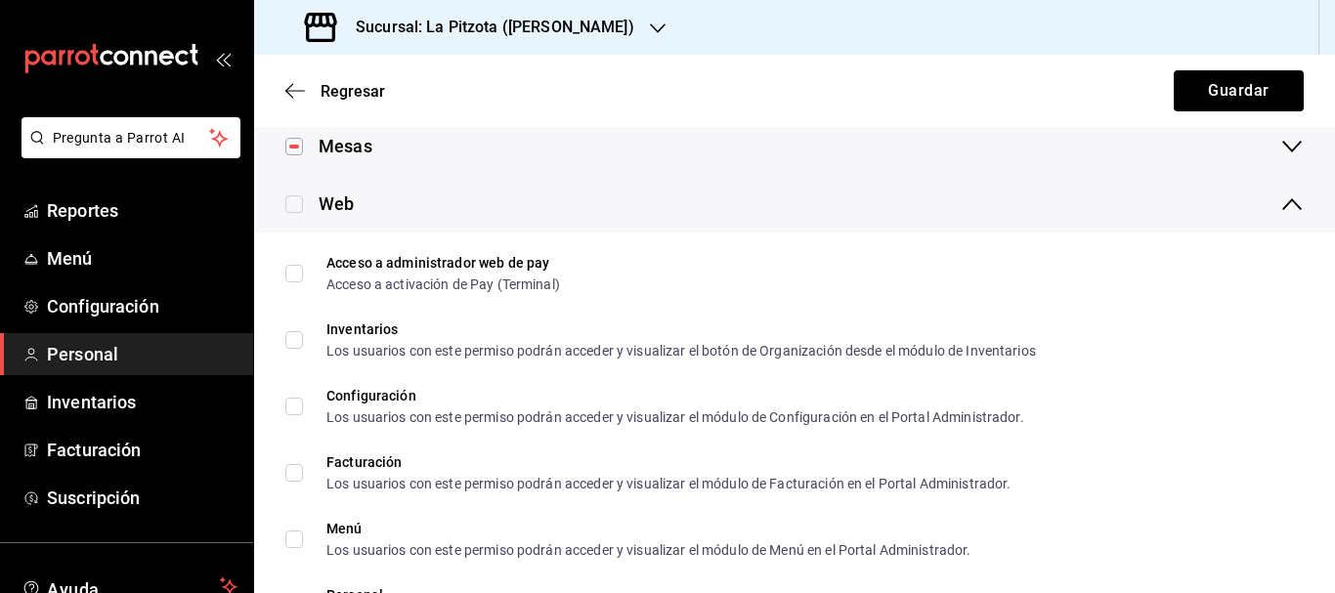
checkbox input "true"
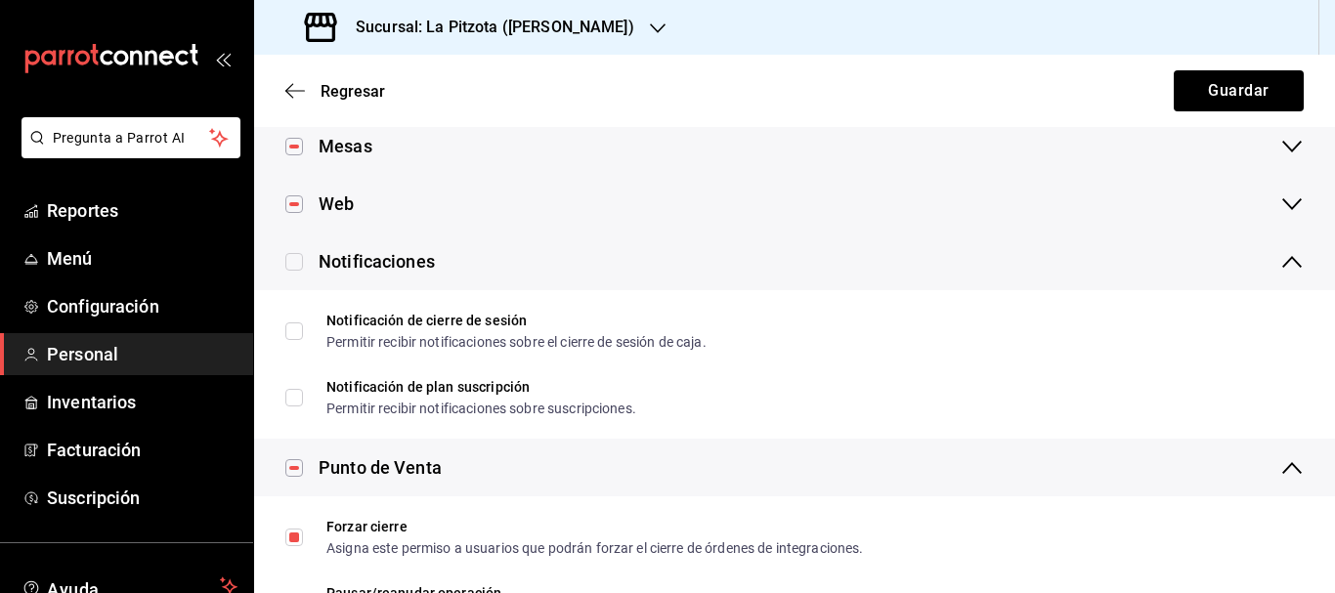
click at [301, 276] on div "Notificaciones" at bounding box center [794, 262] width 1081 height 58
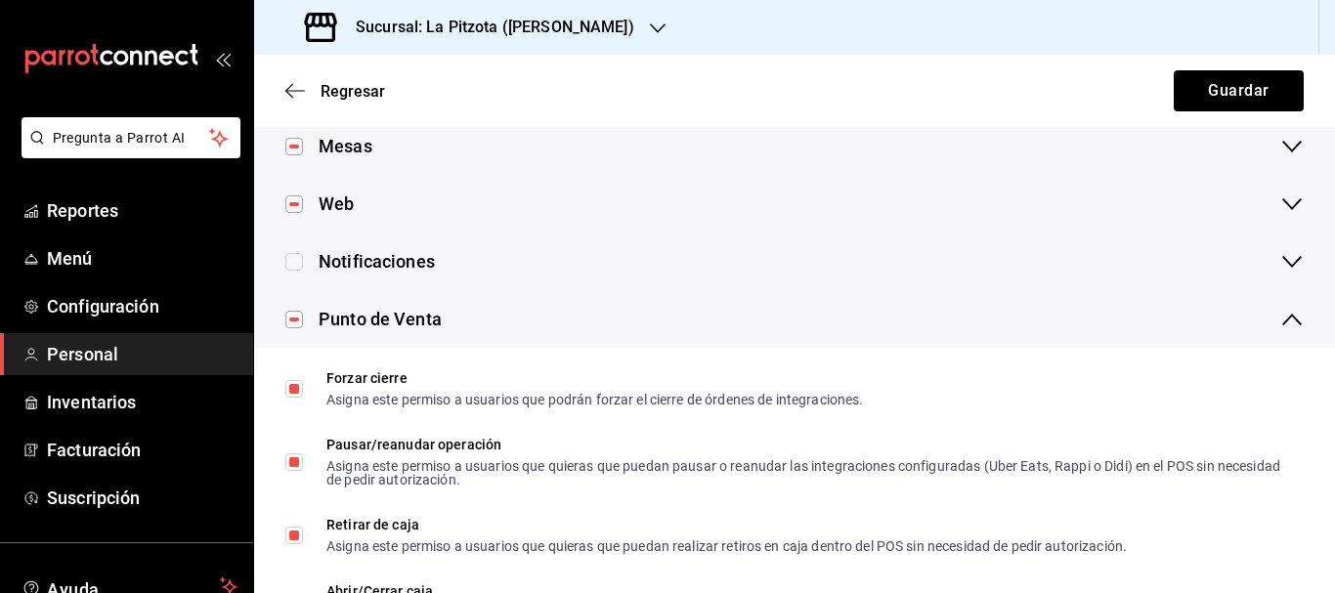
click at [298, 261] on input "checkbox" at bounding box center [294, 262] width 18 height 18
checkbox input "true"
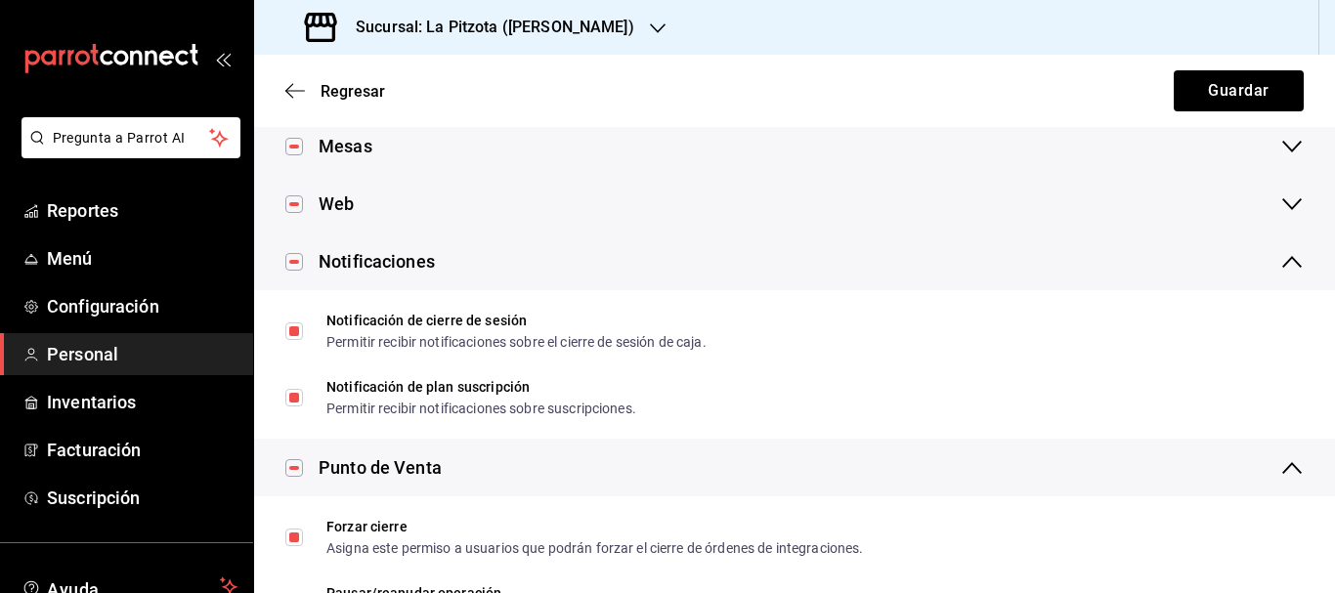
click at [1273, 286] on div "Notificaciones" at bounding box center [794, 262] width 1081 height 58
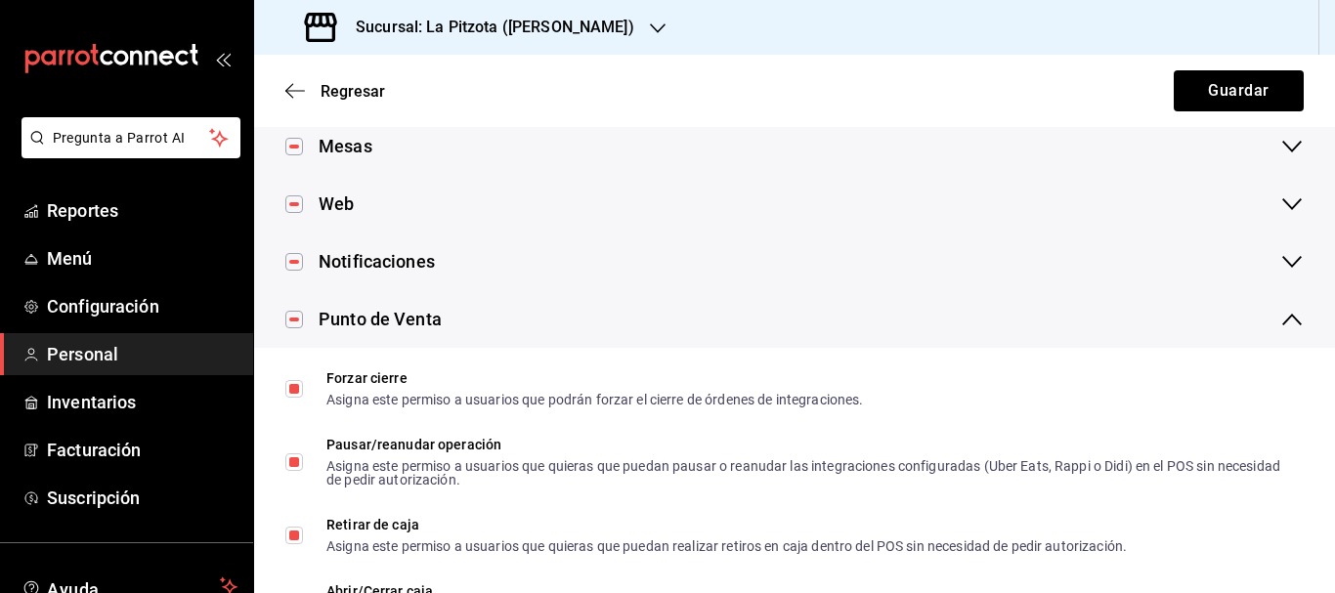
click at [1281, 315] on icon at bounding box center [1292, 319] width 23 height 23
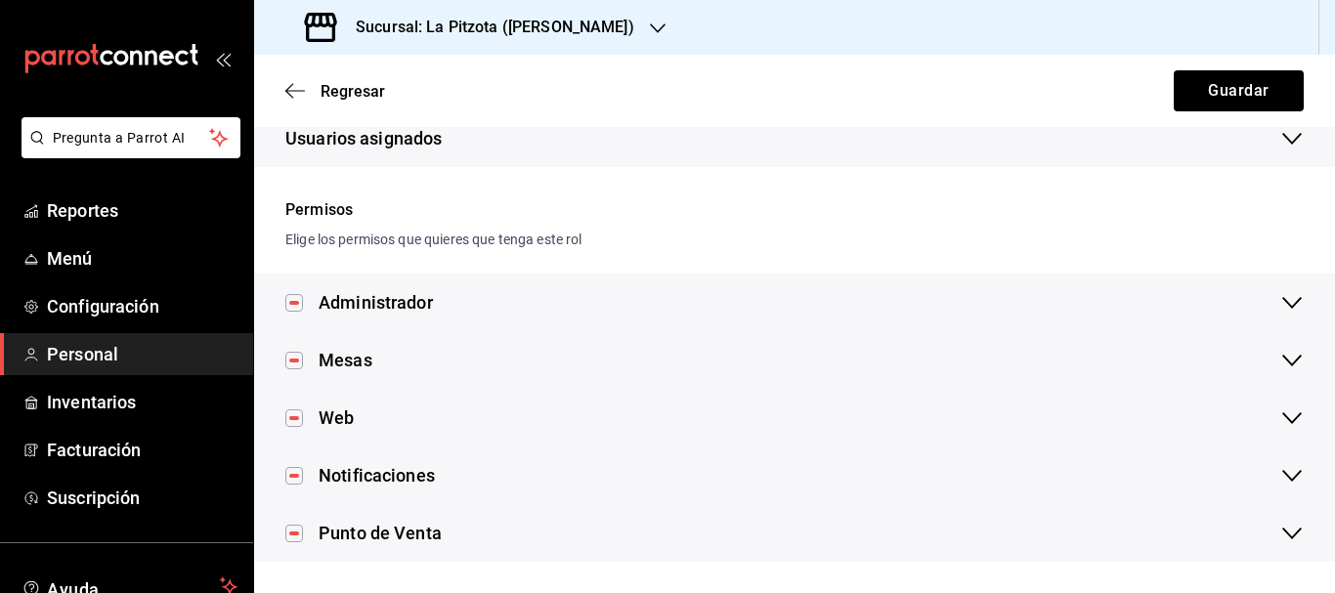
scroll to position [361, 0]
click at [1213, 95] on button "Guardar" at bounding box center [1239, 90] width 130 height 41
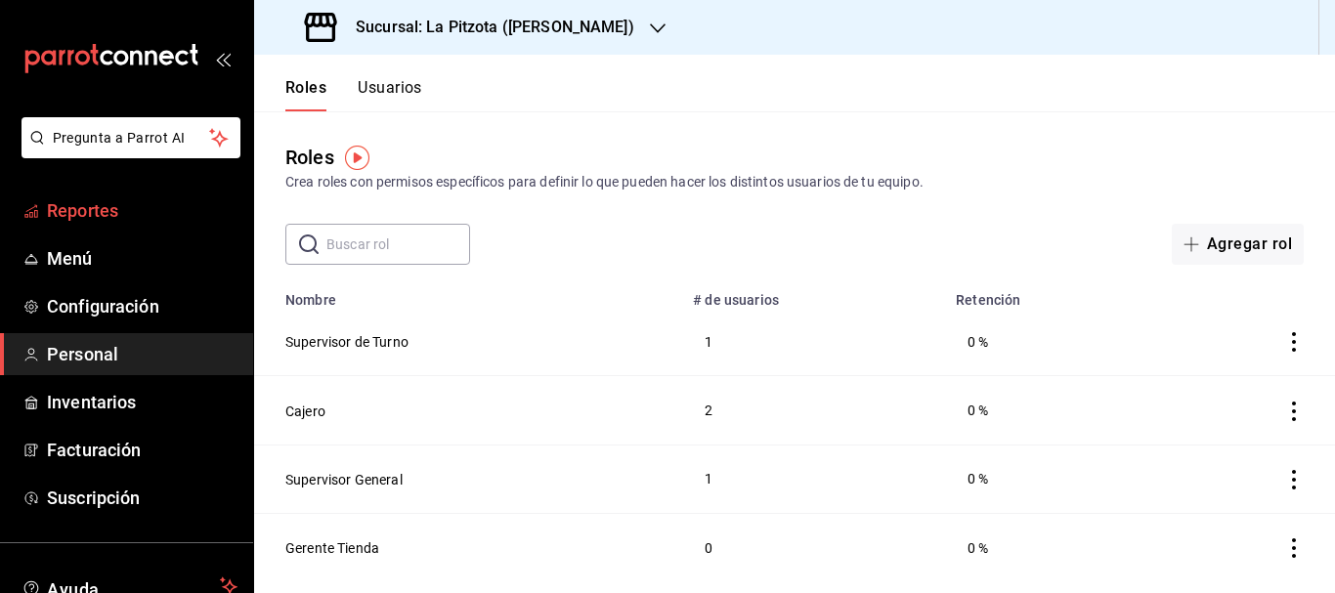
click at [135, 212] on span "Reportes" at bounding box center [142, 210] width 191 height 26
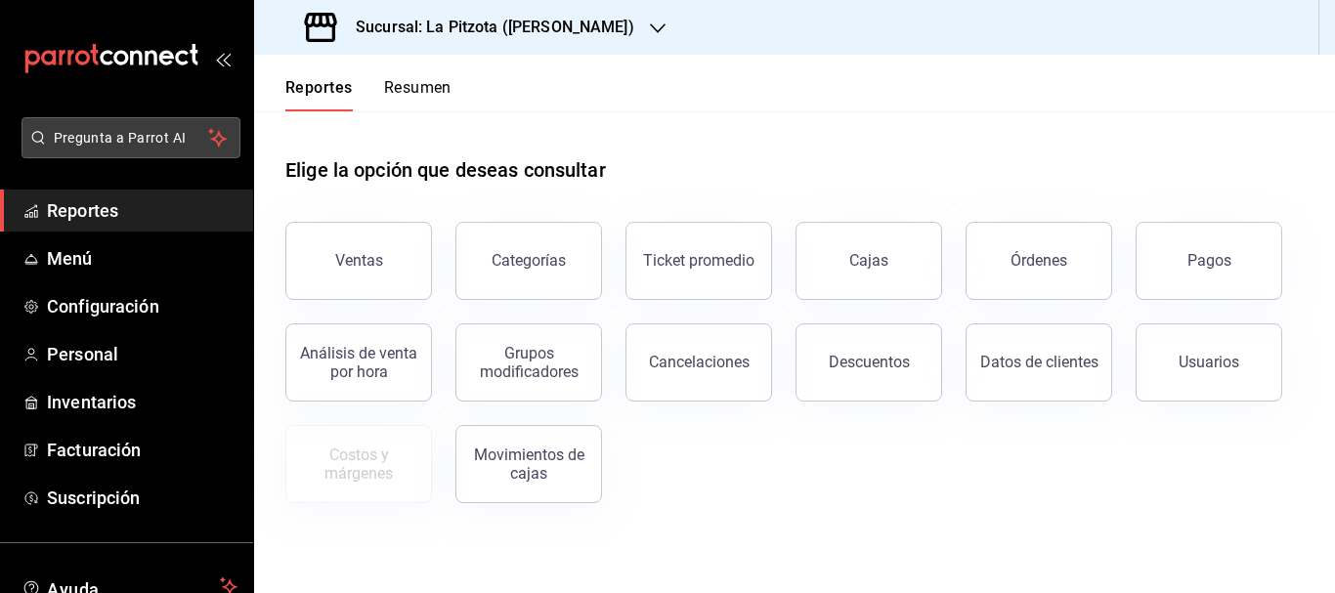
click at [155, 133] on span "Pregunta a Parrot AI" at bounding box center [131, 138] width 155 height 21
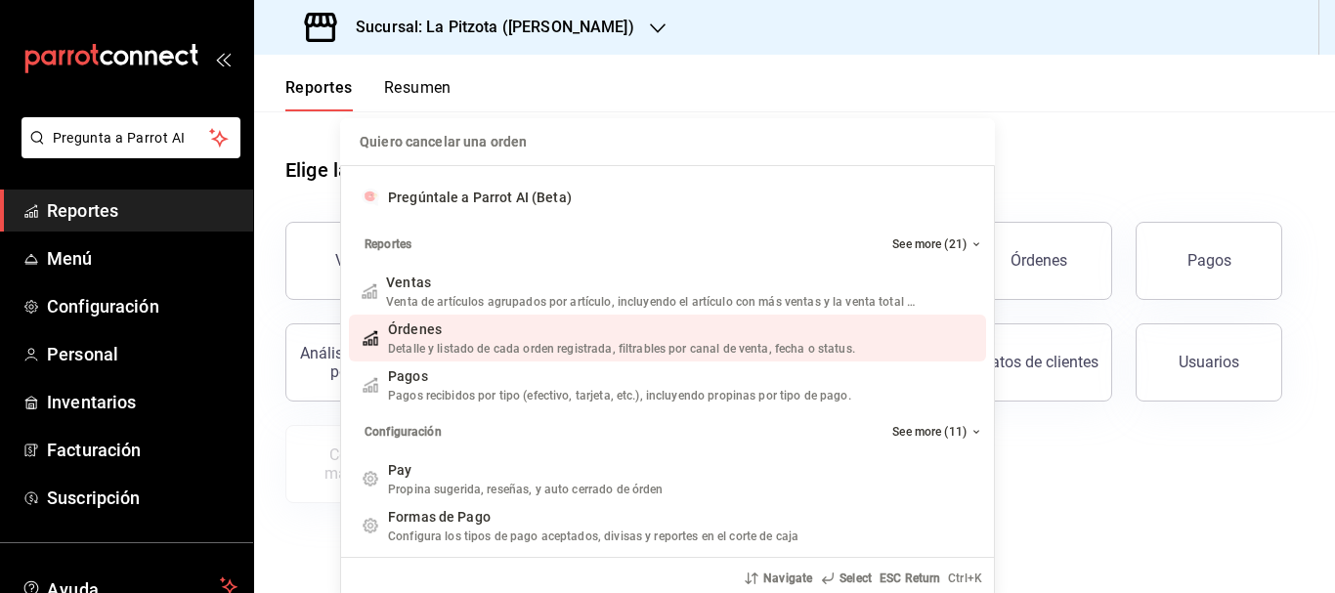
click at [449, 360] on div "Órdenes Detalle y listado de cada orden registrada, filtrables por canal de ven…" at bounding box center [667, 338] width 637 height 47
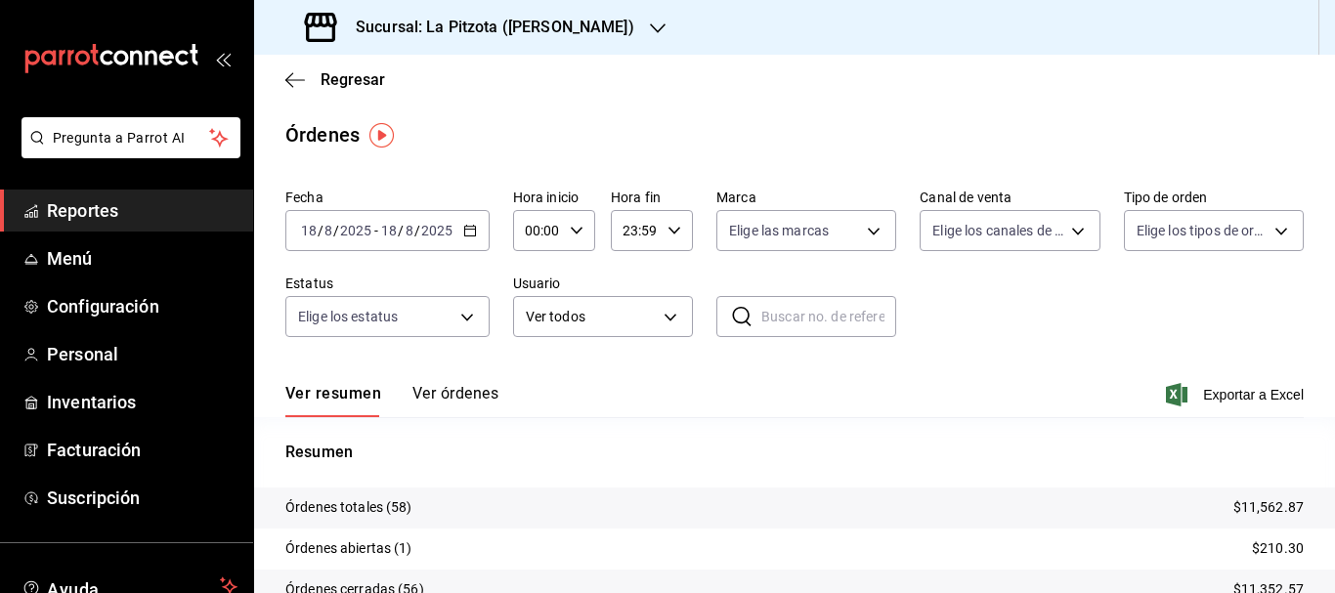
click at [465, 391] on button "Ver órdenes" at bounding box center [456, 400] width 86 height 33
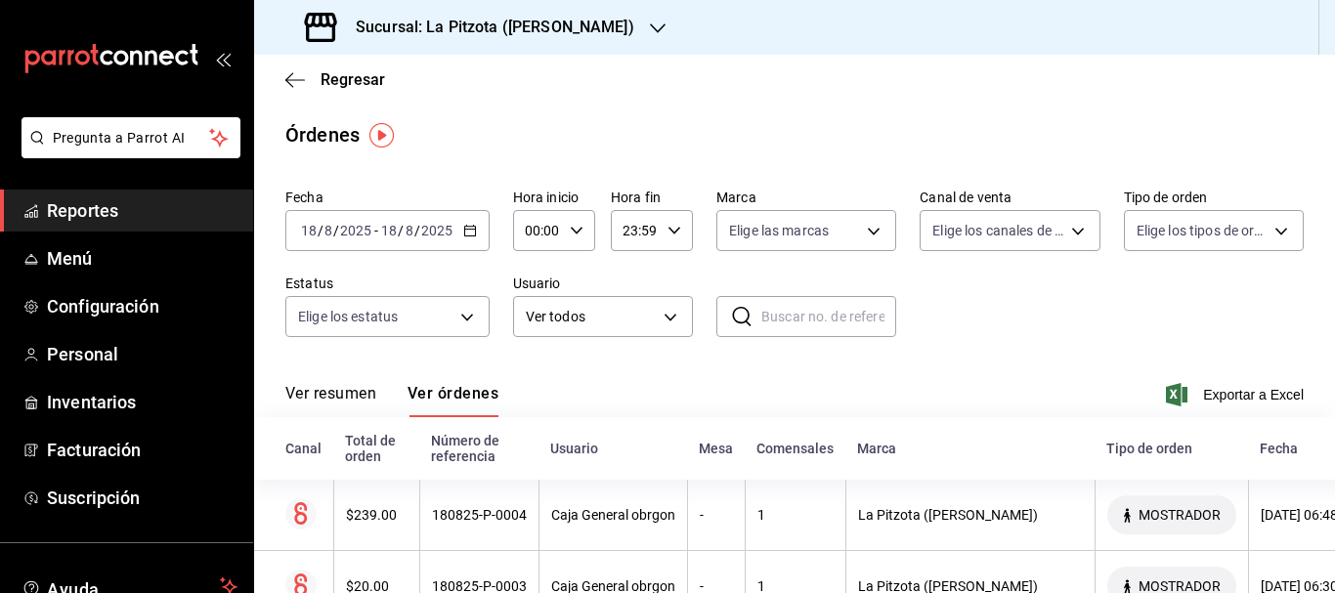
click at [317, 400] on button "Ver resumen" at bounding box center [330, 400] width 91 height 33
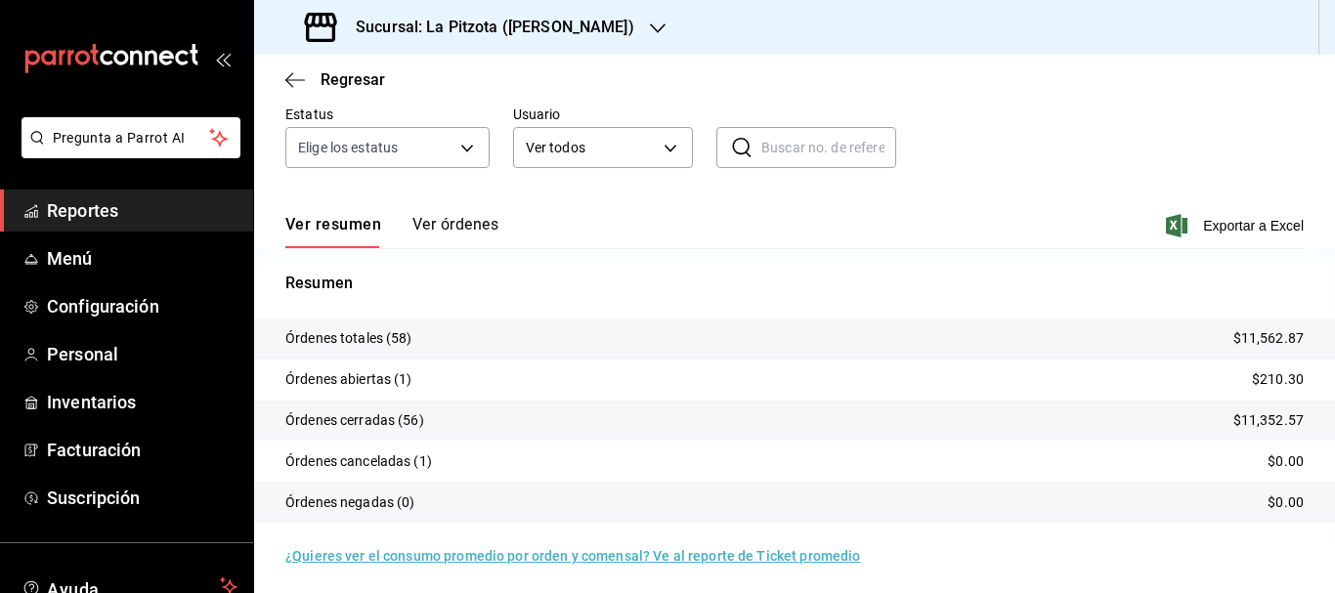
scroll to position [174, 0]
